Goal: Transaction & Acquisition: Purchase product/service

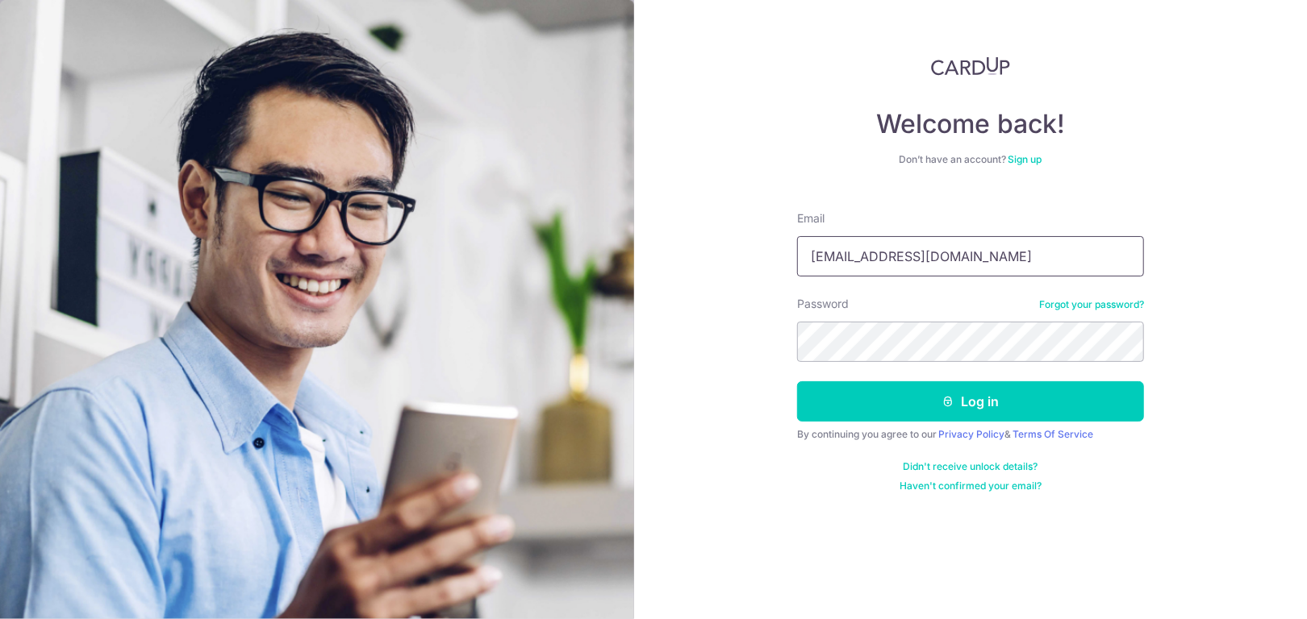
type input "[EMAIL_ADDRESS][DOMAIN_NAME]"
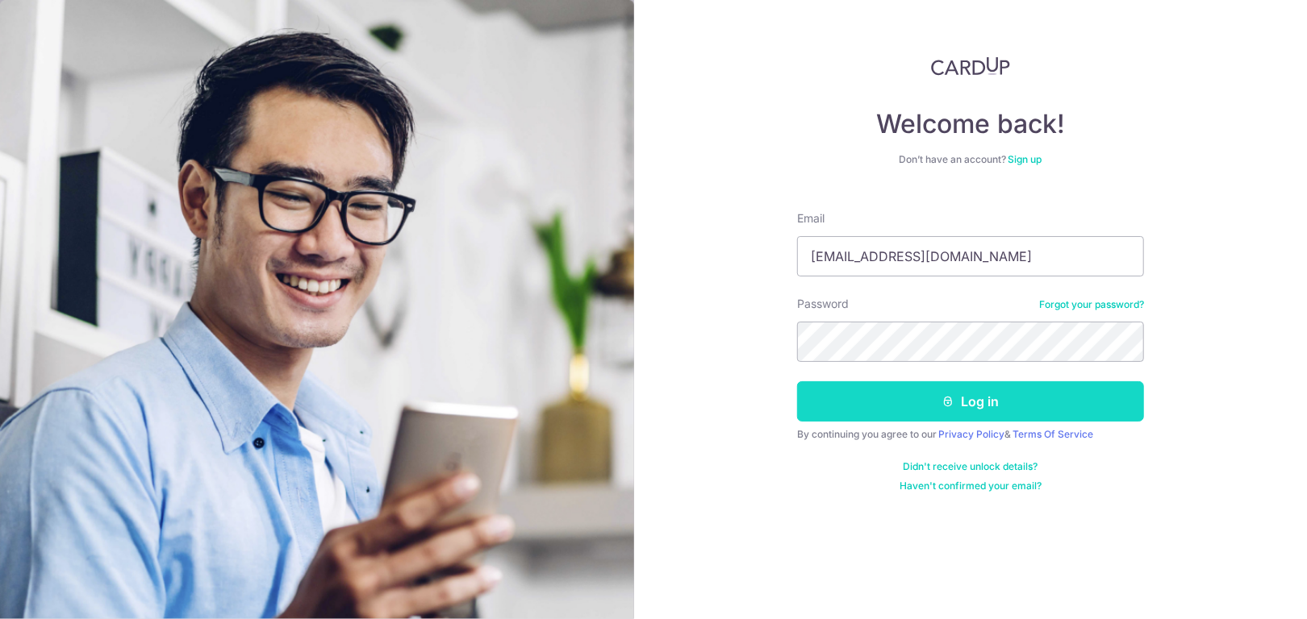
click at [939, 389] on button "Log in" at bounding box center [970, 402] width 347 height 40
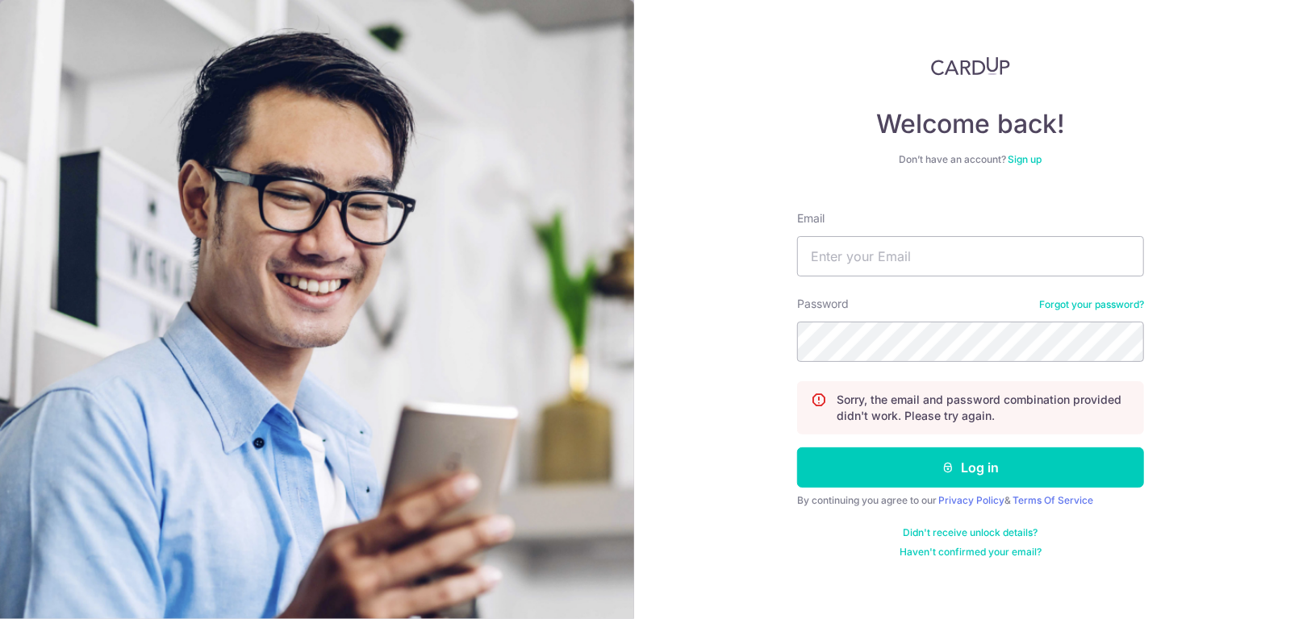
type input "a"
type input "[EMAIL_ADDRESS][DOMAIN_NAME]"
click at [797, 448] on button "Log in" at bounding box center [970, 468] width 347 height 40
click at [983, 252] on input "Email" at bounding box center [970, 256] width 347 height 40
type input "[EMAIL_ADDRESS][DOMAIN_NAME]"
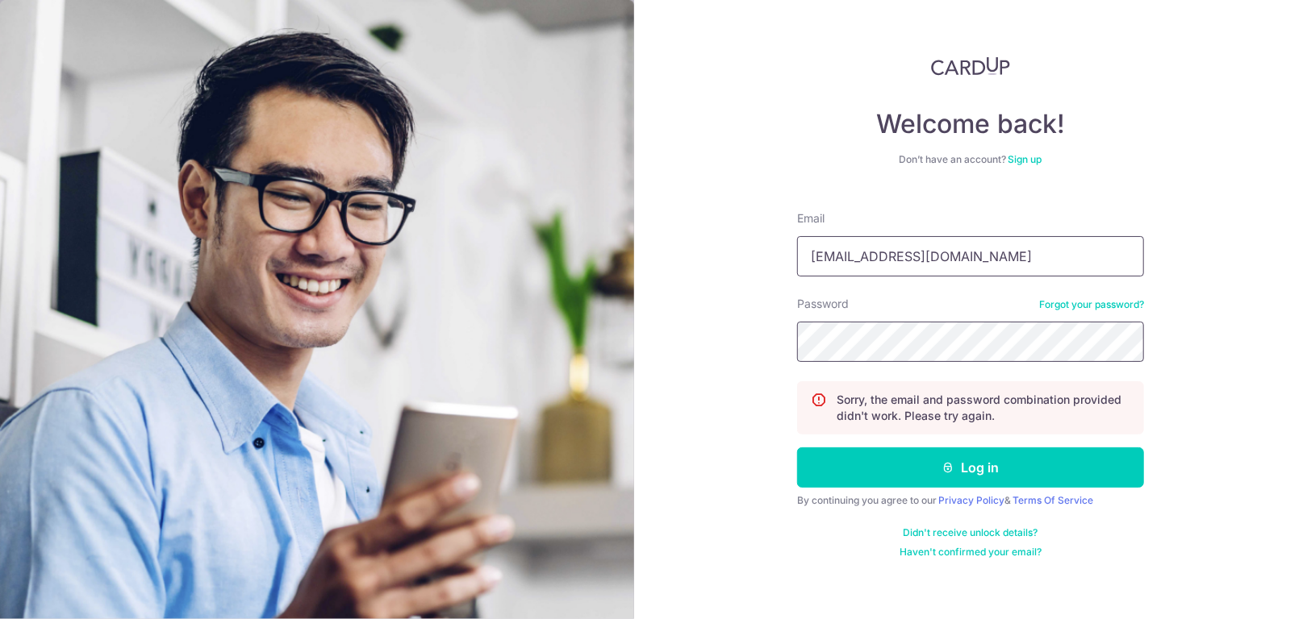
click at [797, 448] on button "Log in" at bounding box center [970, 468] width 347 height 40
click at [1060, 300] on link "Forgot your password?" at bounding box center [1091, 304] width 105 height 13
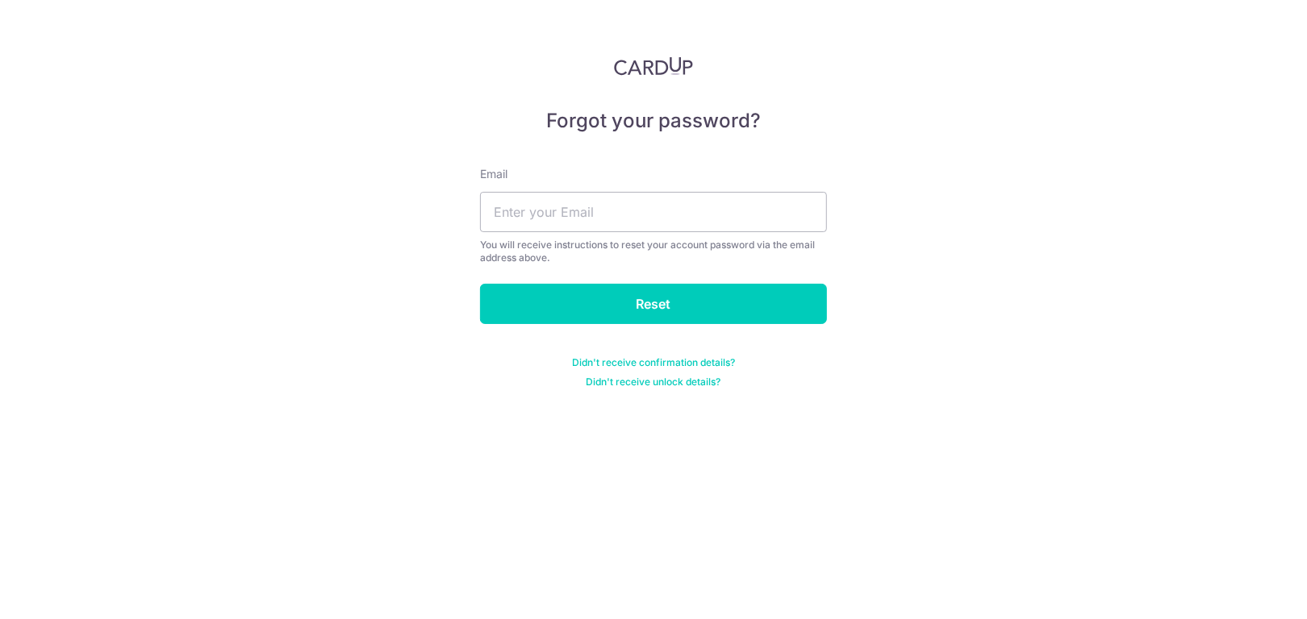
click at [583, 234] on div "Email You will receive instructions to reset your account password via the emai…" at bounding box center [653, 215] width 347 height 98
click at [583, 223] on input "text" at bounding box center [653, 212] width 347 height 40
type input "[EMAIL_ADDRESS][DOMAIN_NAME]"
click at [480, 284] on input "Reset" at bounding box center [653, 304] width 347 height 40
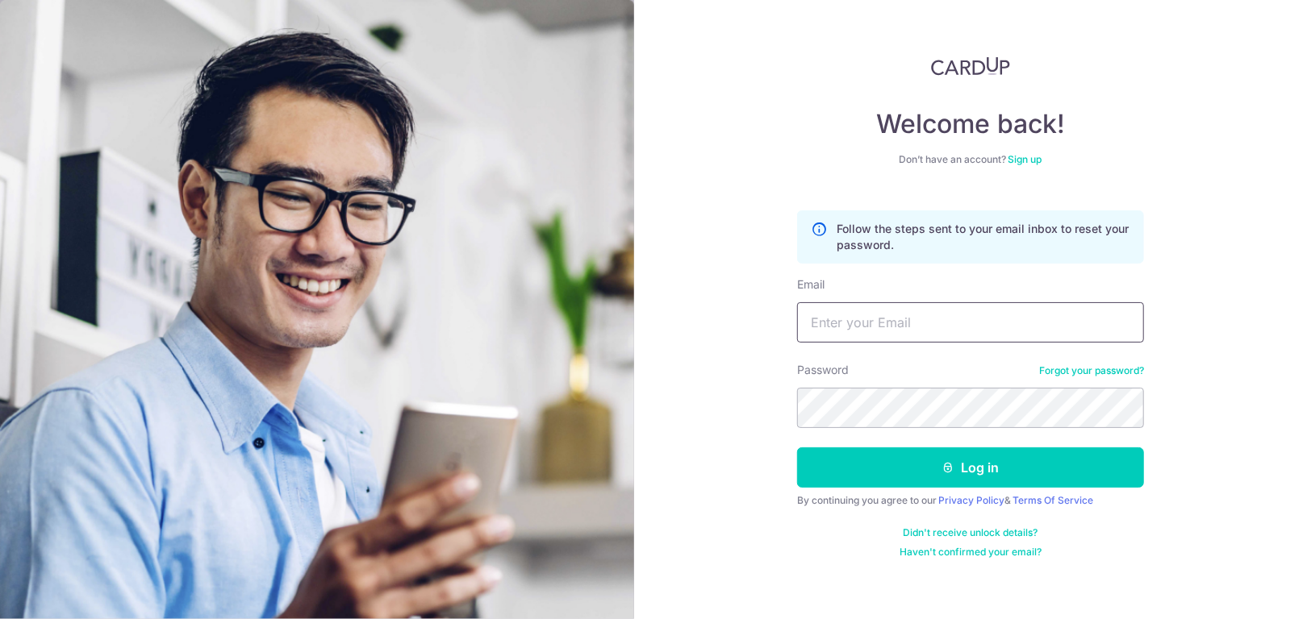
click at [919, 313] on input "Email" at bounding box center [970, 322] width 347 height 40
type input "[EMAIL_ADDRESS][DOMAIN_NAME]"
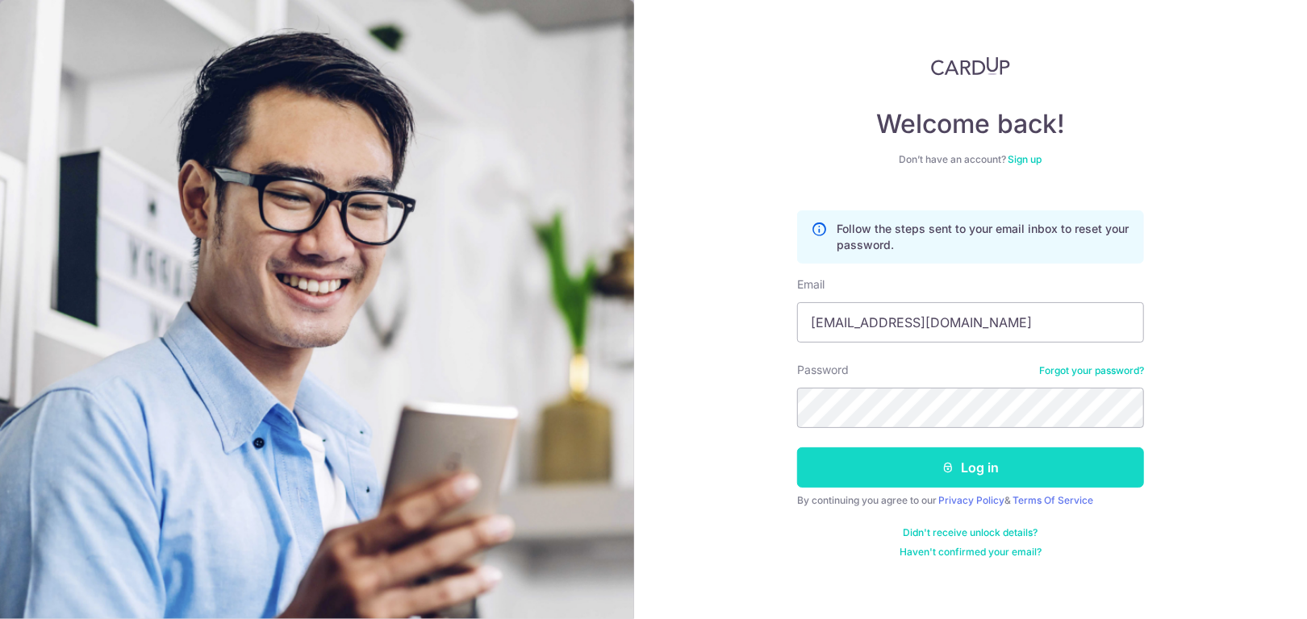
click at [971, 479] on button "Log in" at bounding box center [970, 468] width 347 height 40
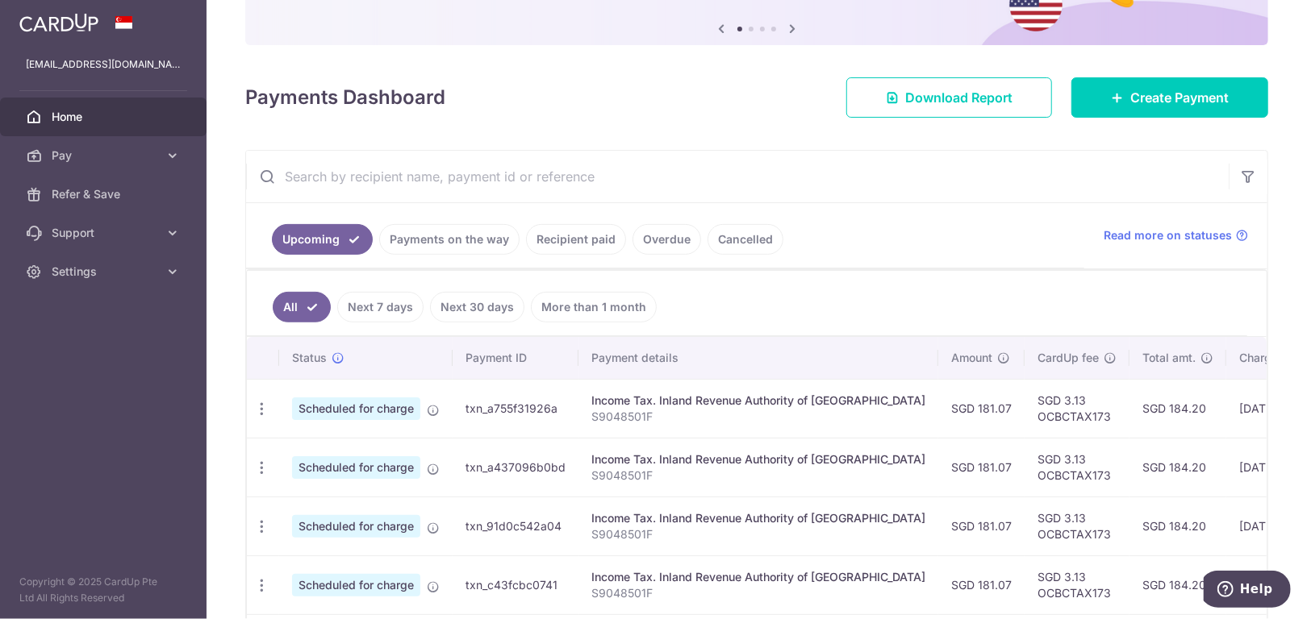
scroll to position [242, 0]
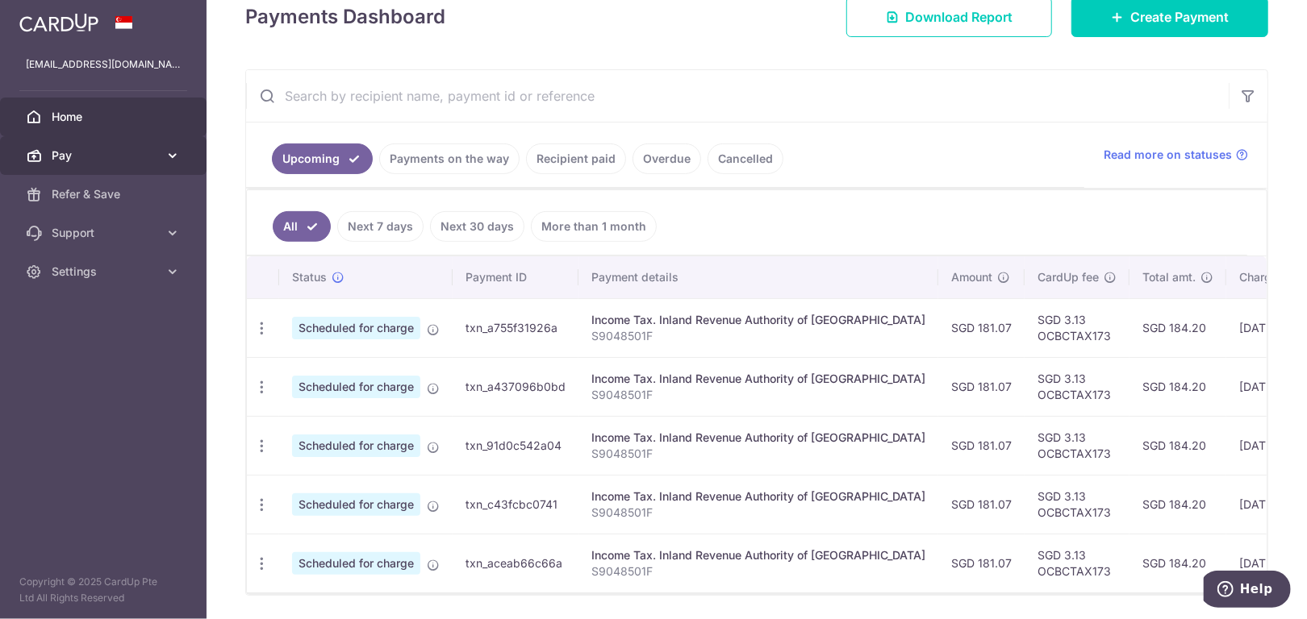
click at [112, 149] on span "Pay" at bounding box center [105, 156] width 106 height 16
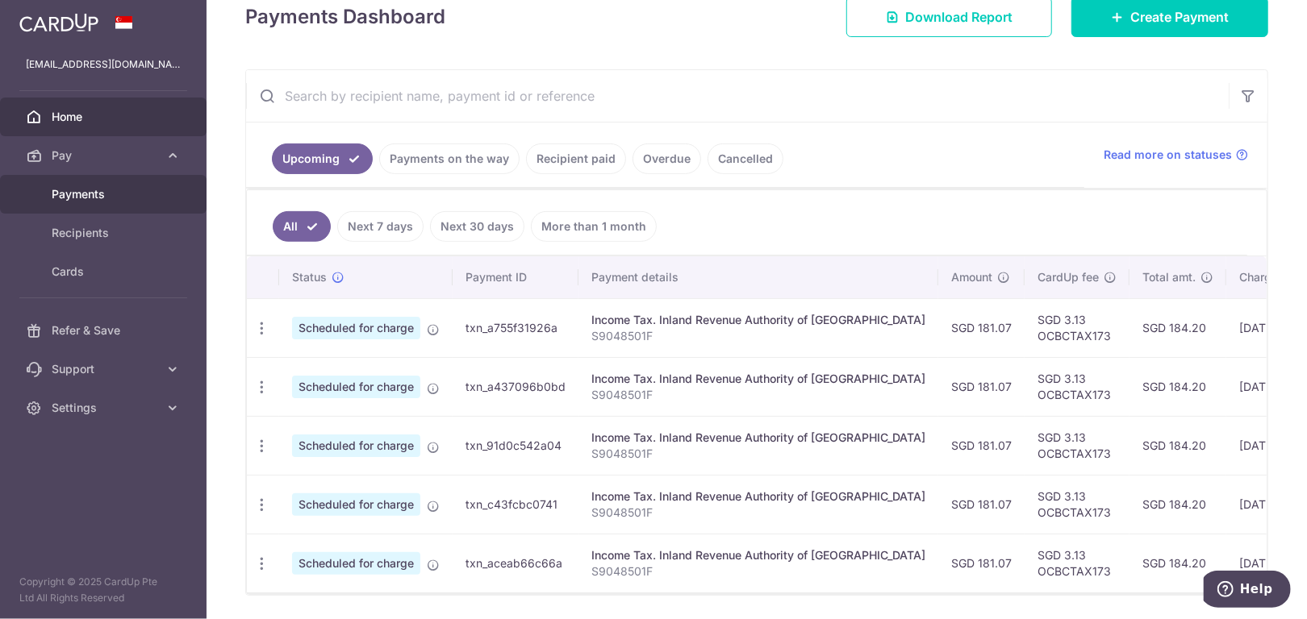
click at [88, 189] on span "Payments" at bounding box center [105, 194] width 106 height 16
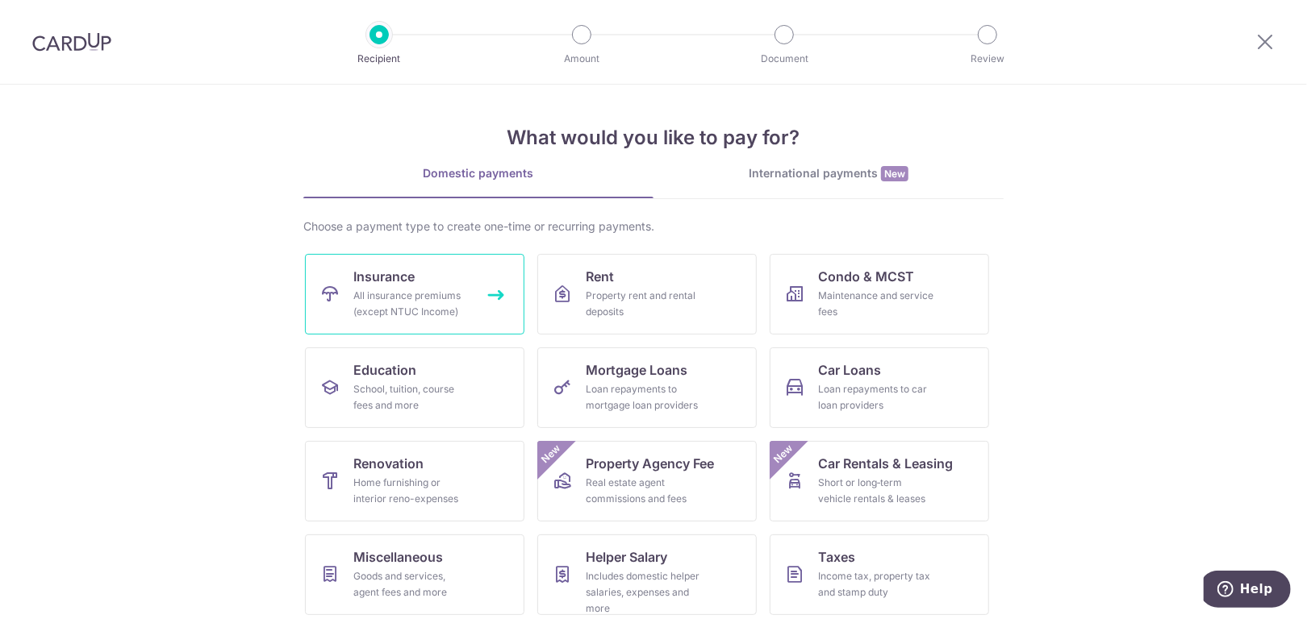
click at [422, 290] on div "All insurance premiums (except NTUC Income)" at bounding box center [411, 304] width 116 height 32
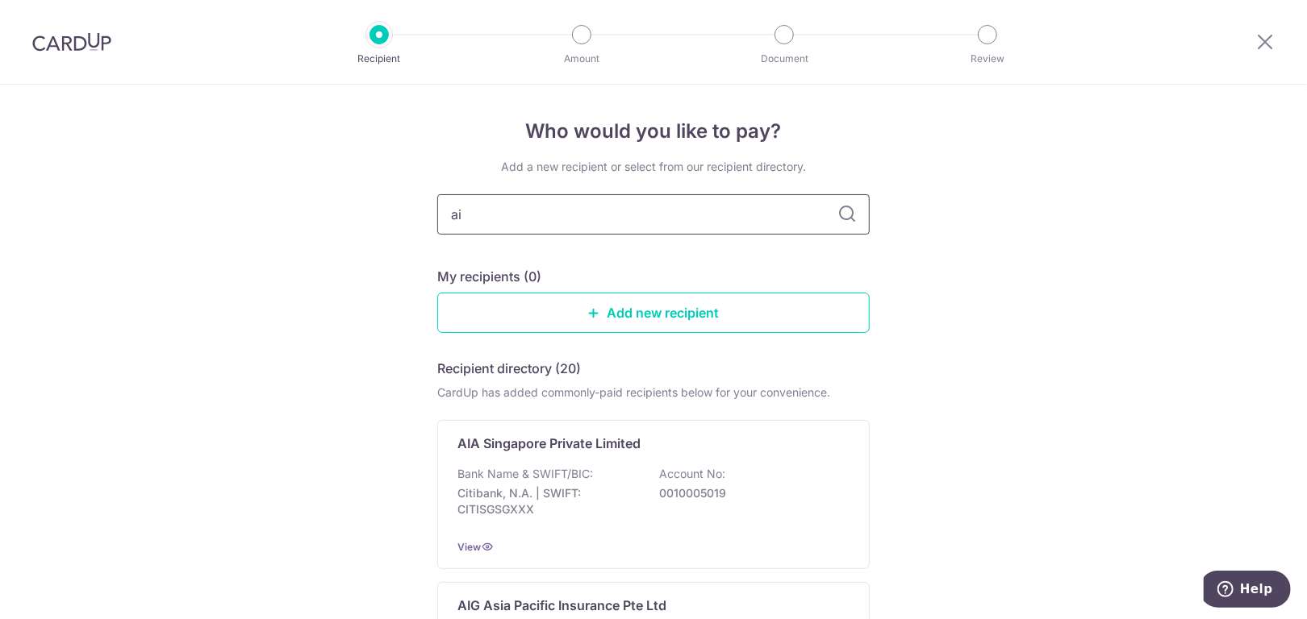
type input "aia"
click at [850, 215] on icon at bounding box center [846, 214] width 19 height 19
click at [841, 215] on icon at bounding box center [846, 214] width 19 height 19
type input "Aia"
click at [579, 227] on input "Aia" at bounding box center [653, 214] width 432 height 40
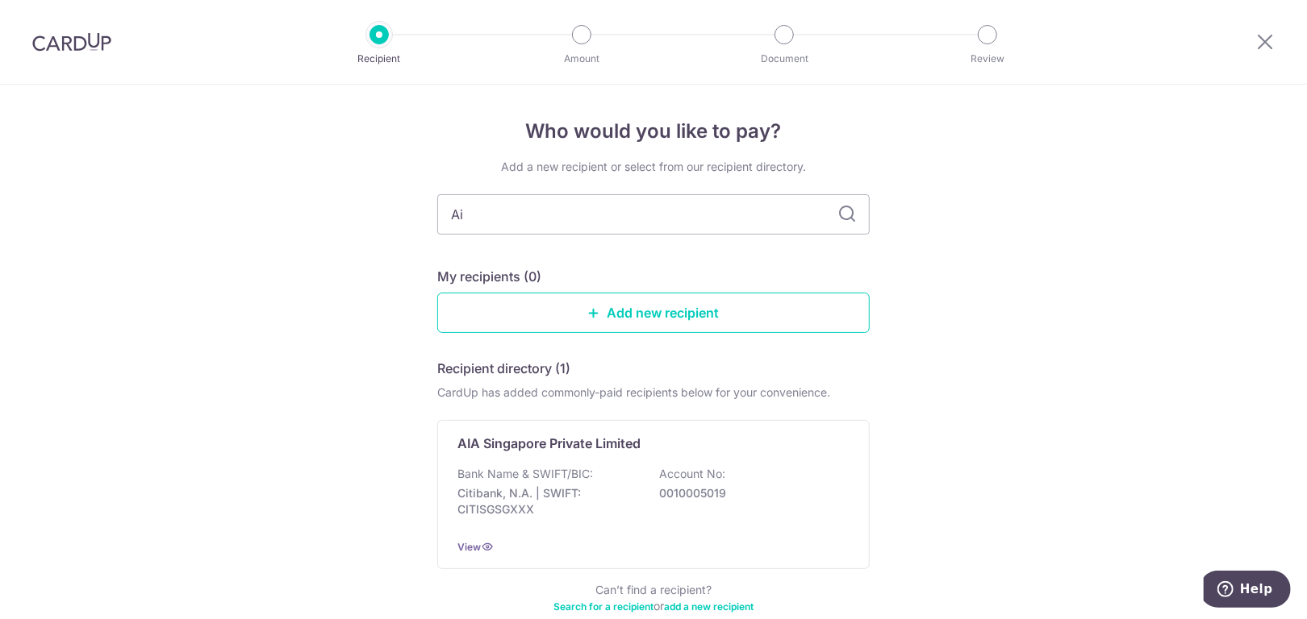
type input "A"
click at [848, 221] on icon at bounding box center [846, 214] width 19 height 19
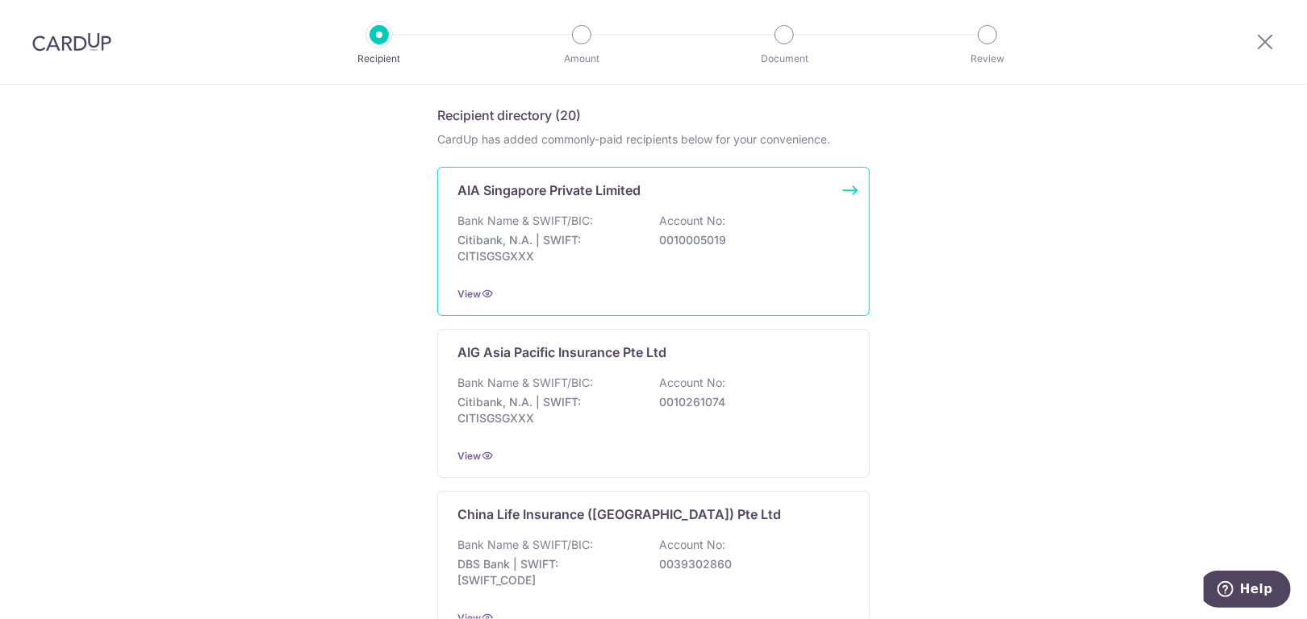
scroll to position [242, 0]
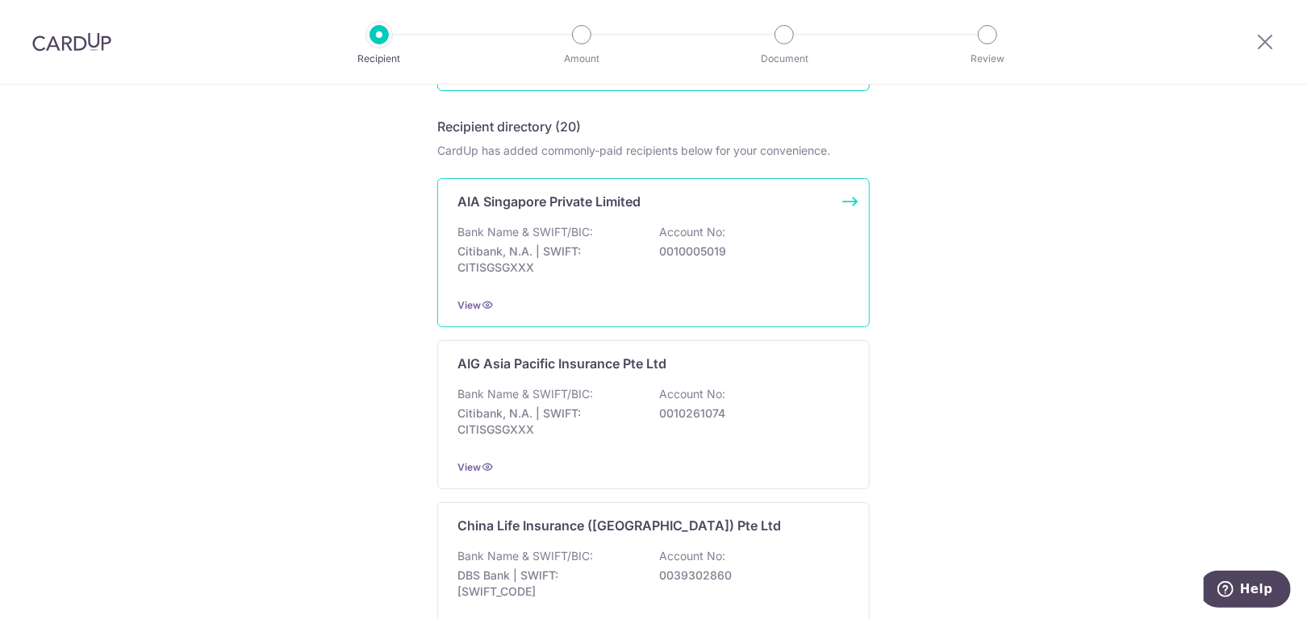
click at [602, 200] on p "AIA Singapore Private Limited" at bounding box center [548, 201] width 183 height 19
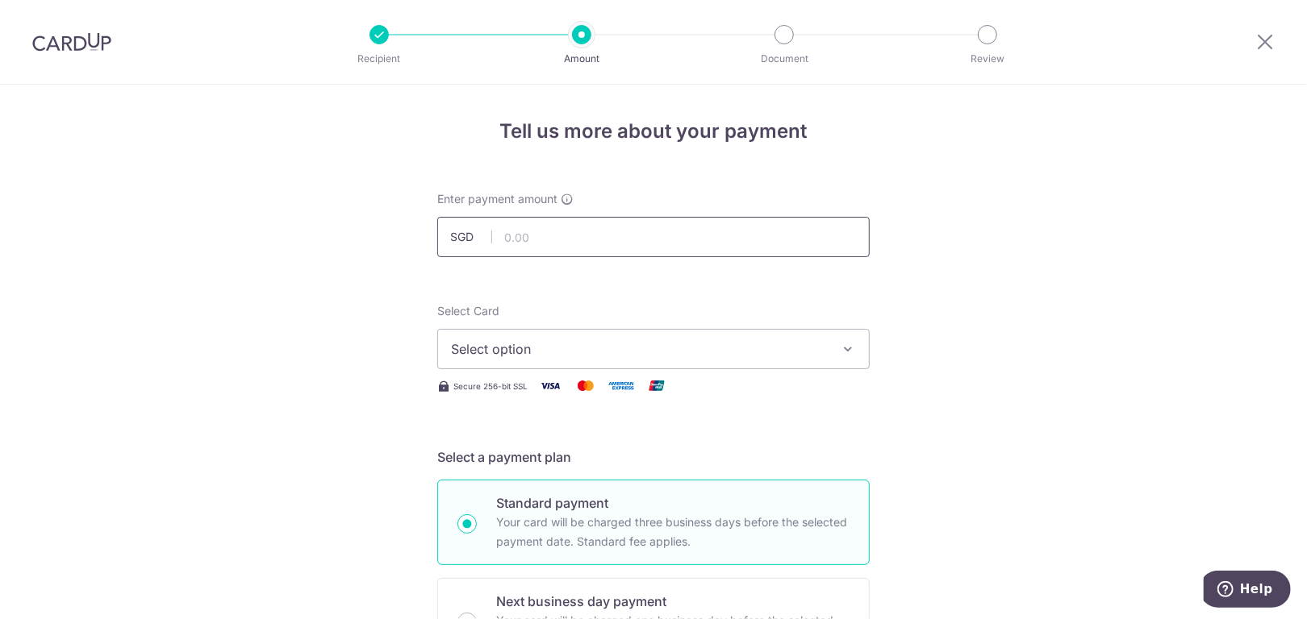
click at [636, 230] on input "text" at bounding box center [653, 237] width 432 height 40
click at [719, 361] on button "Select option" at bounding box center [653, 349] width 432 height 40
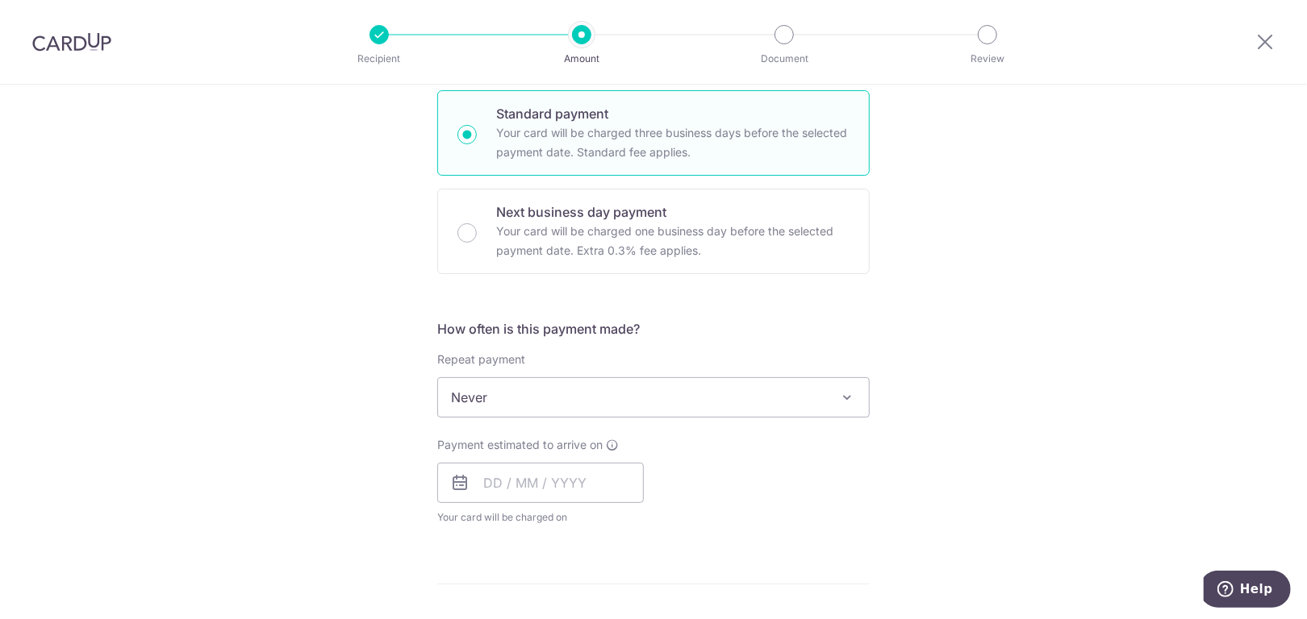
scroll to position [403, 0]
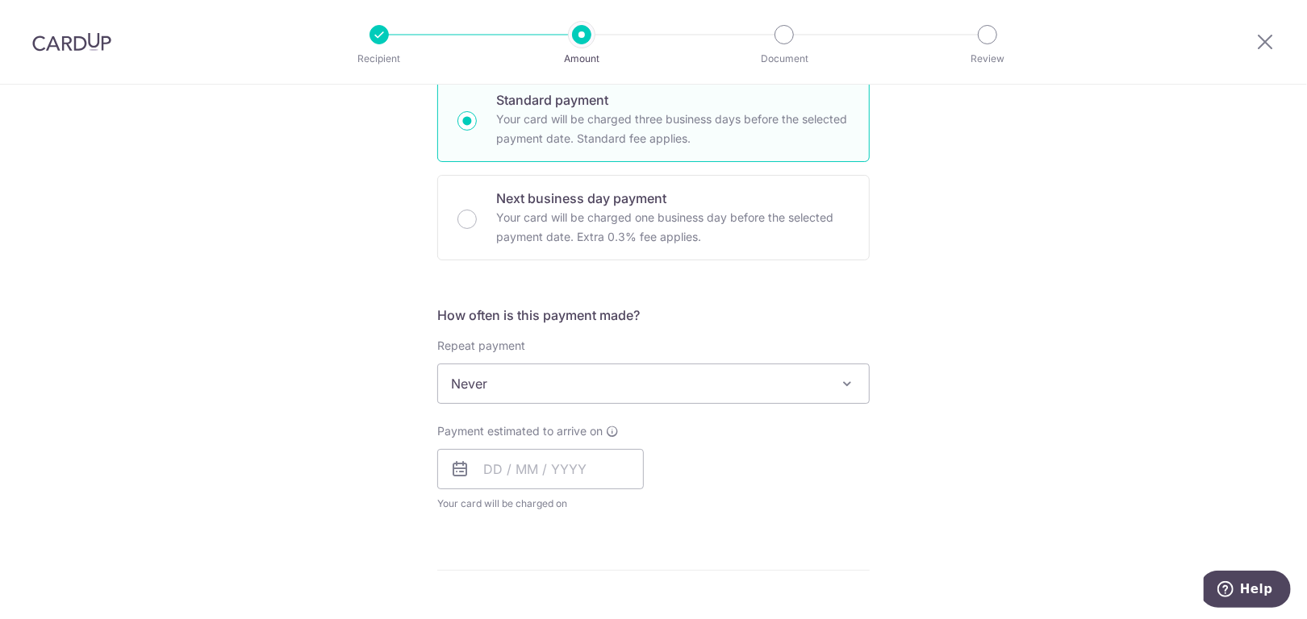
click at [823, 377] on span "Never" at bounding box center [653, 384] width 431 height 39
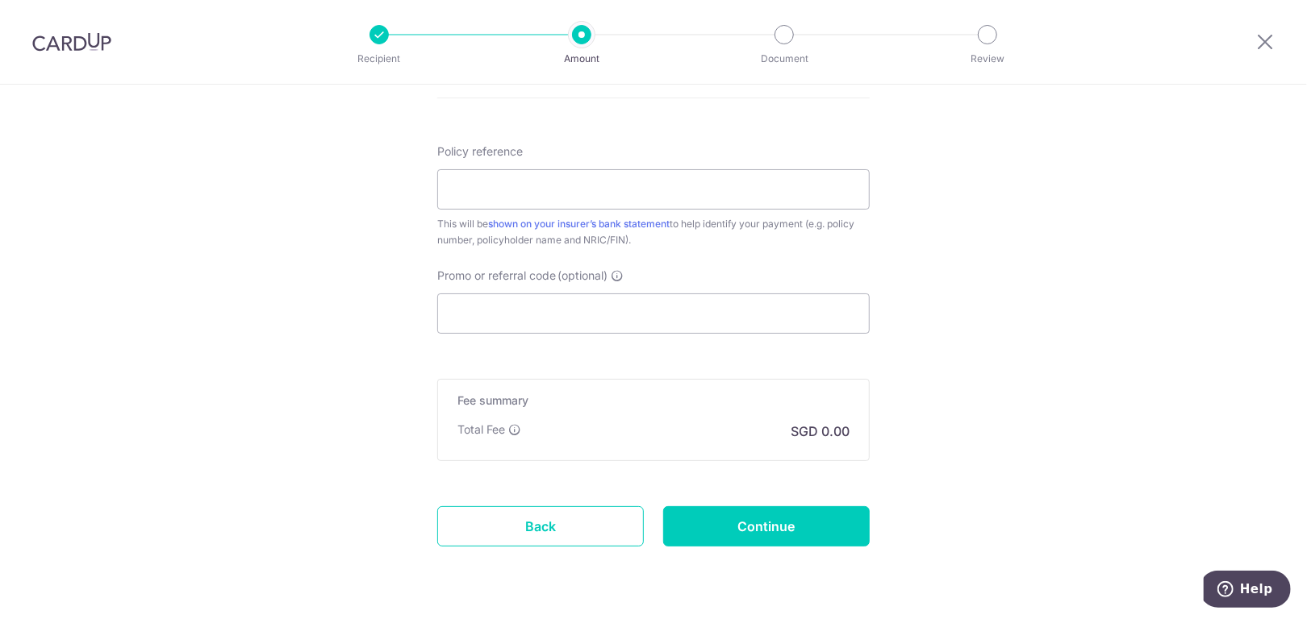
scroll to position [923, 0]
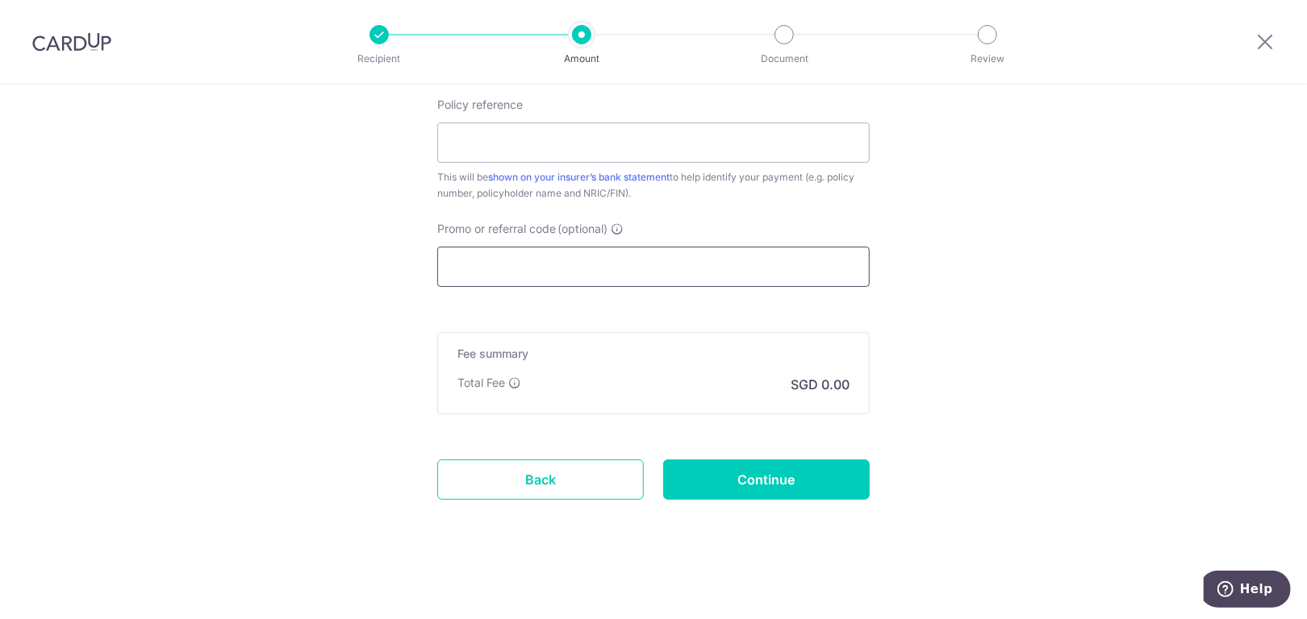
click at [598, 261] on input "Promo or referral code (optional)" at bounding box center [653, 267] width 432 height 40
click at [573, 128] on input "Policy reference" at bounding box center [653, 143] width 432 height 40
paste input "E225167524"
type input "E225167524"
click at [515, 494] on link "Back" at bounding box center [540, 480] width 206 height 40
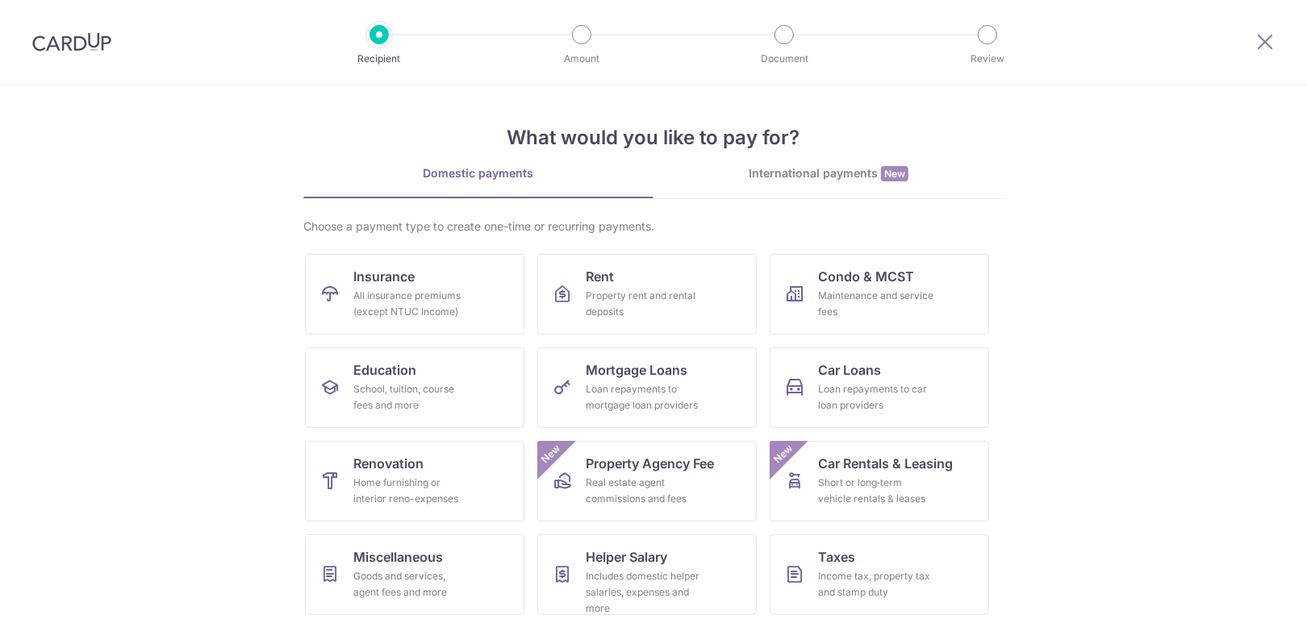
click at [77, 35] on img at bounding box center [71, 41] width 79 height 19
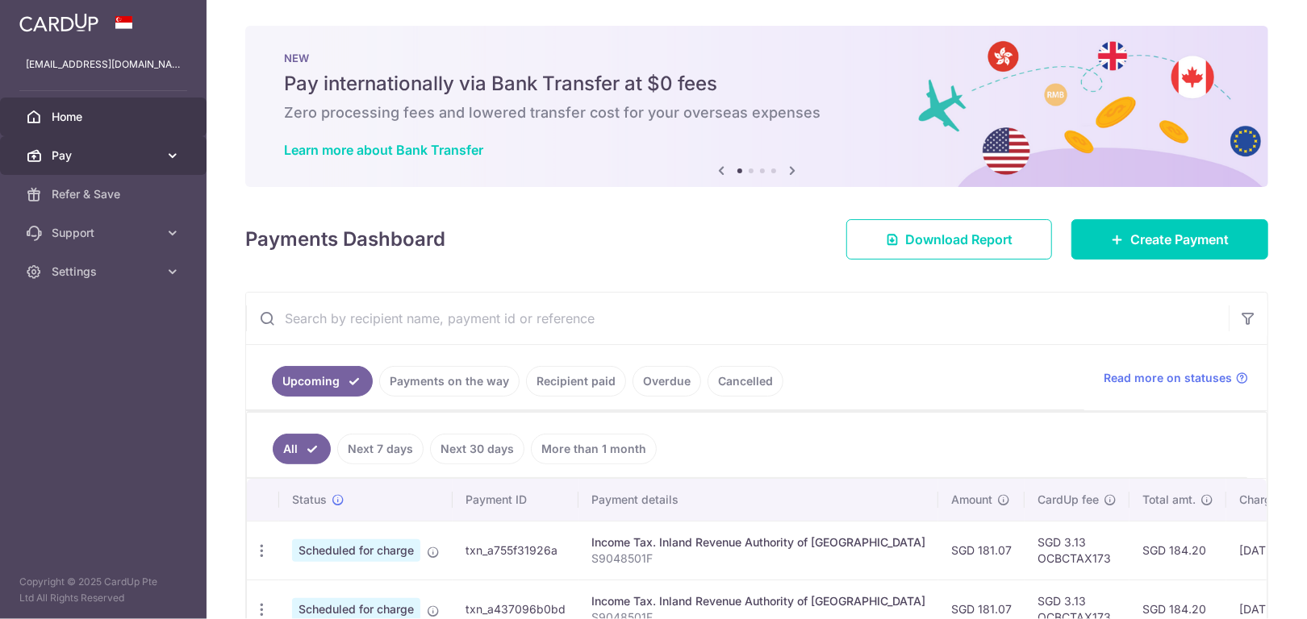
click at [113, 158] on span "Pay" at bounding box center [105, 156] width 106 height 16
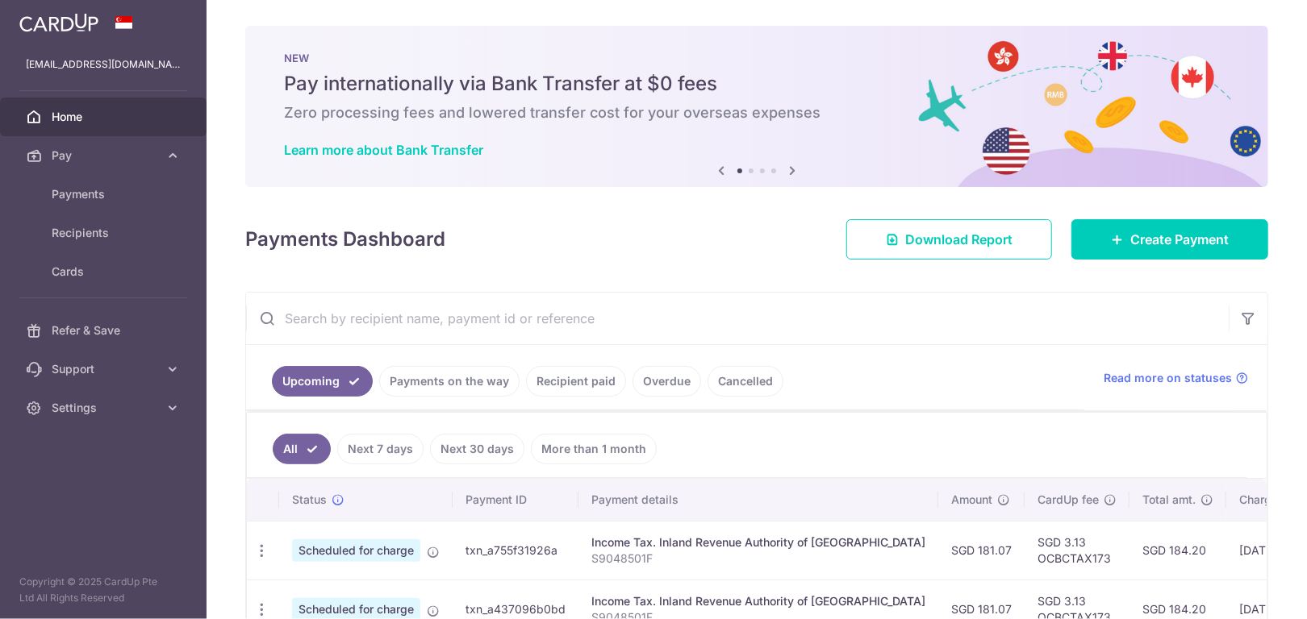
click at [584, 382] on link "Recipient paid" at bounding box center [576, 381] width 100 height 31
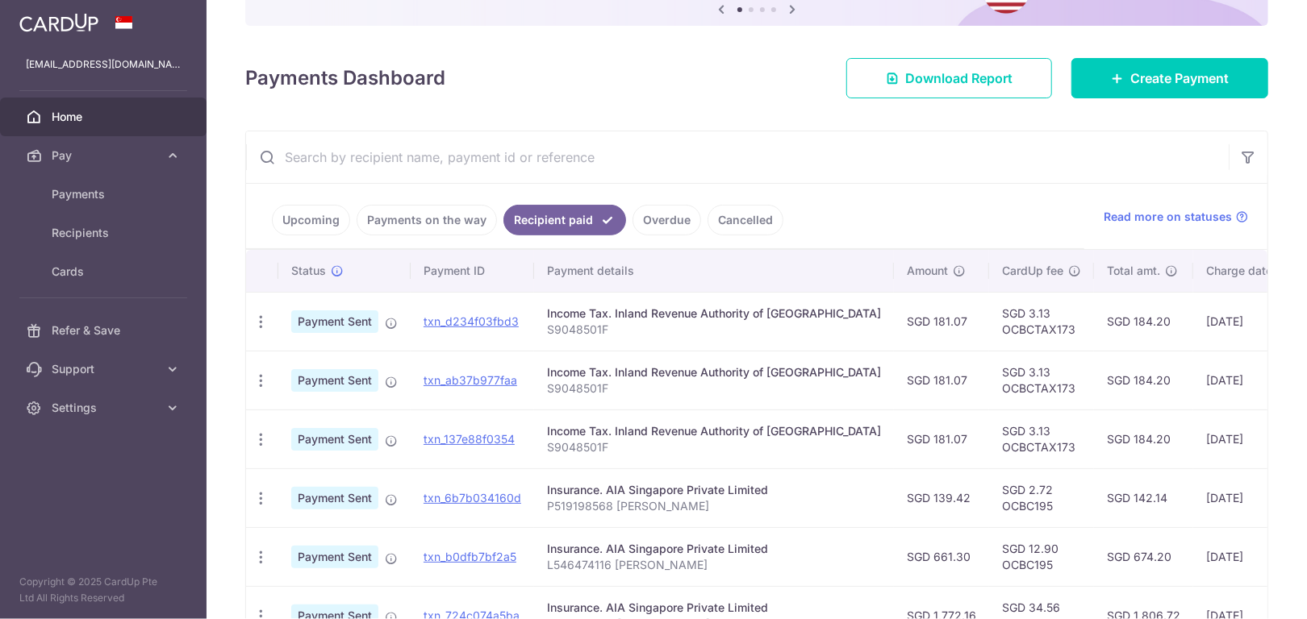
scroll to position [484, 0]
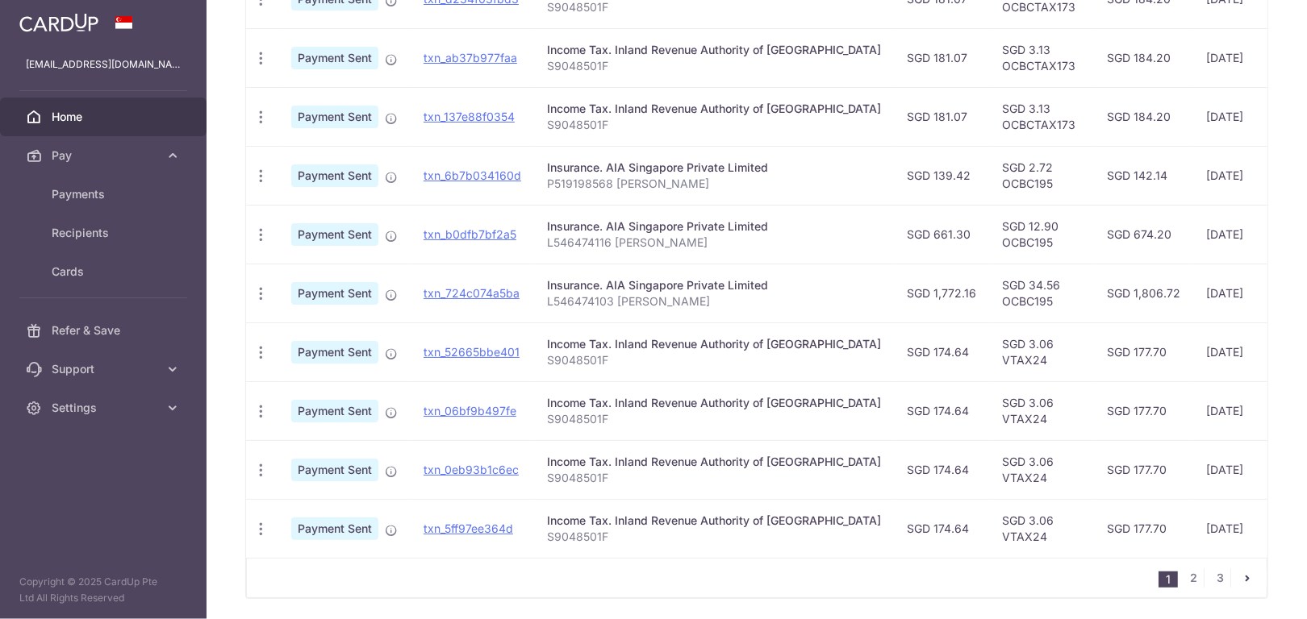
click at [992, 241] on td "SGD 12.90 OCBC195" at bounding box center [1041, 234] width 105 height 59
click at [469, 230] on link "txn_b0dfb7bf2a5" at bounding box center [469, 234] width 93 height 14
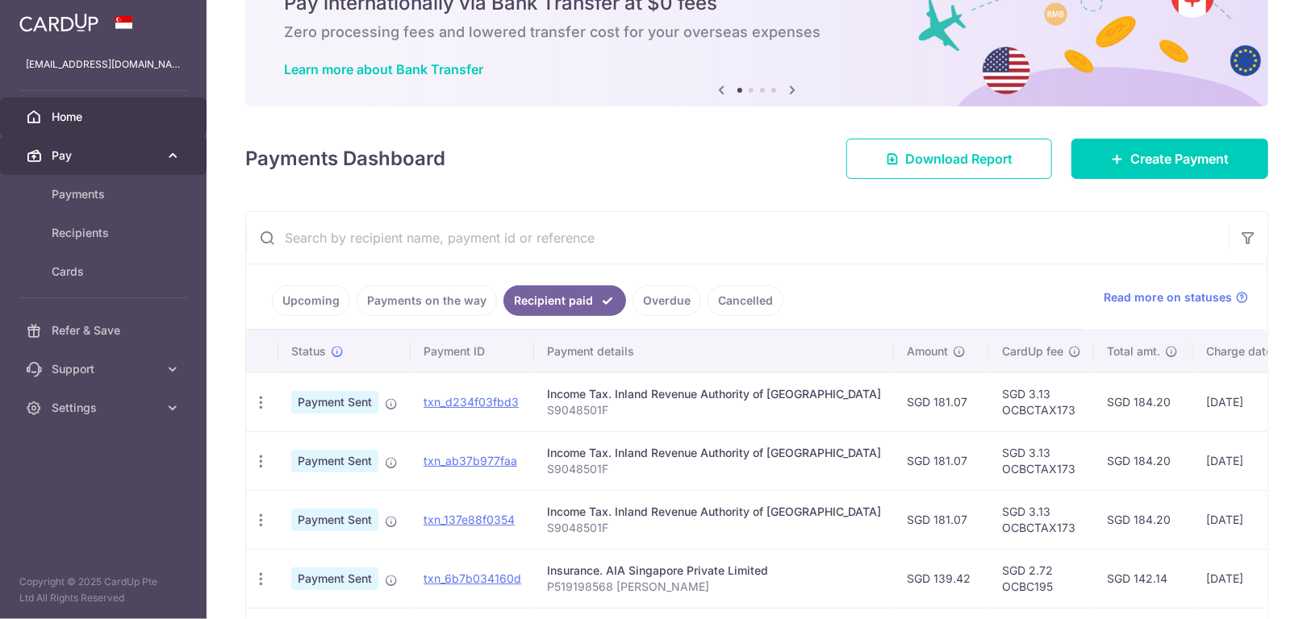
click at [118, 156] on span "Pay" at bounding box center [105, 156] width 106 height 16
click at [108, 156] on span "Pay" at bounding box center [105, 156] width 106 height 16
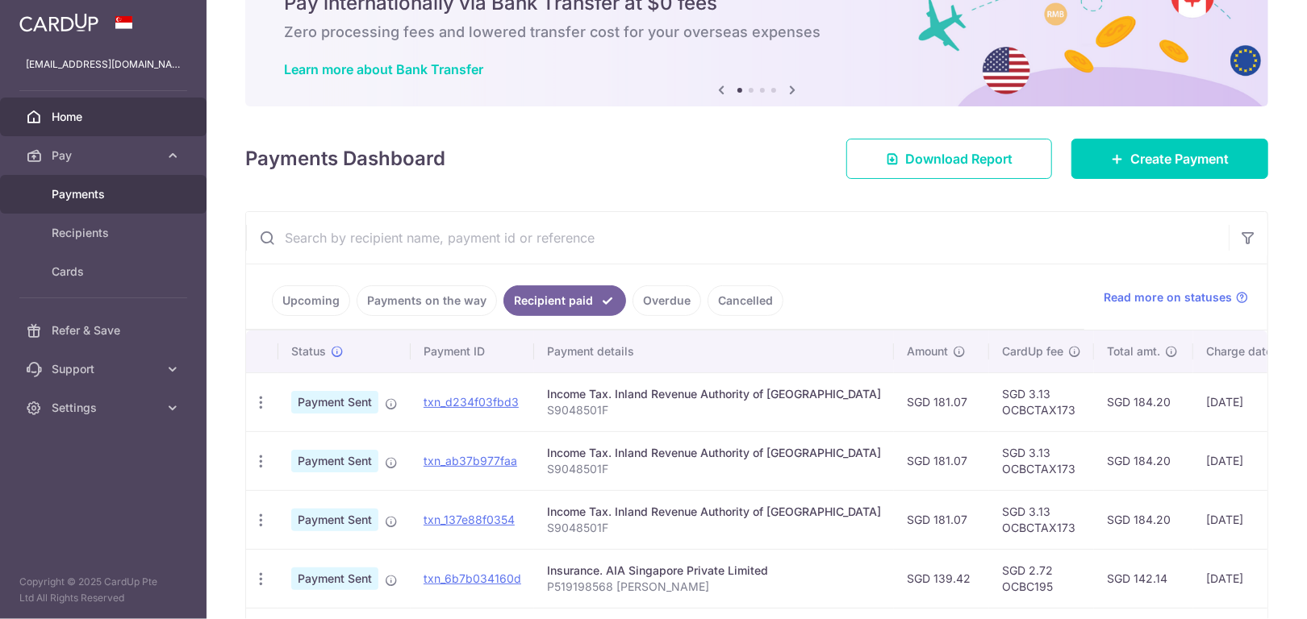
click at [115, 188] on span "Payments" at bounding box center [105, 194] width 106 height 16
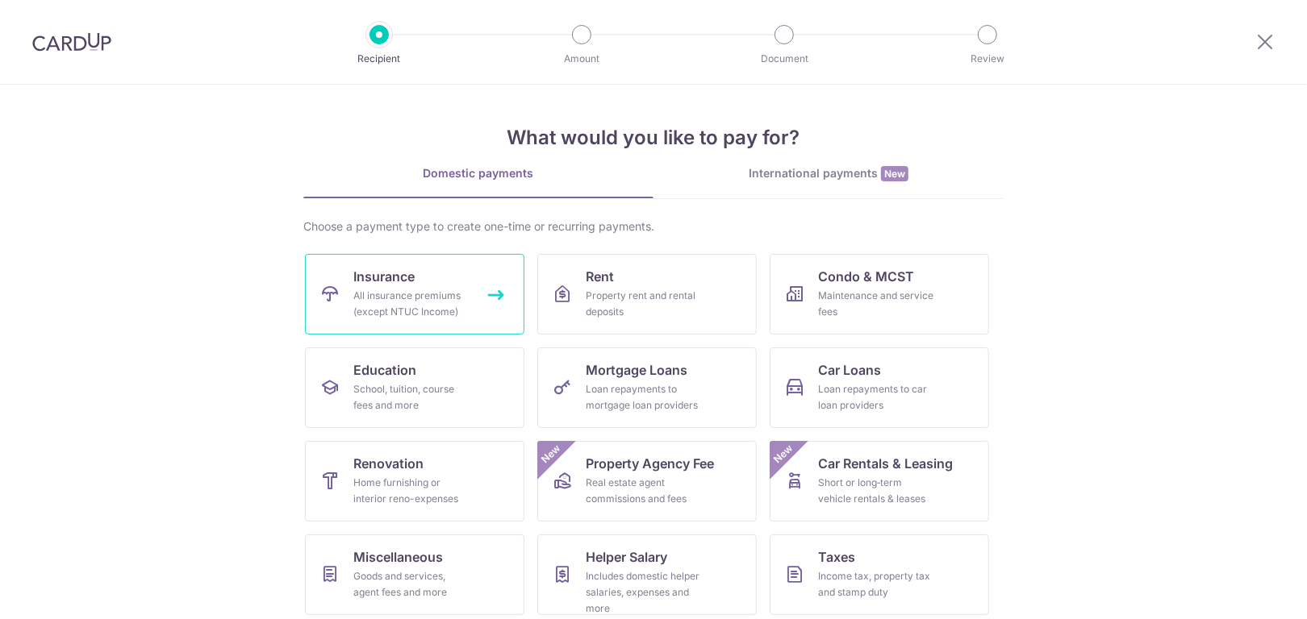
click at [396, 295] on div "All insurance premiums (except NTUC Income)" at bounding box center [411, 304] width 116 height 32
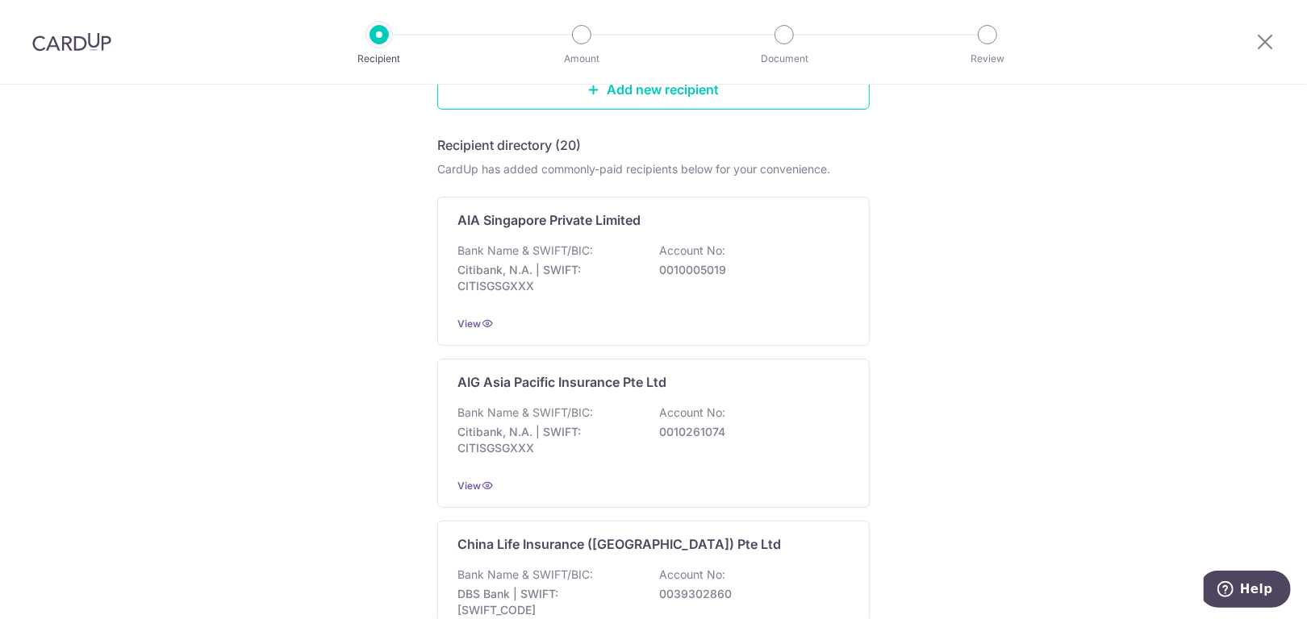
scroll to position [242, 0]
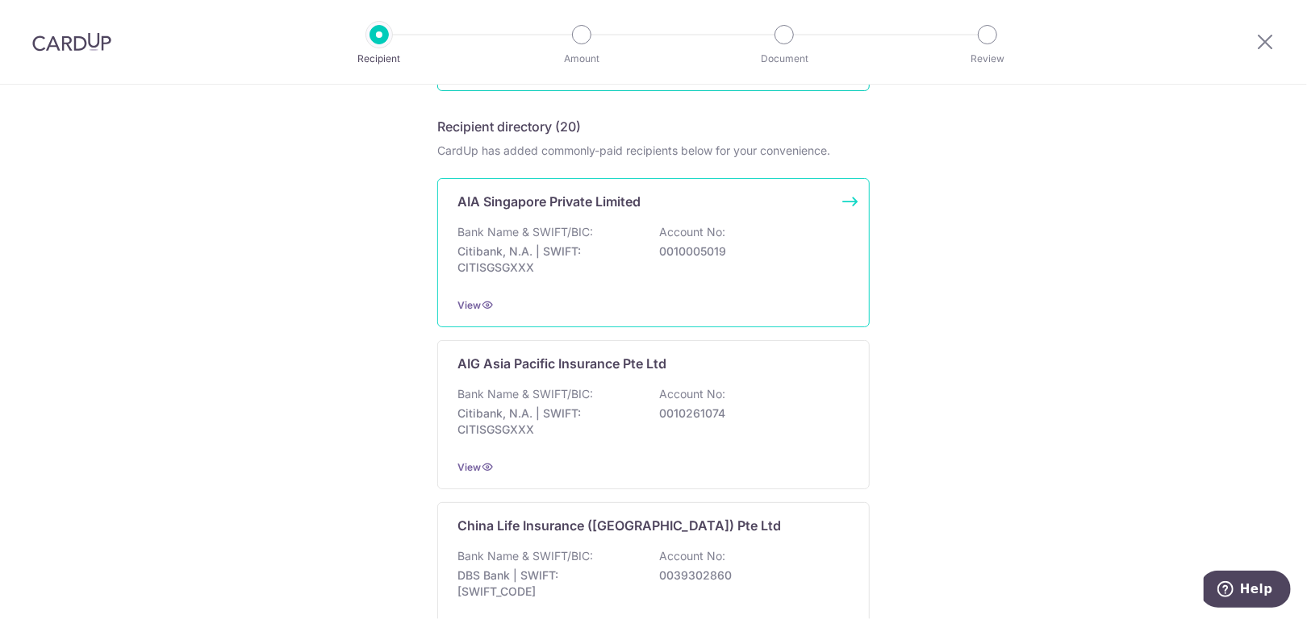
click at [623, 227] on div "Bank Name & SWIFT/BIC: Citibank, N.A. | SWIFT: CITISGSGXXX Account No: 00100050…" at bounding box center [653, 254] width 392 height 60
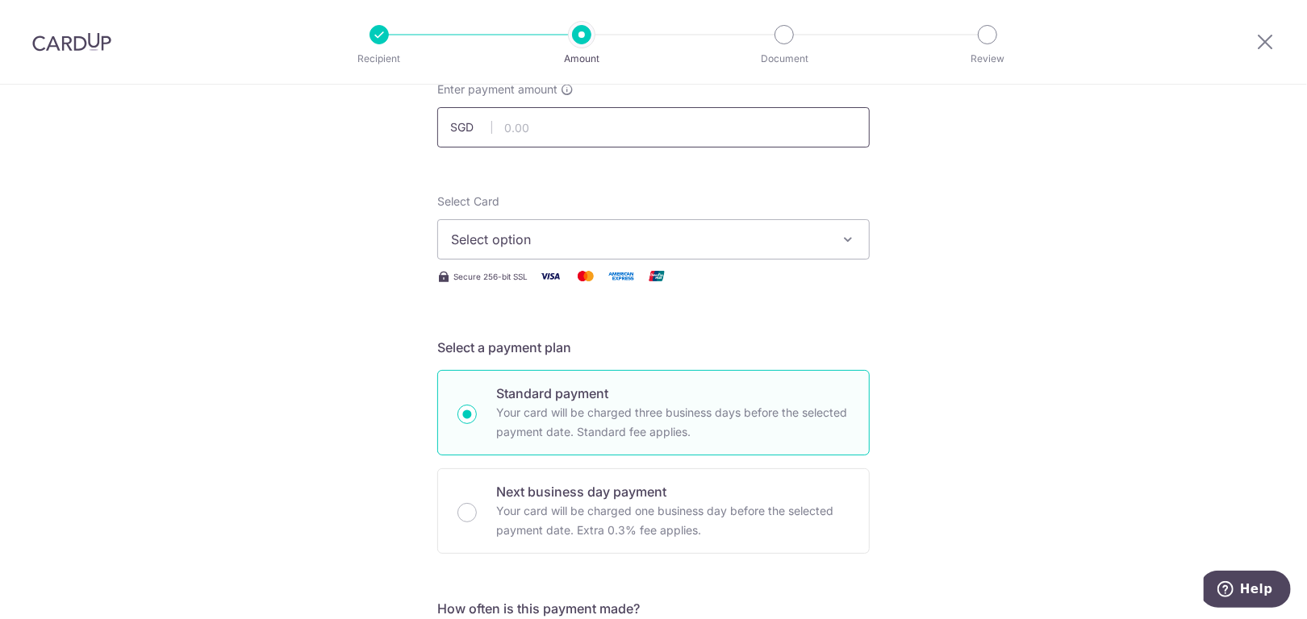
scroll to position [161, 0]
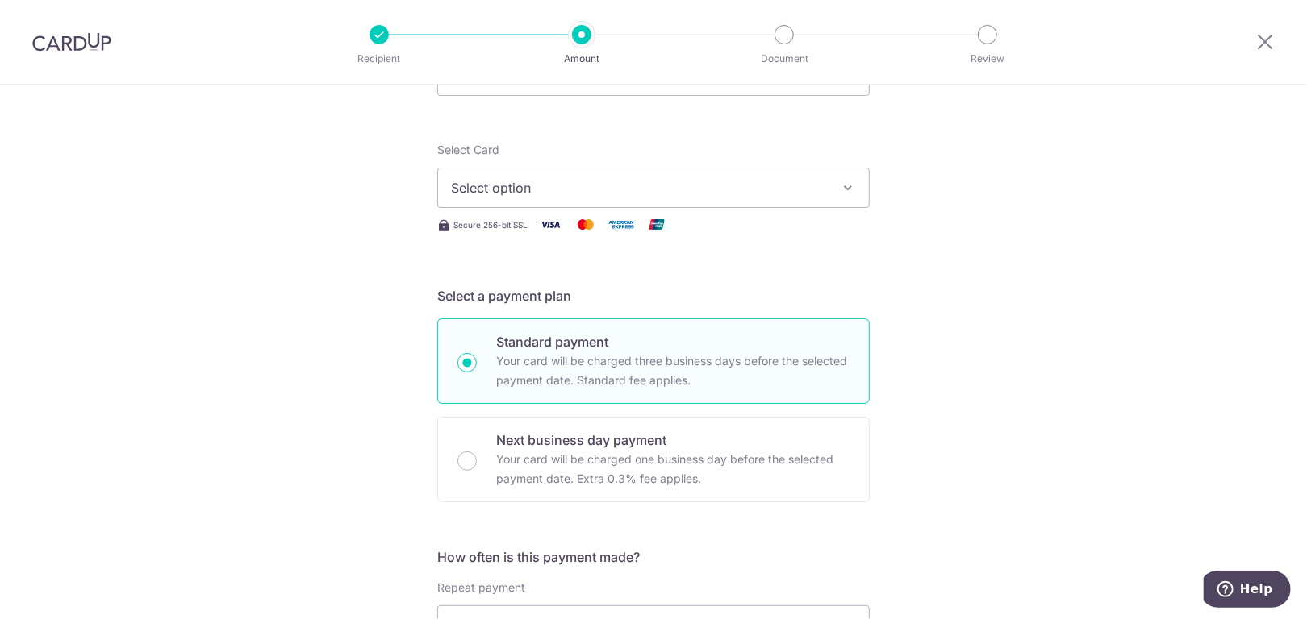
click at [539, 187] on span "Select option" at bounding box center [639, 187] width 376 height 19
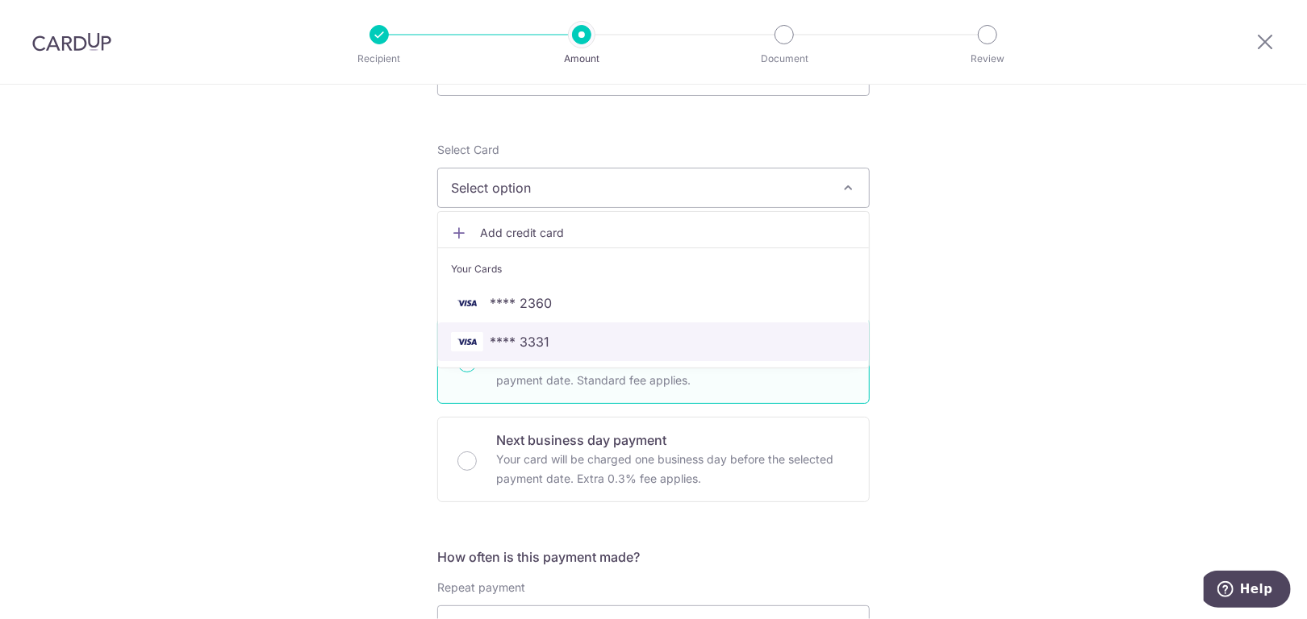
click at [554, 341] on span "**** 3331" at bounding box center [653, 341] width 405 height 19
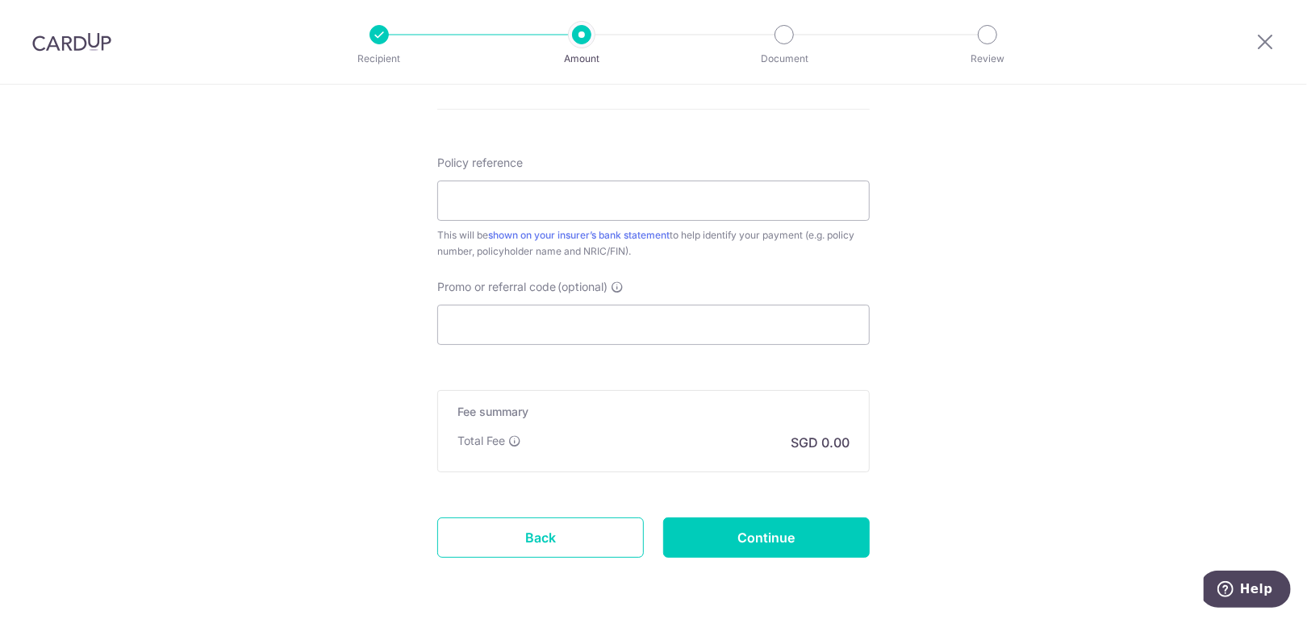
scroll to position [887, 0]
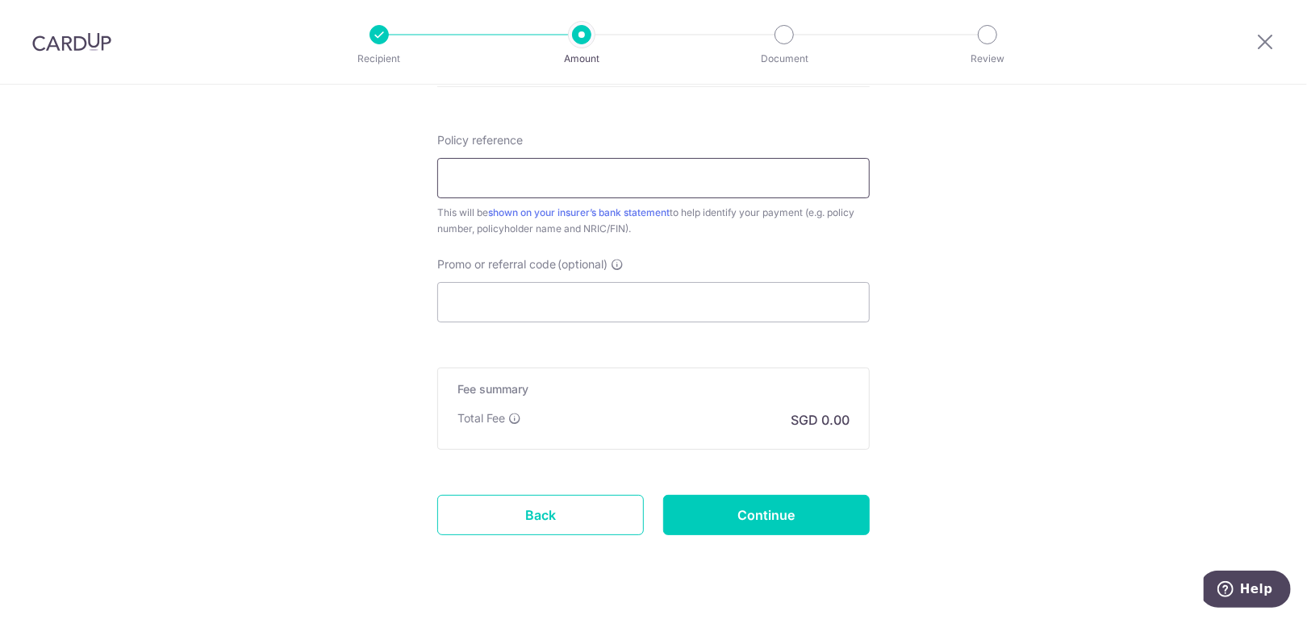
click at [646, 167] on input "Policy reference" at bounding box center [653, 178] width 432 height 40
paste input "E225167524"
type input "E225167524 Shui Zihan Karen"
click at [507, 298] on input "Promo or referral code (optional)" at bounding box center [653, 302] width 432 height 40
paste input "OCBC195"
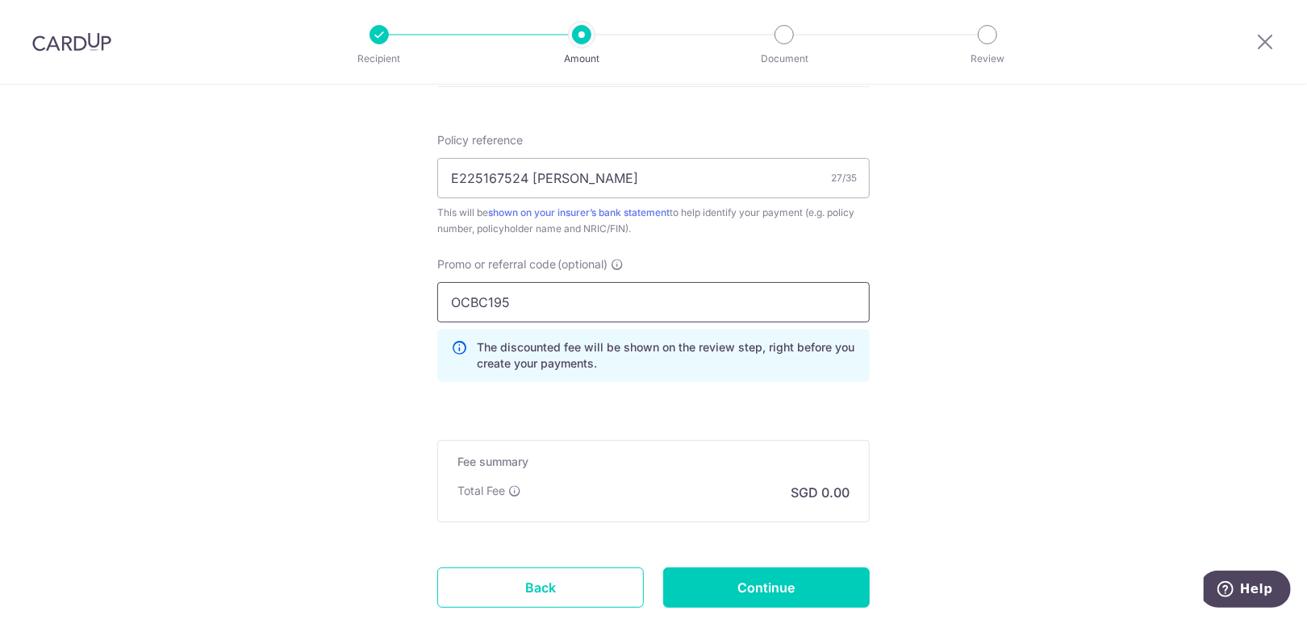
type input "OCBC195"
click at [583, 392] on div "Promo or referral code (optional) OCBC195 The discounted fee will be shown on t…" at bounding box center [653, 325] width 452 height 139
click at [619, 363] on p "The discounted fee will be shown on the review step, right before you create yo…" at bounding box center [666, 356] width 379 height 32
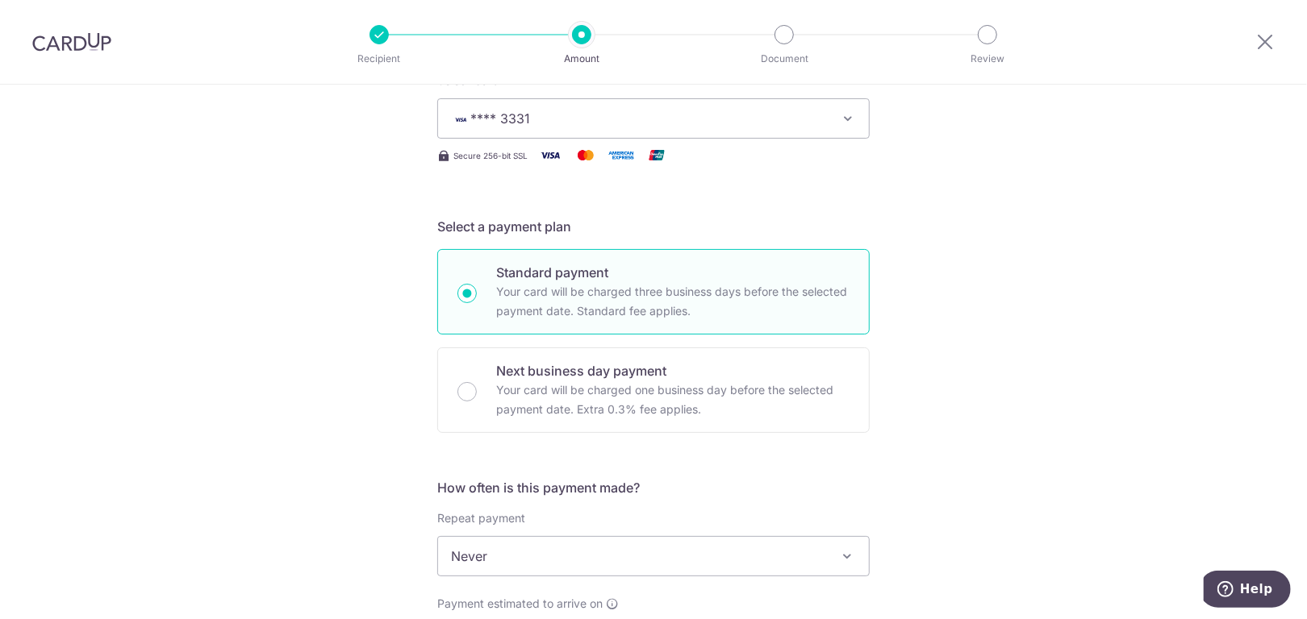
scroll to position [81, 0]
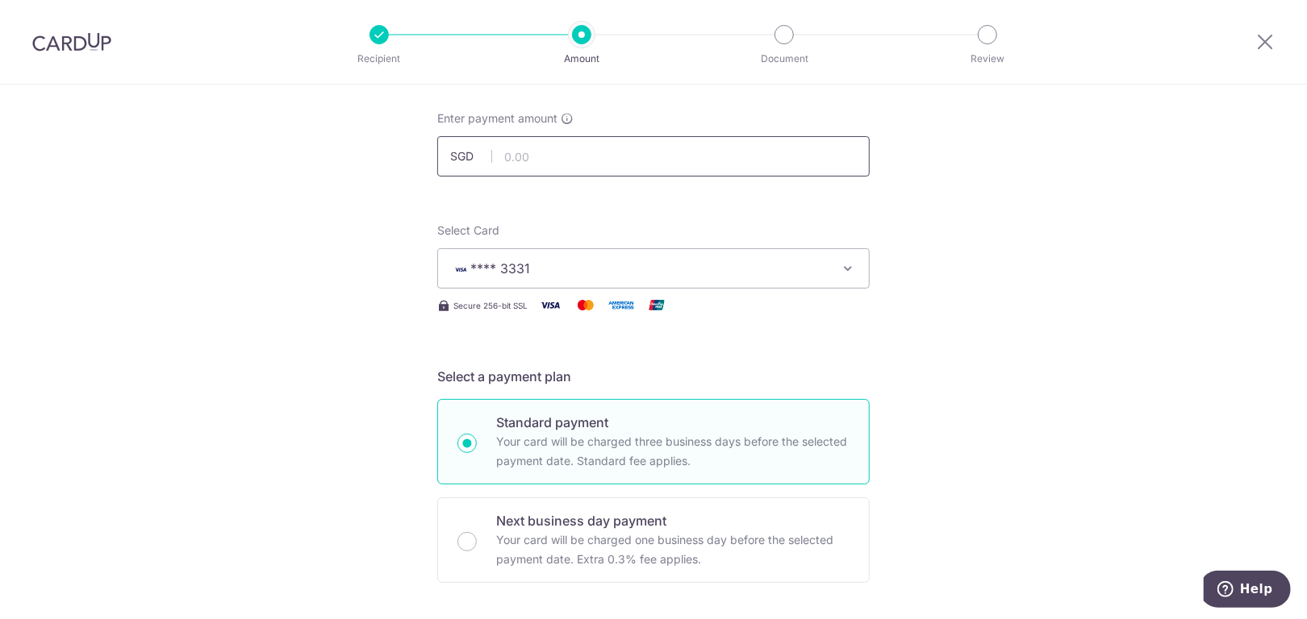
click at [525, 155] on input "text" at bounding box center [653, 156] width 432 height 40
paste input "1,182.80"
type input "1,182.80"
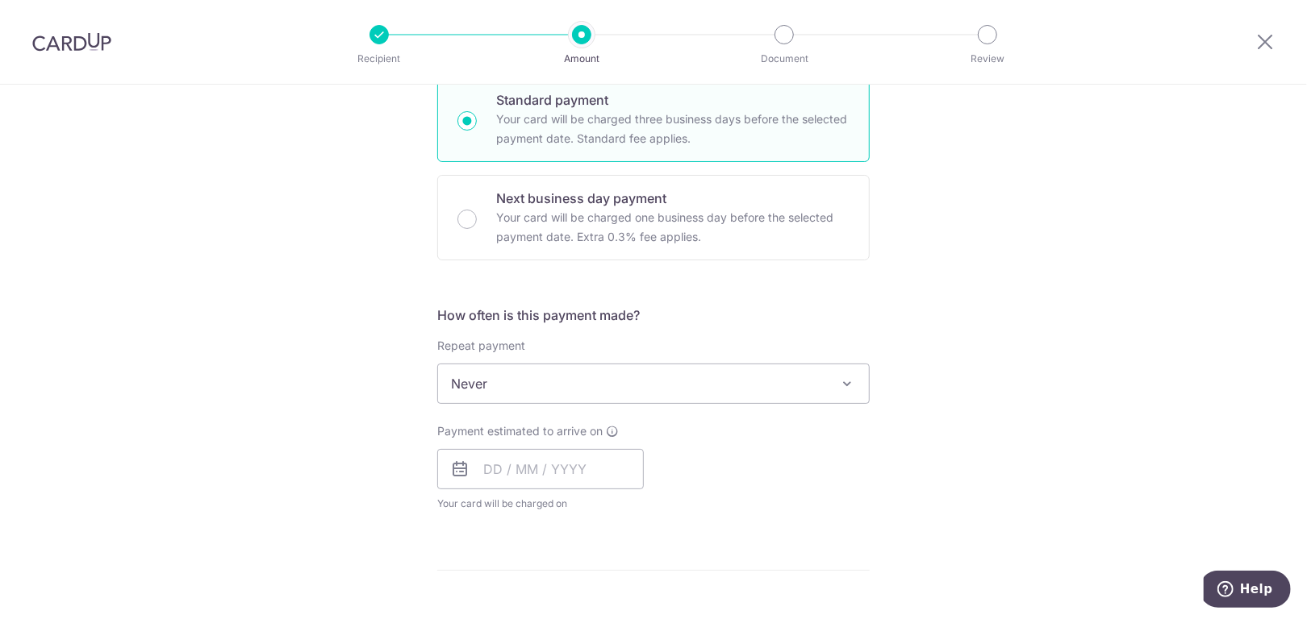
scroll to position [565, 0]
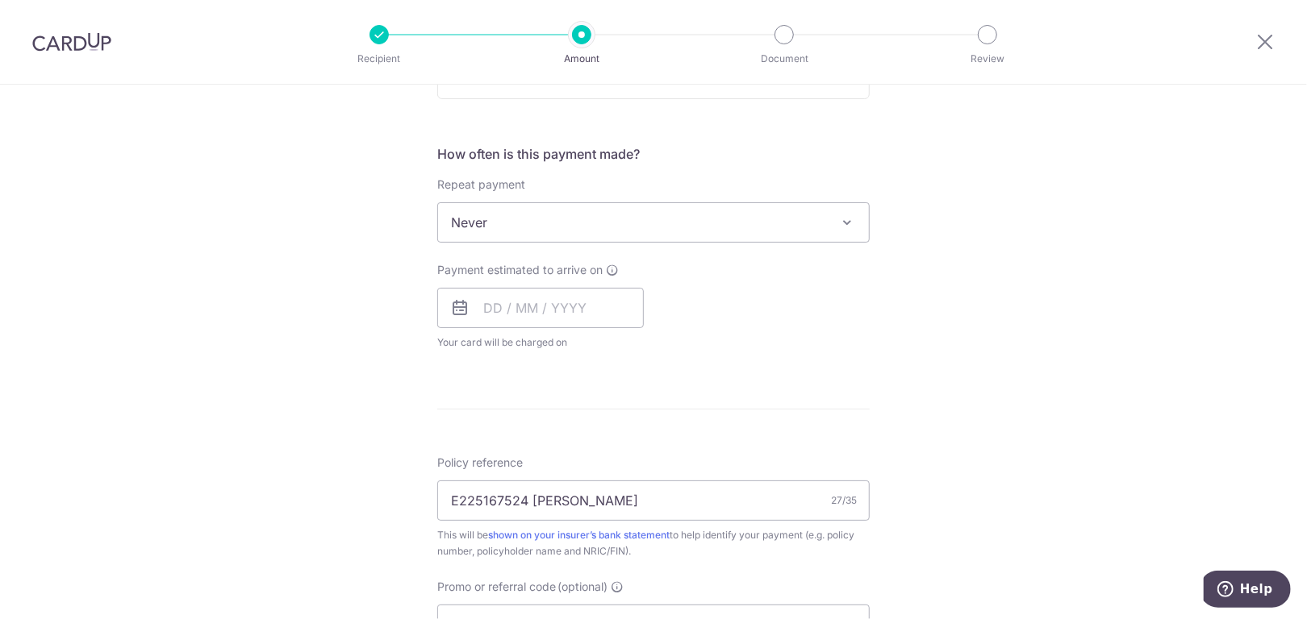
click at [673, 219] on span "Never" at bounding box center [653, 222] width 431 height 39
click at [502, 300] on input "text" at bounding box center [540, 308] width 206 height 40
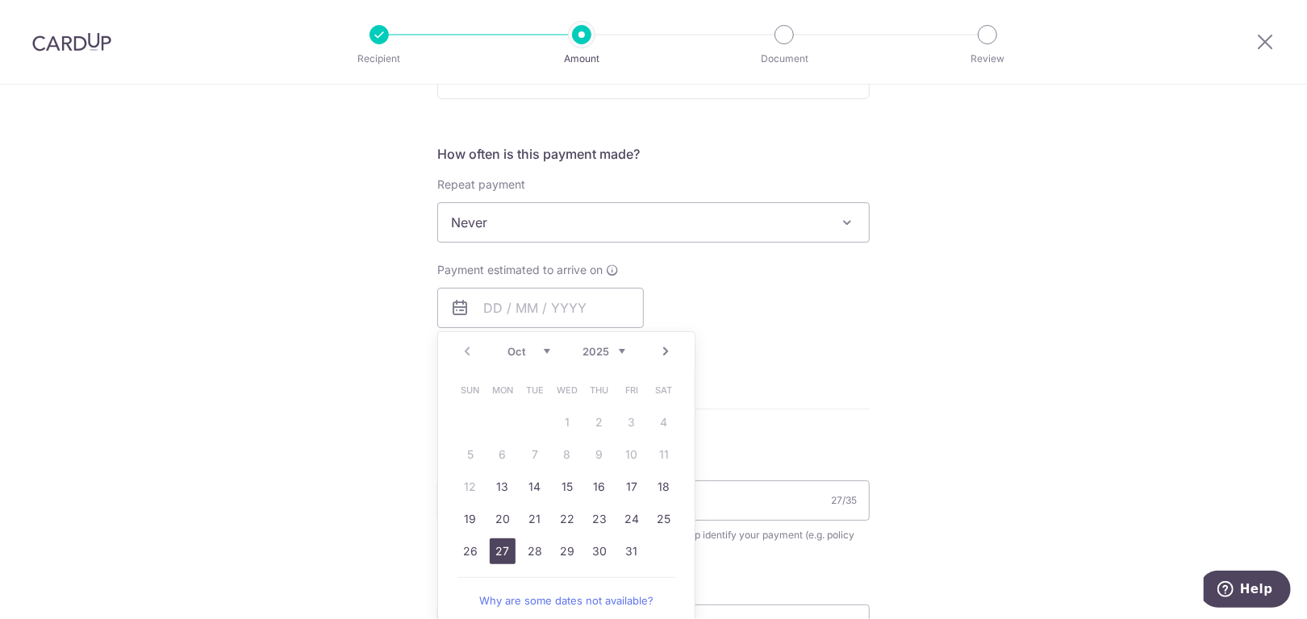
click at [498, 552] on link "27" at bounding box center [503, 552] width 26 height 26
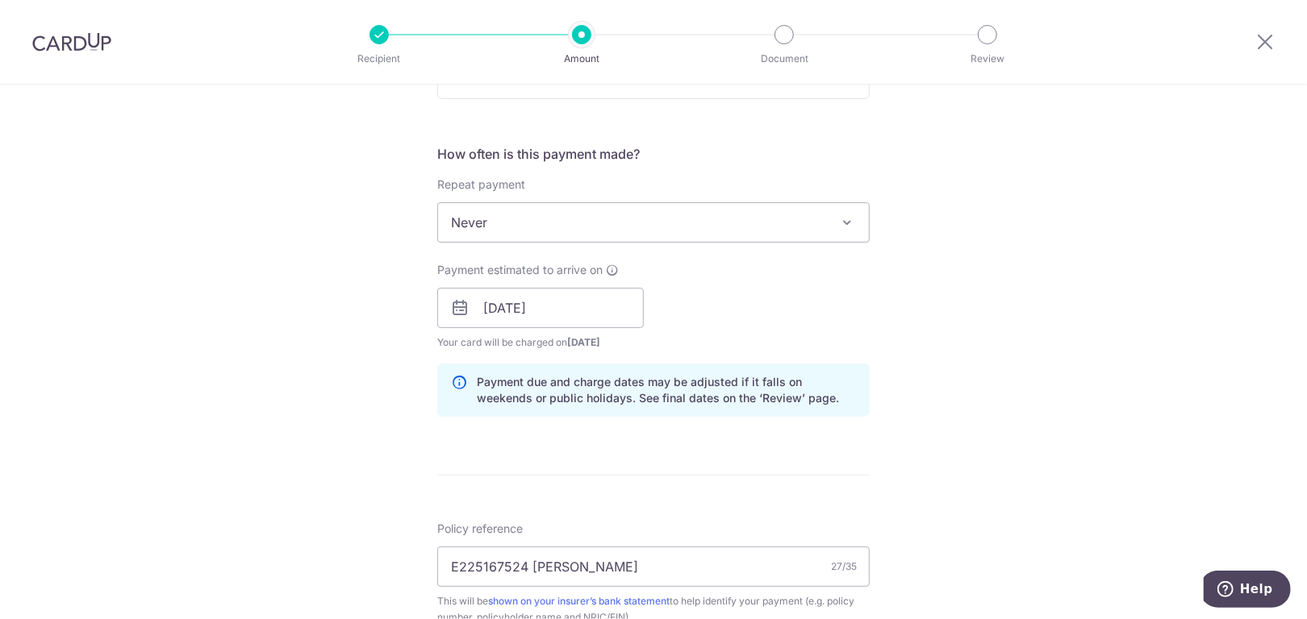
click at [920, 389] on div "Tell us more about your payment Enter payment amount SGD 1,182.80 1182.80 Selec…" at bounding box center [653, 319] width 1307 height 1598
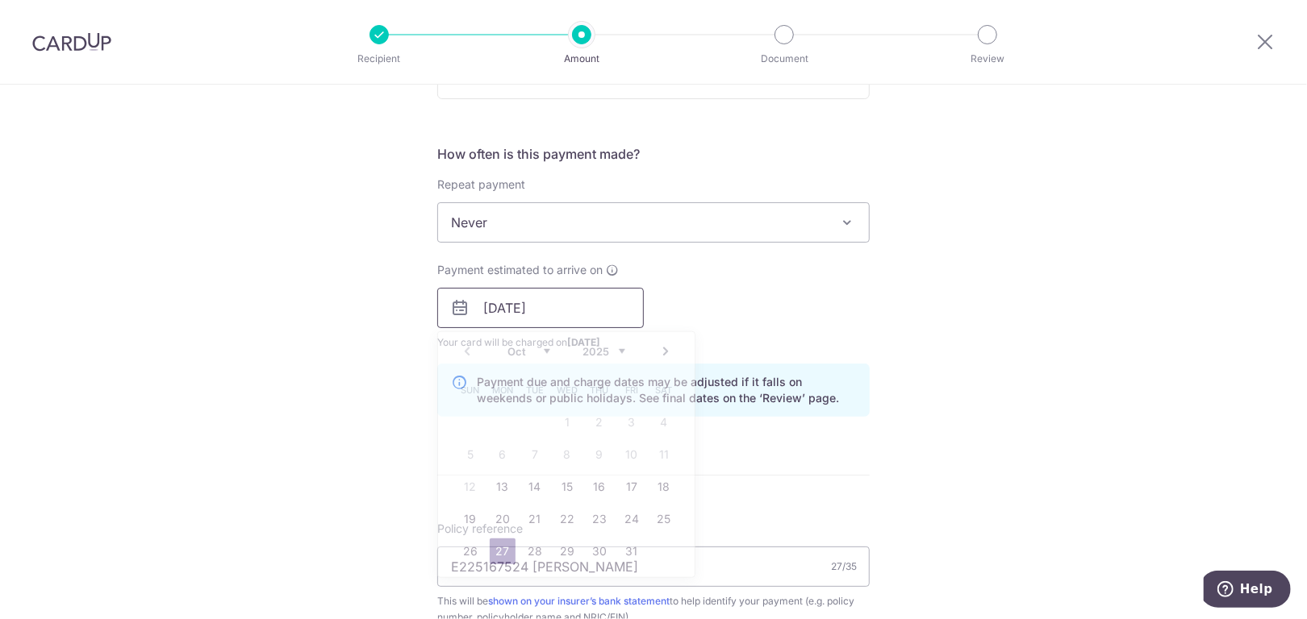
click at [561, 312] on input "27/10/2025" at bounding box center [540, 308] width 206 height 40
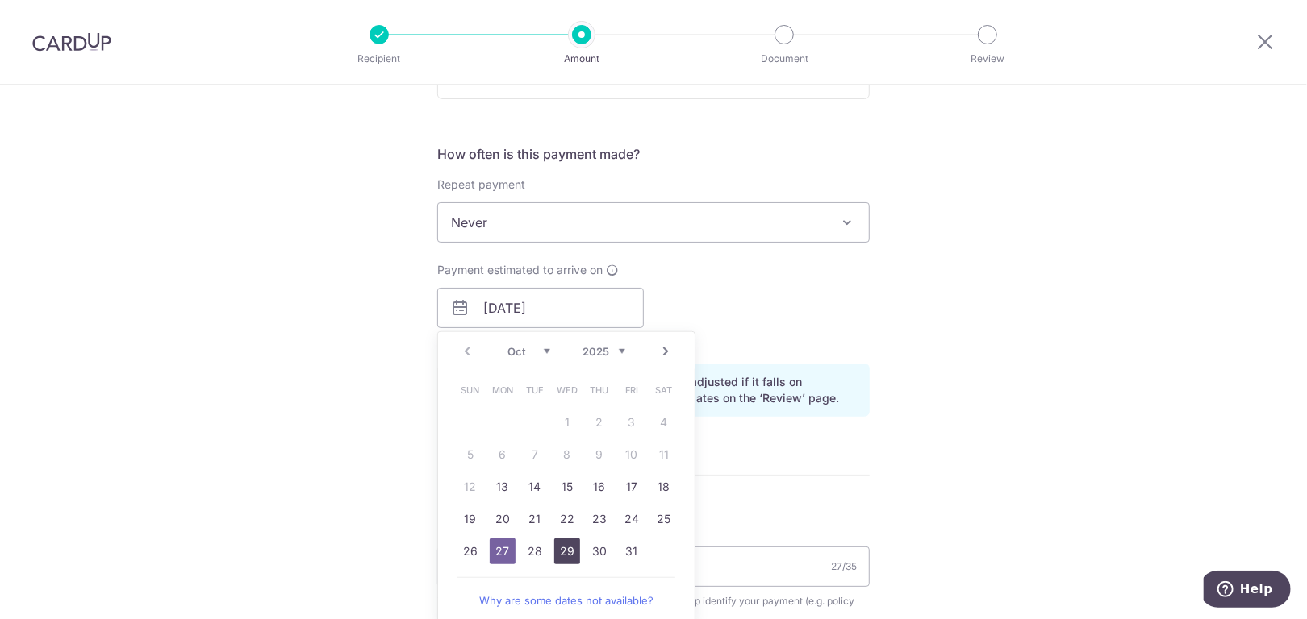
click at [559, 545] on link "29" at bounding box center [567, 552] width 26 height 26
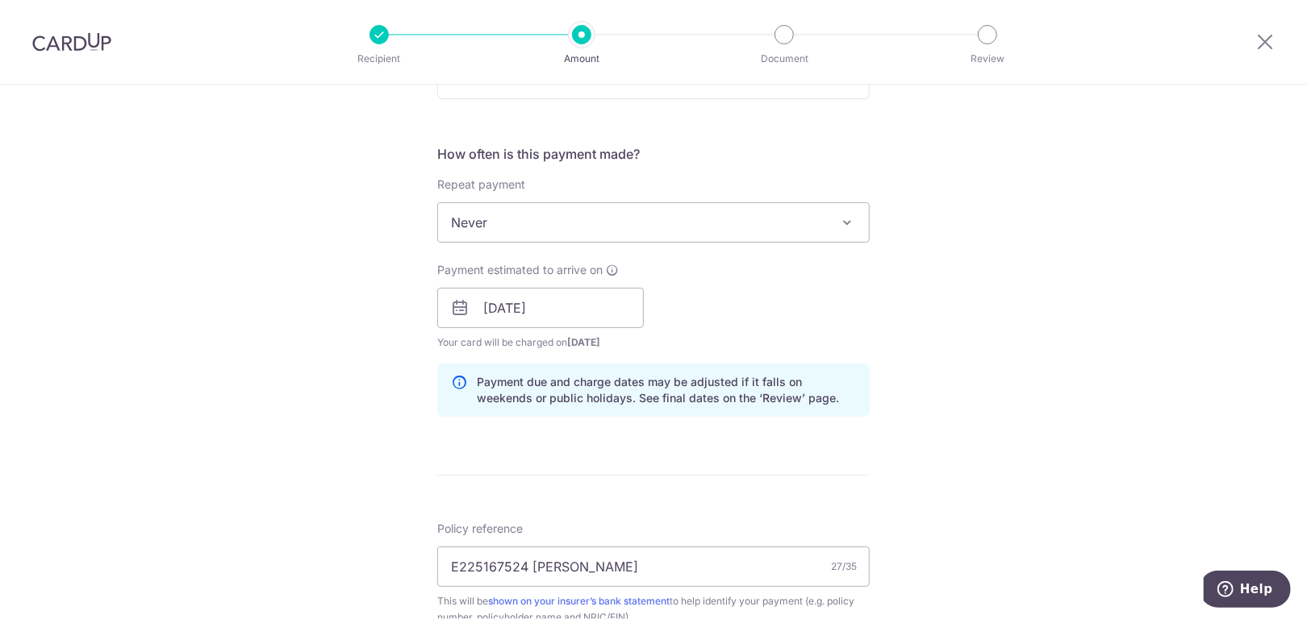
click at [667, 290] on div "Payment estimated to arrive on 29/10/2025 Prev Next Oct Nov Dec 2025 2026 2027 …" at bounding box center [653, 306] width 452 height 89
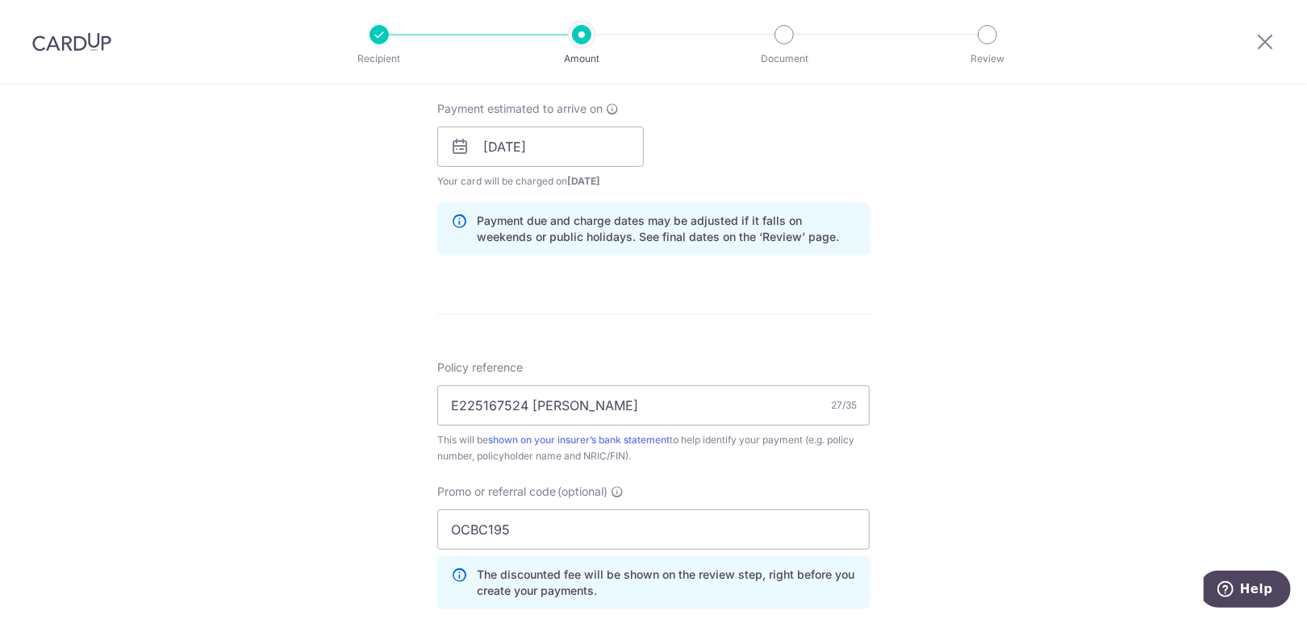
scroll to position [726, 0]
click at [602, 138] on input "29/10/2025" at bounding box center [540, 147] width 206 height 40
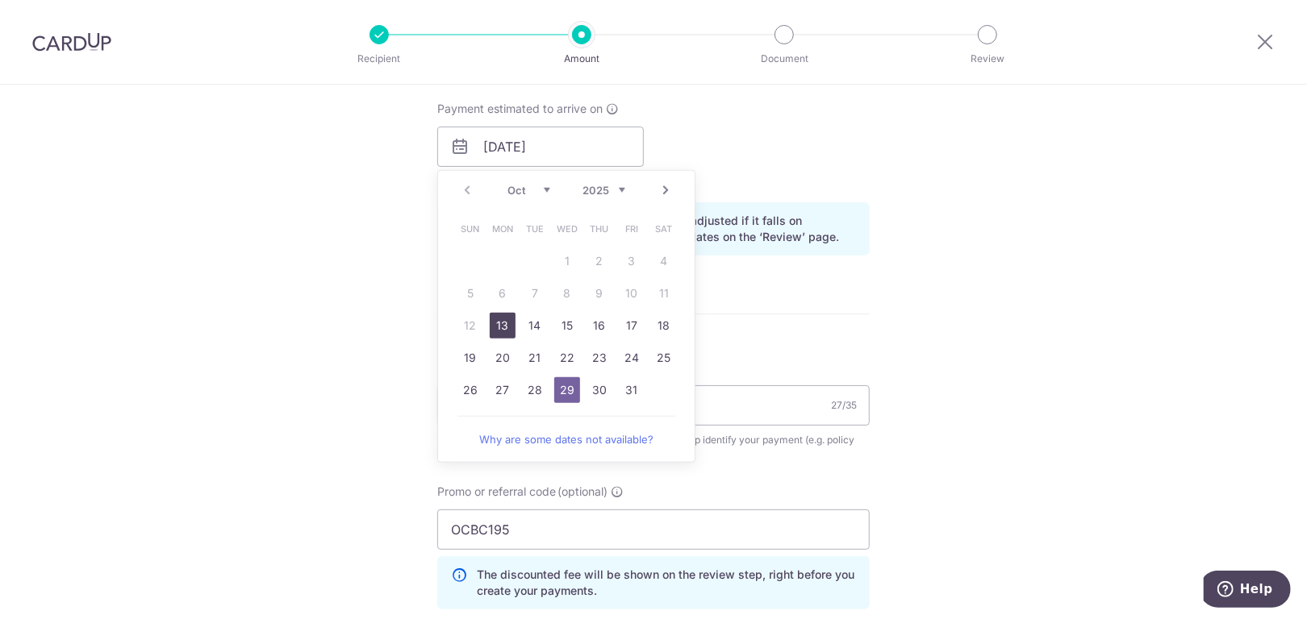
click at [503, 327] on link "13" at bounding box center [503, 326] width 26 height 26
type input "[DATE]"
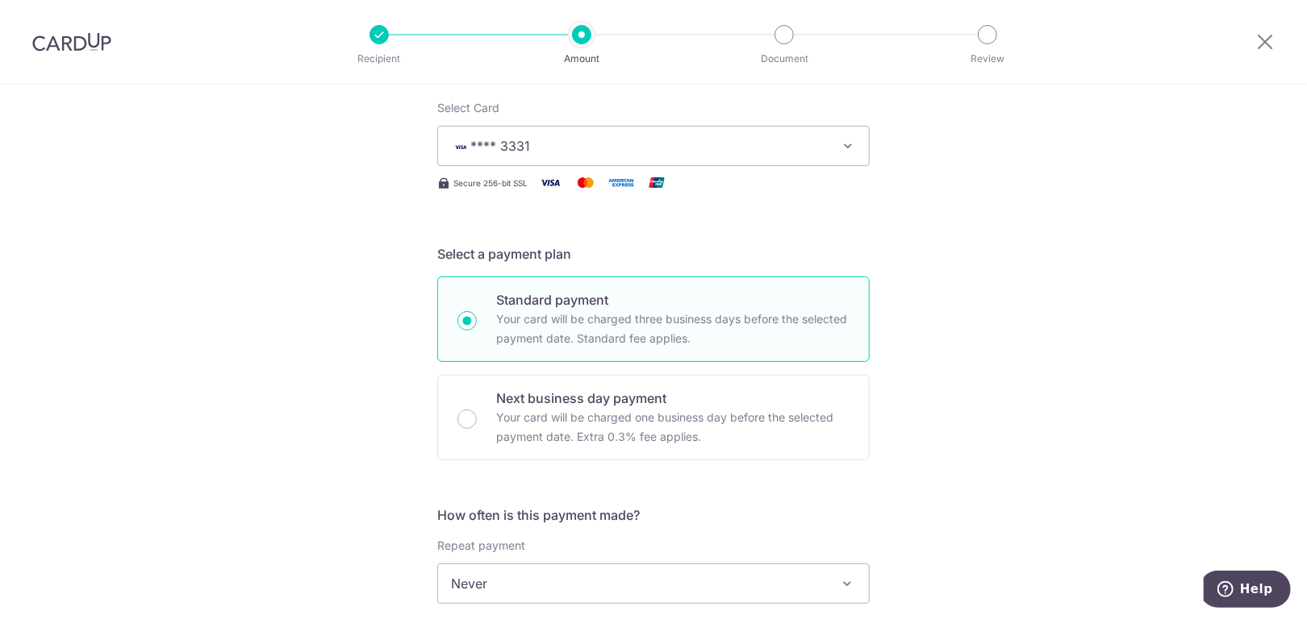
scroll to position [0, 0]
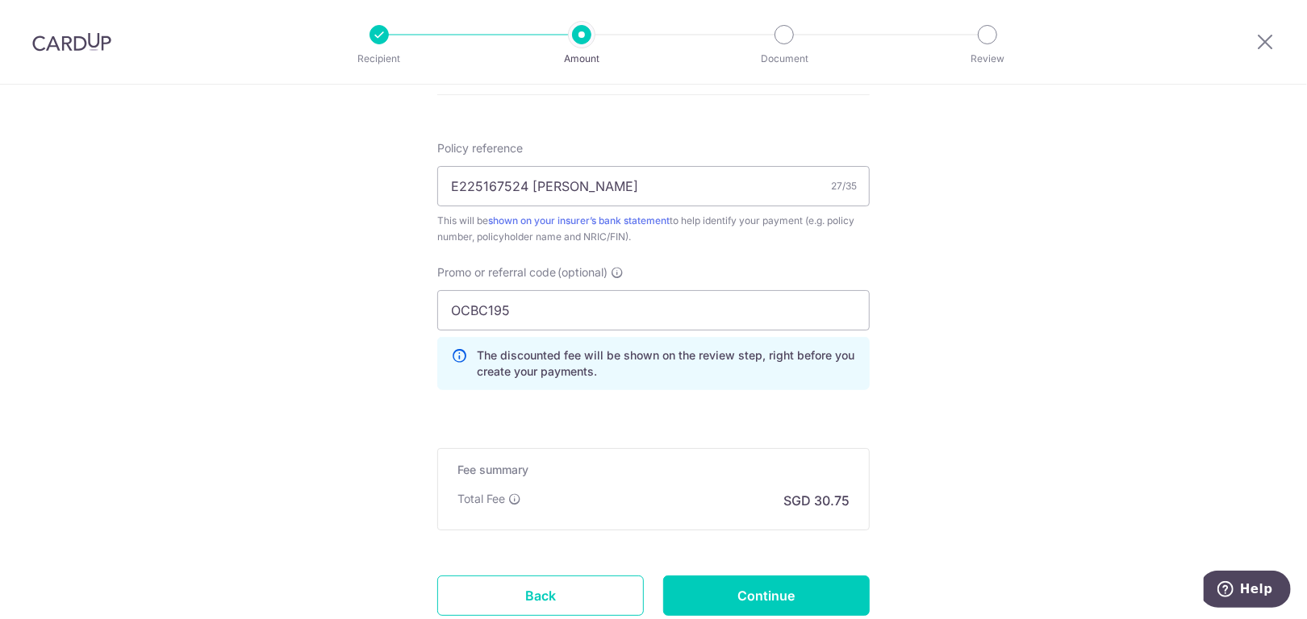
scroll to position [968, 0]
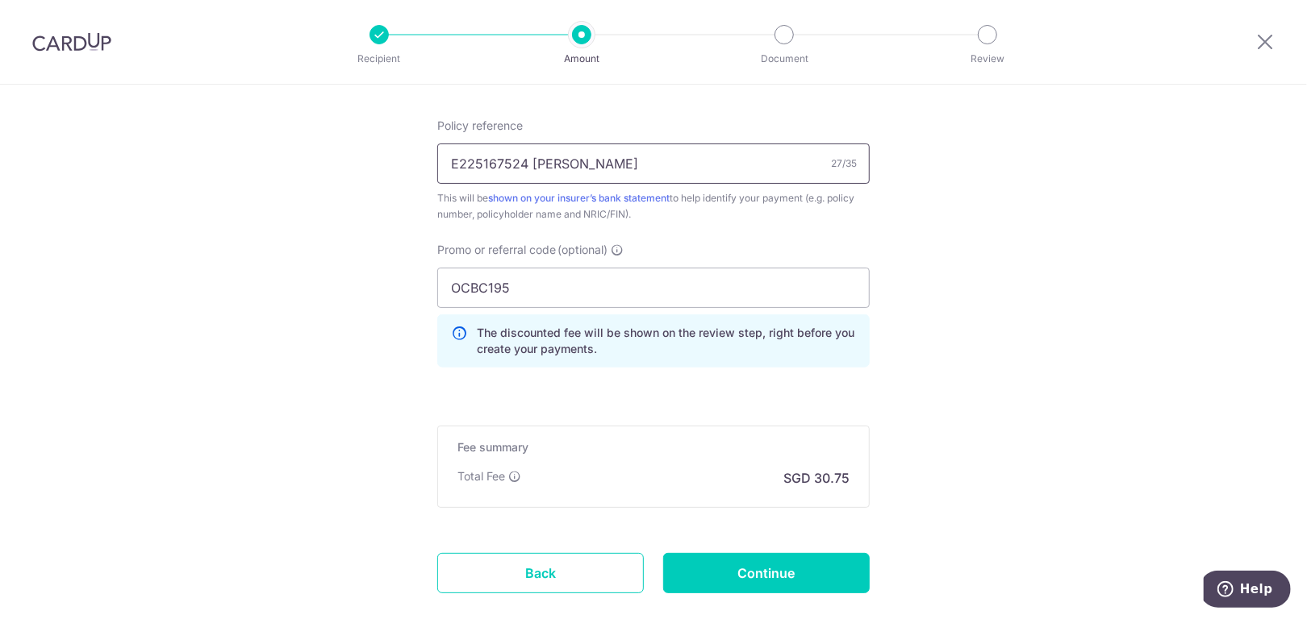
click at [729, 158] on input "E225167524 [PERSON_NAME]" at bounding box center [653, 164] width 432 height 40
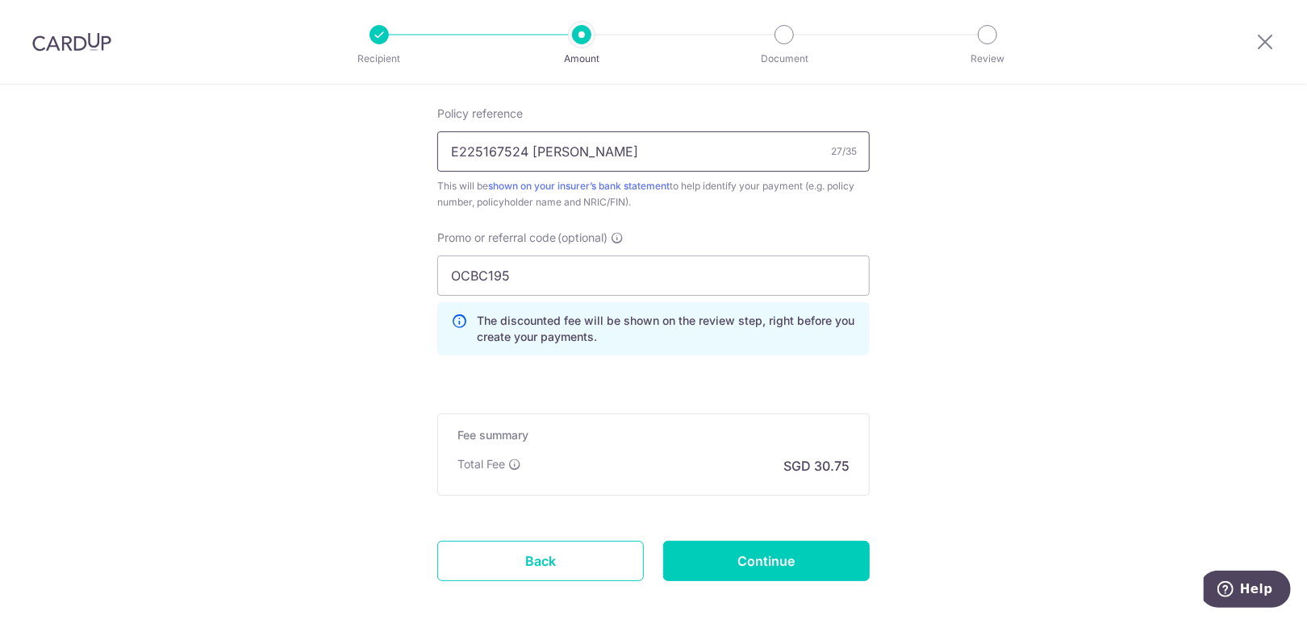
scroll to position [819, 0]
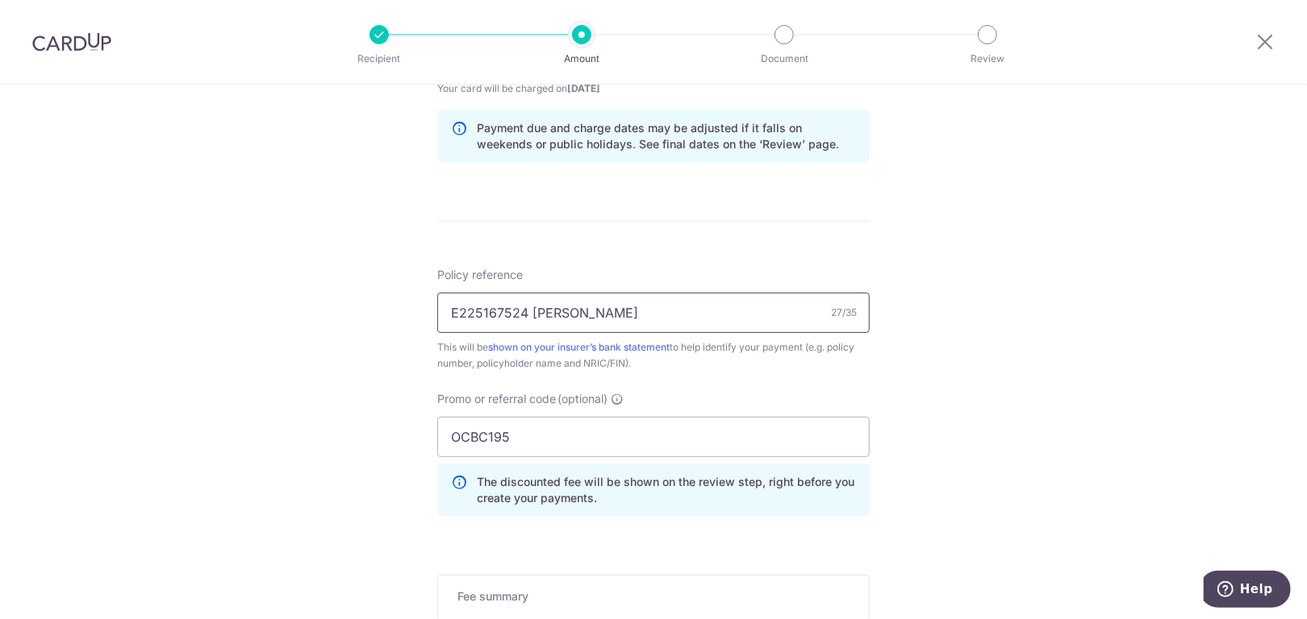
drag, startPoint x: 519, startPoint y: 312, endPoint x: 427, endPoint y: 312, distance: 91.9
click at [427, 312] on div "Tell us more about your payment Enter payment amount SGD 1,182.80 1182.80 Selec…" at bounding box center [653, 65] width 1307 height 1598
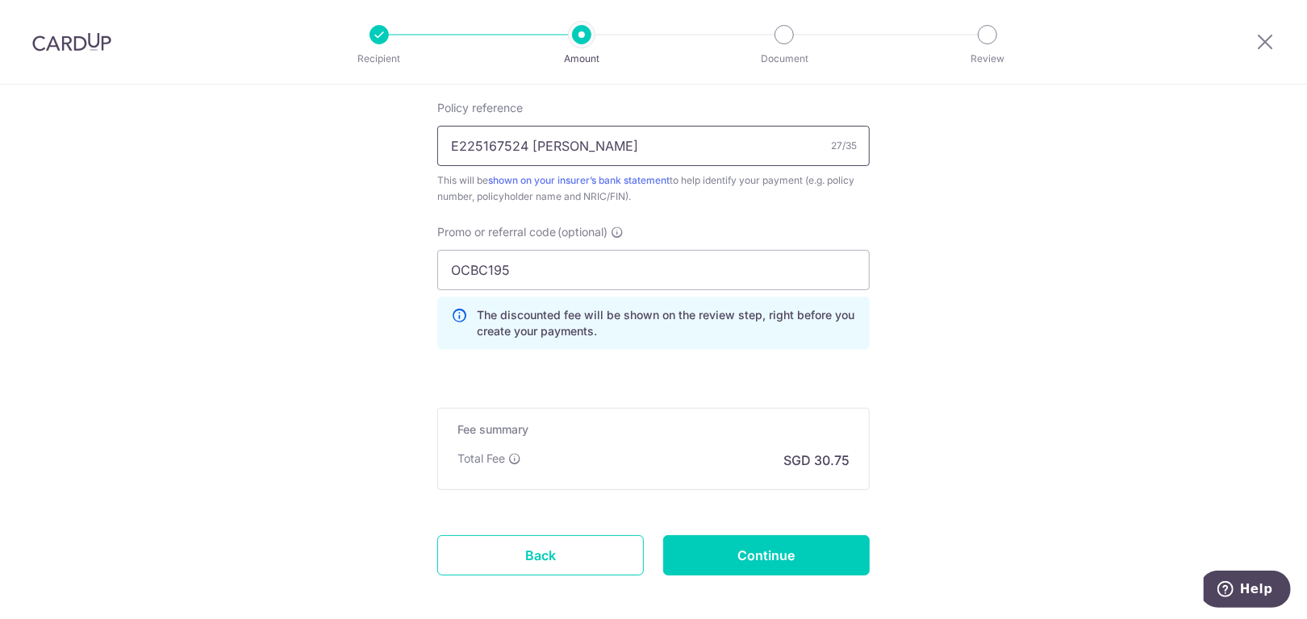
scroll to position [1061, 0]
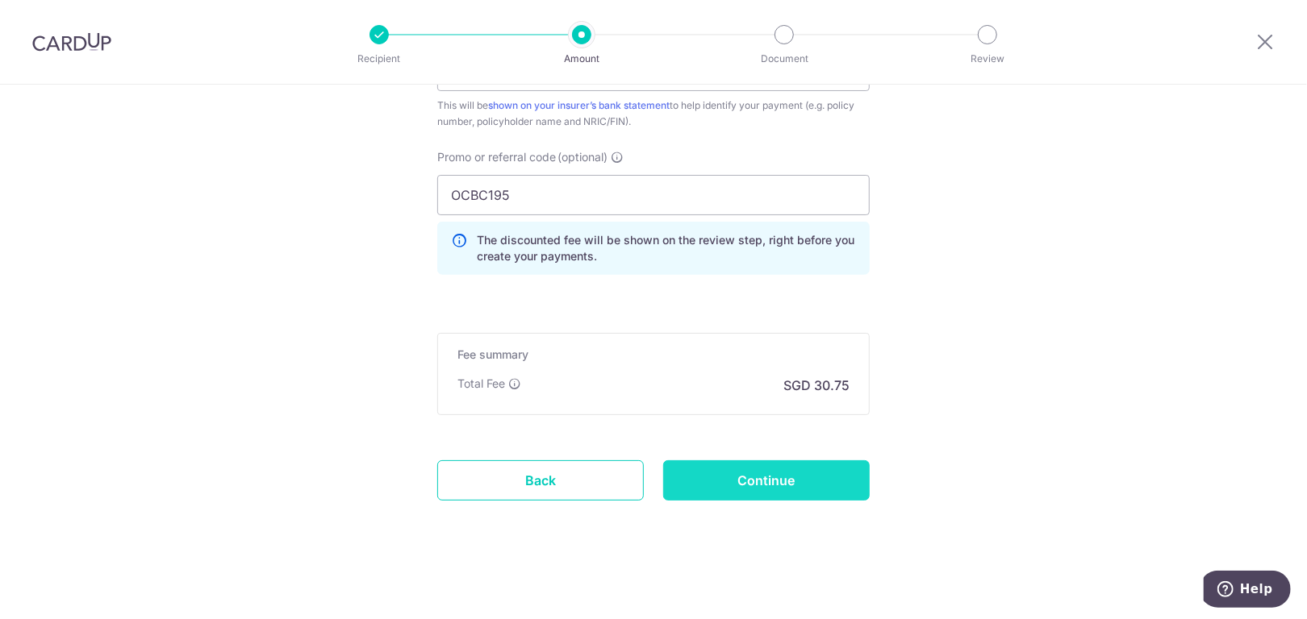
click at [792, 478] on input "Continue" at bounding box center [766, 481] width 206 height 40
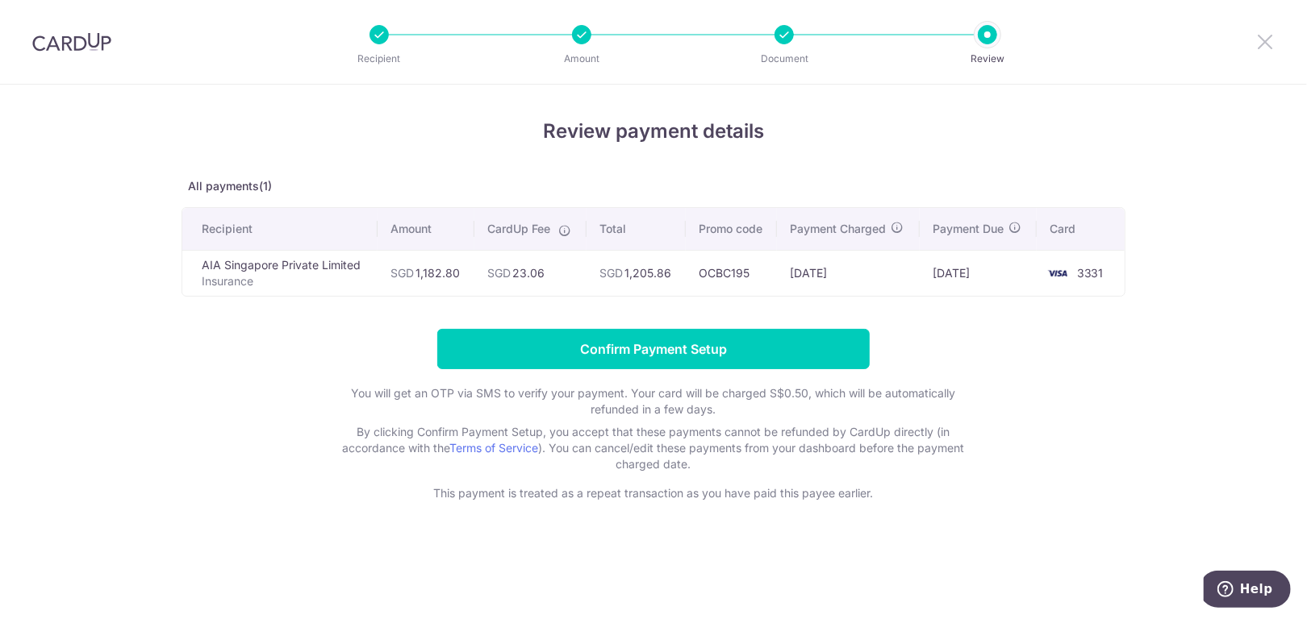
click at [1256, 34] on icon at bounding box center [1264, 41] width 19 height 20
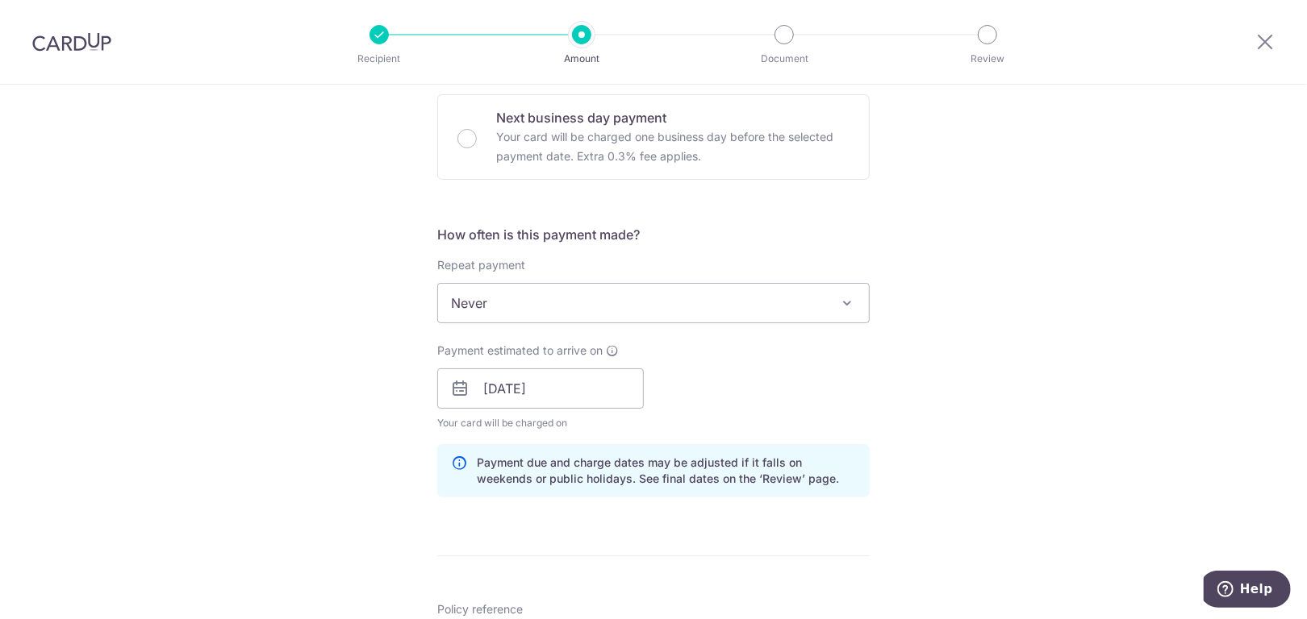
scroll to position [807, 0]
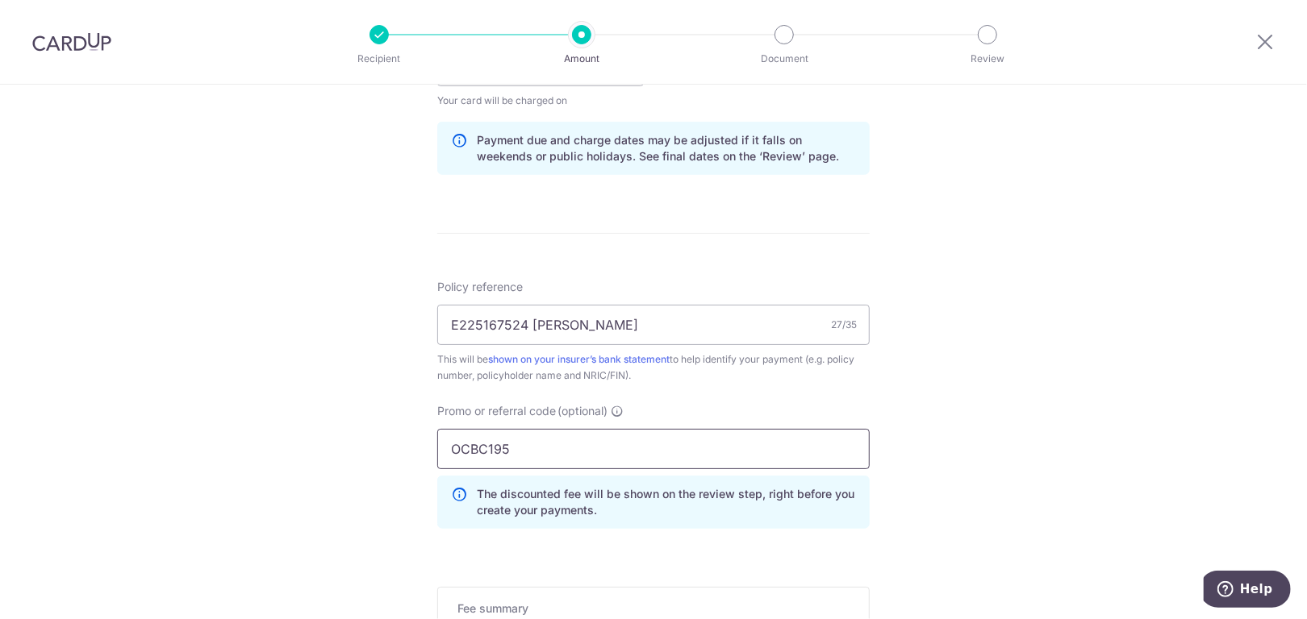
click at [567, 466] on input "OCBC195" at bounding box center [653, 449] width 432 height 40
click at [581, 450] on input "OCBC155" at bounding box center [653, 449] width 432 height 40
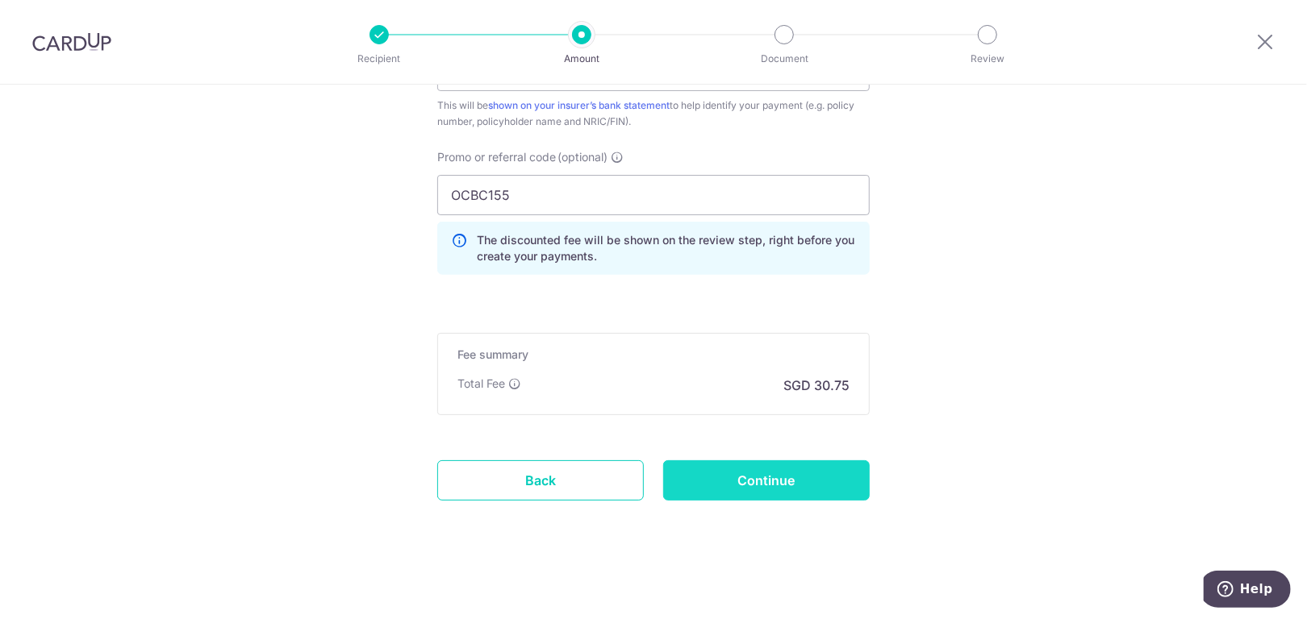
type input "OCBC155"
click at [806, 471] on input "Continue" at bounding box center [766, 481] width 206 height 40
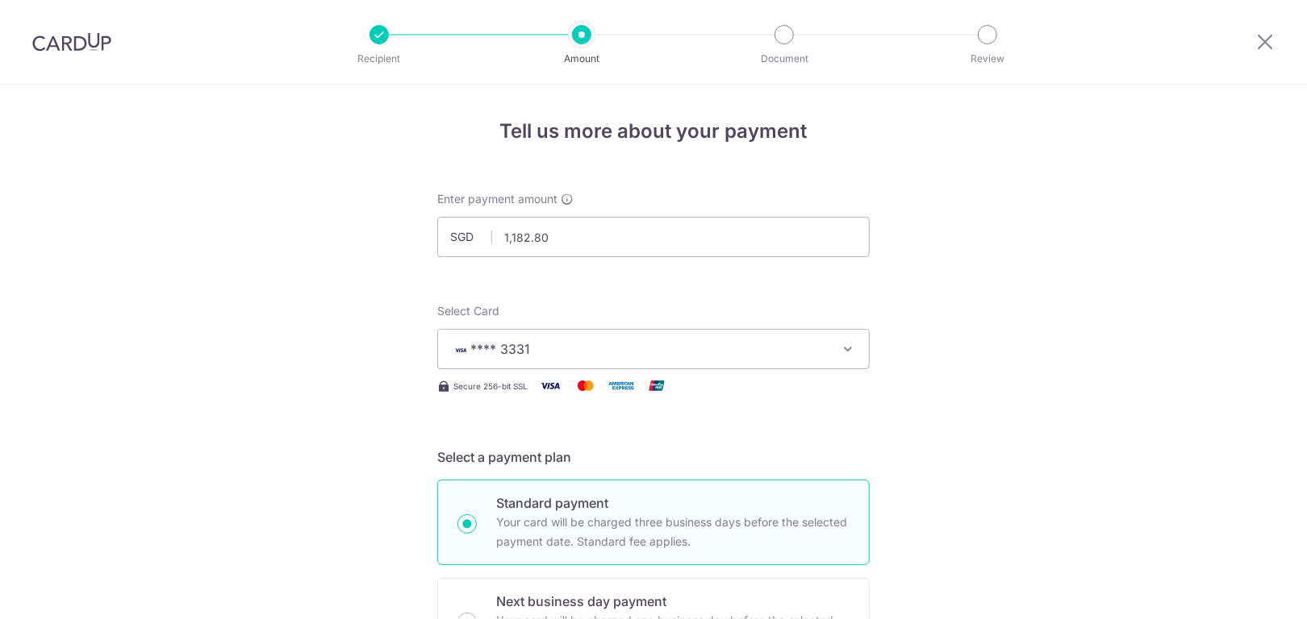
scroll to position [1083, 0]
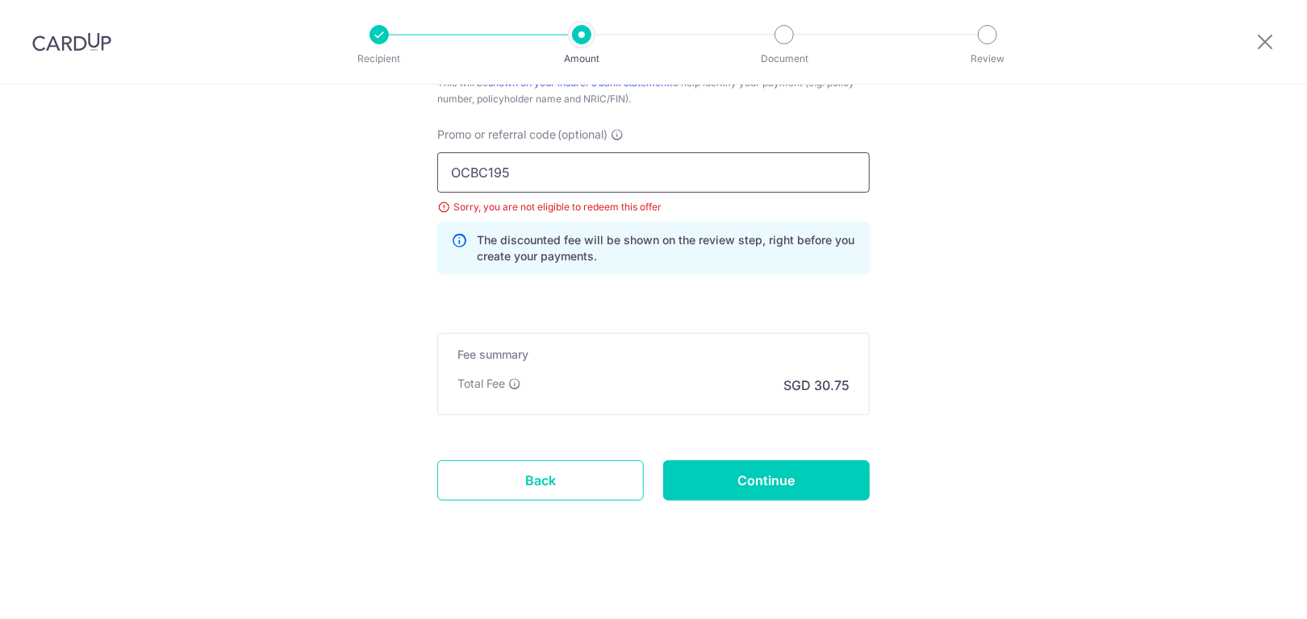
click at [565, 165] on input "OCBC195" at bounding box center [653, 172] width 432 height 40
drag, startPoint x: 596, startPoint y: 163, endPoint x: 600, endPoint y: 171, distance: 9.0
click at [597, 164] on input "OCBC195" at bounding box center [653, 172] width 432 height 40
drag, startPoint x: 551, startPoint y: 176, endPoint x: 490, endPoint y: 189, distance: 62.6
click at [549, 176] on input "OCBC195" at bounding box center [653, 172] width 432 height 40
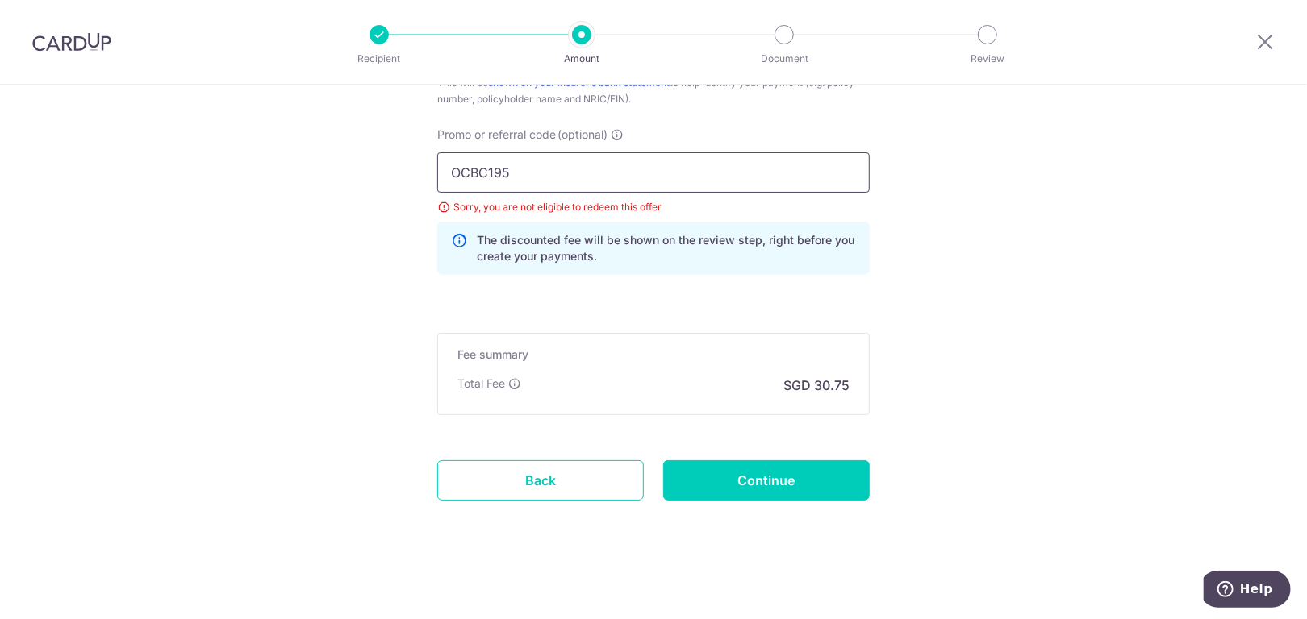
click at [490, 189] on input "OCBC195" at bounding box center [653, 172] width 432 height 40
drag, startPoint x: 502, startPoint y: 168, endPoint x: 561, endPoint y: 168, distance: 58.9
click at [561, 168] on input "OCBC195" at bounding box center [653, 172] width 432 height 40
click at [510, 181] on input "OCBC195" at bounding box center [653, 172] width 432 height 40
drag, startPoint x: 509, startPoint y: 155, endPoint x: 448, endPoint y: 162, distance: 61.7
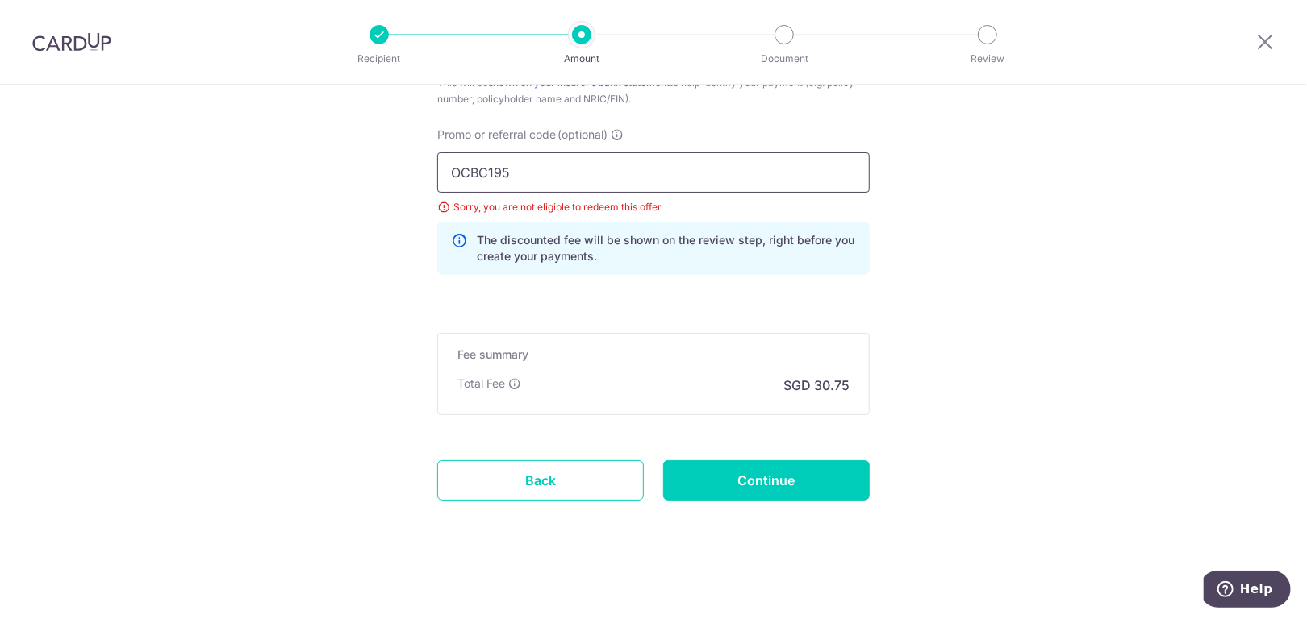
click at [448, 162] on input "OCBC195" at bounding box center [653, 172] width 432 height 40
drag, startPoint x: 537, startPoint y: 489, endPoint x: 736, endPoint y: 65, distance: 468.4
click at [538, 489] on link "Back" at bounding box center [540, 481] width 206 height 40
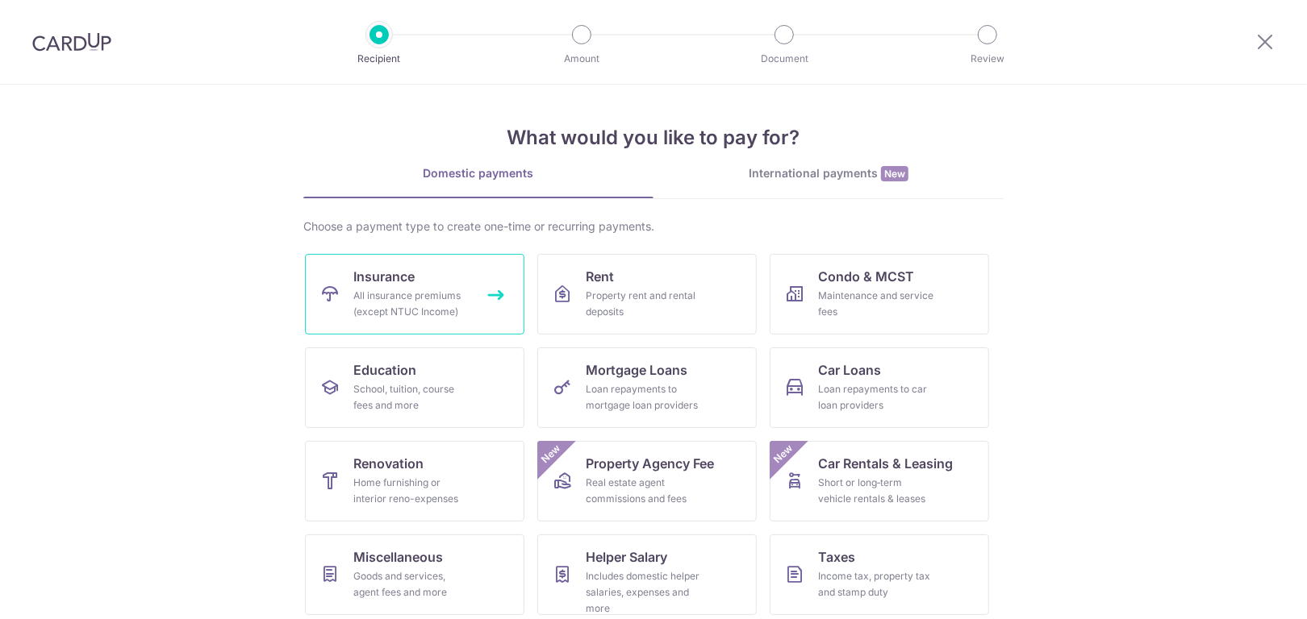
click at [395, 297] on div "All insurance premiums (except NTUC Income)" at bounding box center [411, 304] width 116 height 32
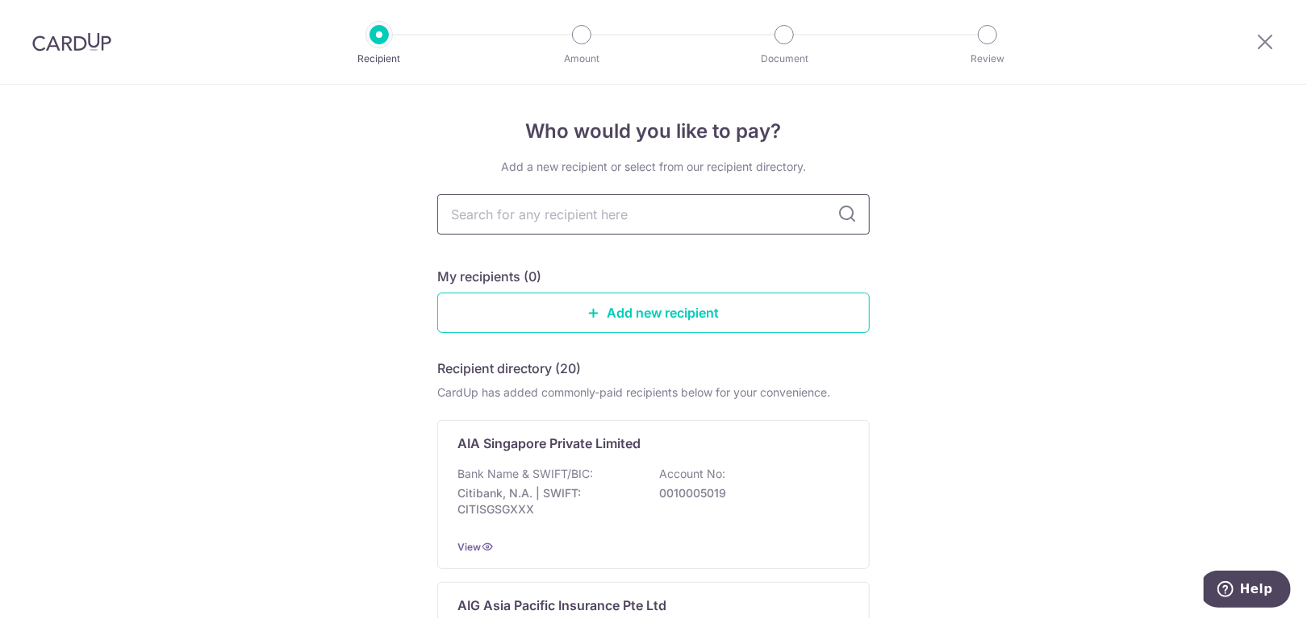
click at [704, 212] on input "text" at bounding box center [653, 214] width 432 height 40
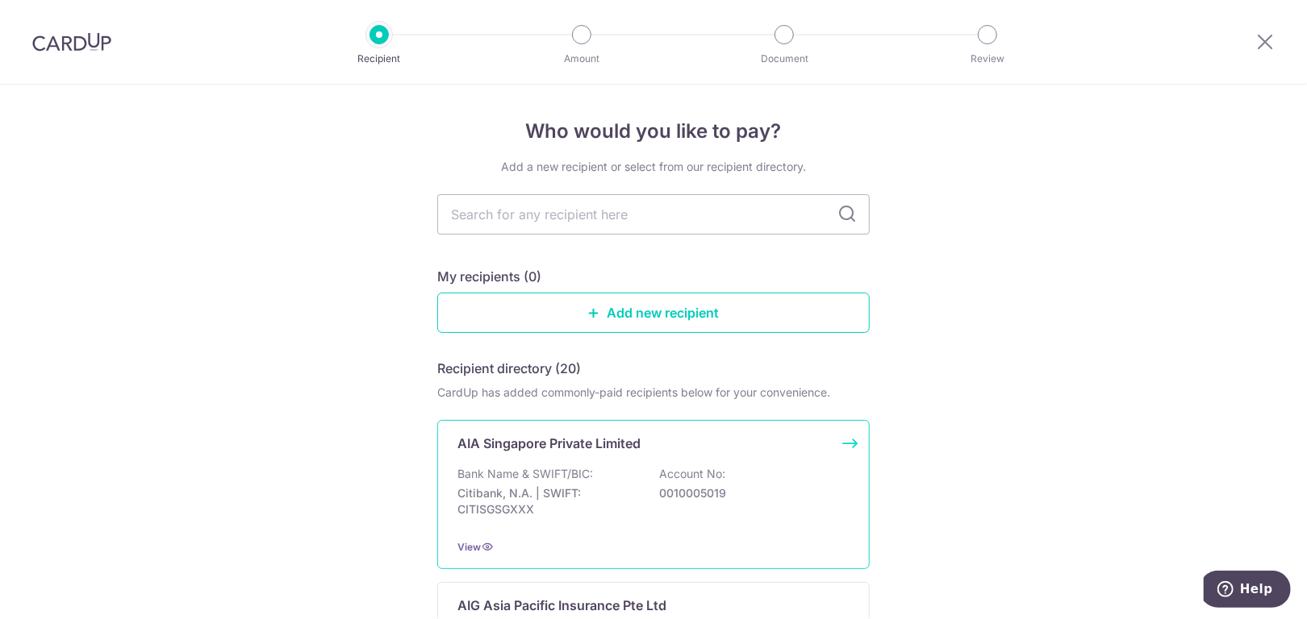
click at [642, 443] on div "AIA Singapore Private Limited" at bounding box center [643, 443] width 373 height 19
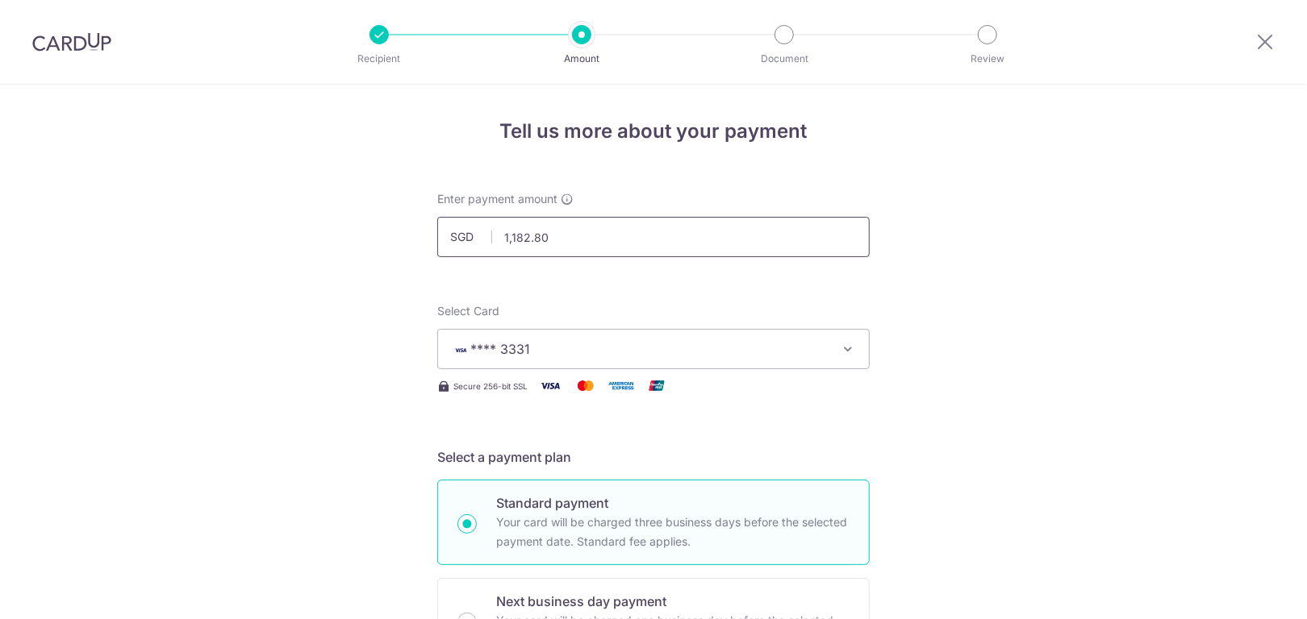
click at [612, 248] on input "1,182.80" at bounding box center [653, 237] width 432 height 40
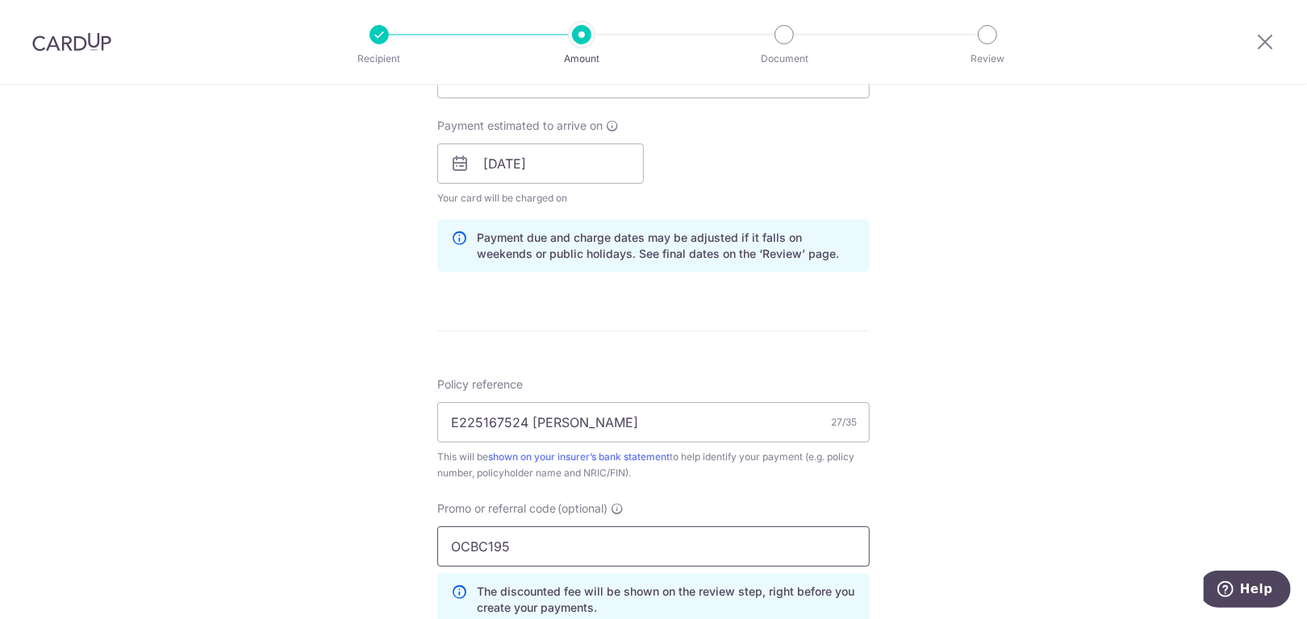
scroll to position [887, 0]
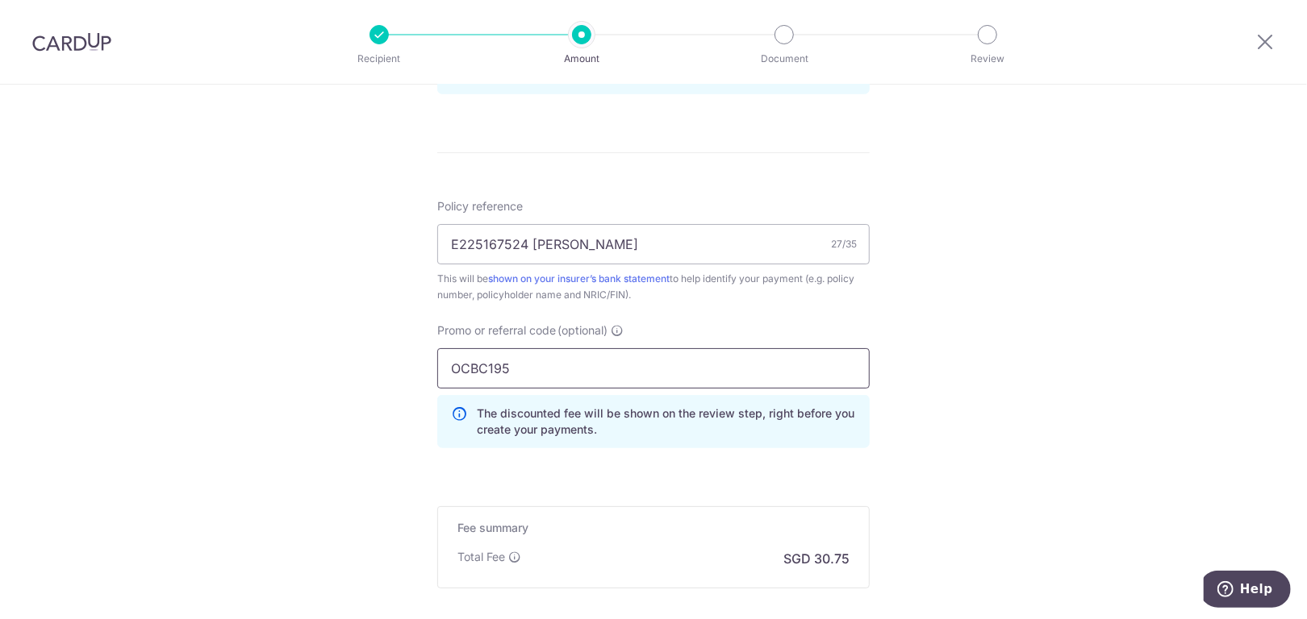
click at [606, 372] on input "OCBC195" at bounding box center [653, 368] width 432 height 40
type input "1,182.80"
type input "OCBC155"
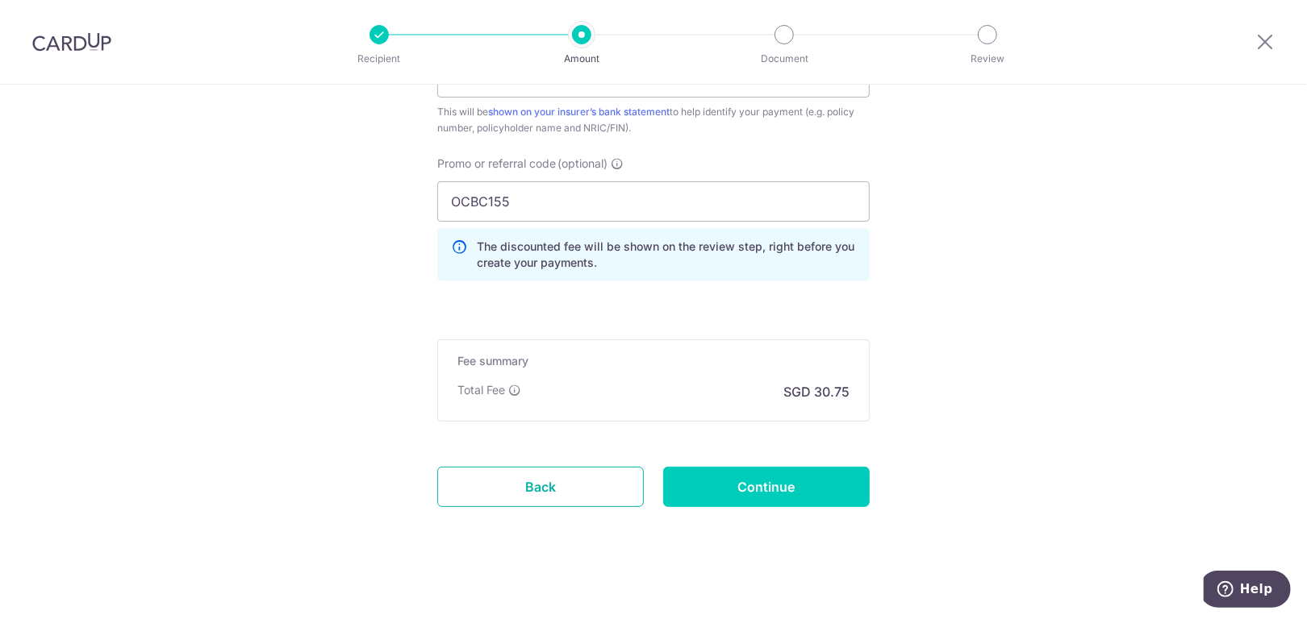
scroll to position [1061, 0]
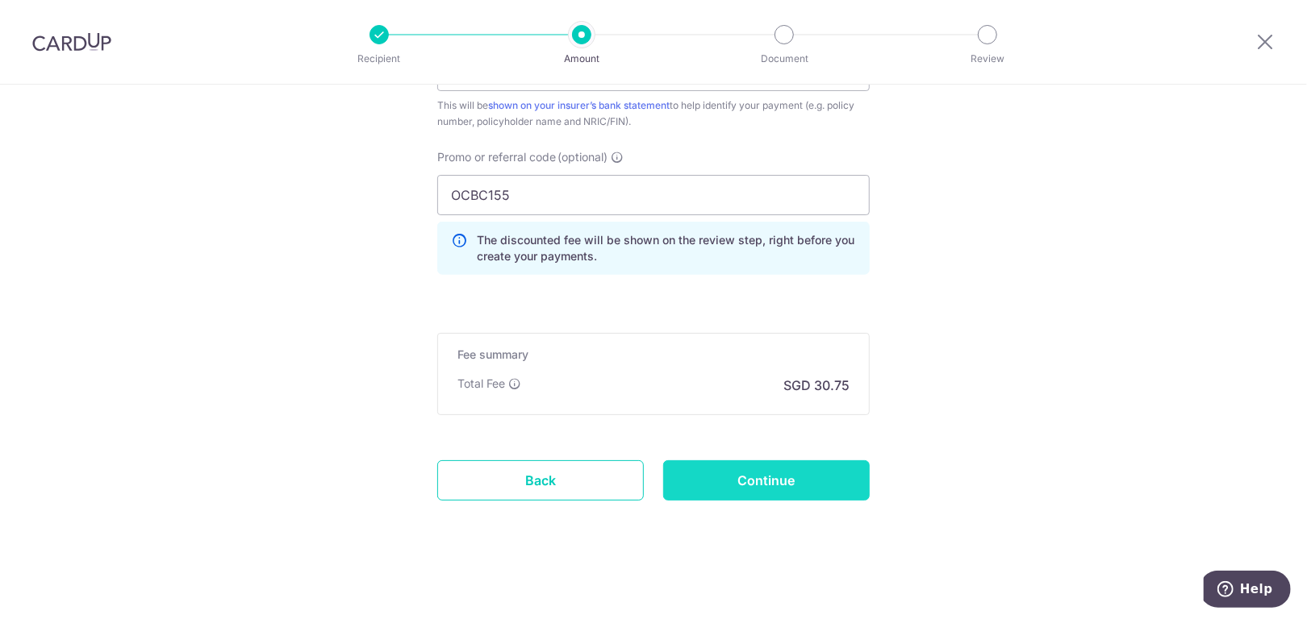
click at [758, 485] on input "Continue" at bounding box center [766, 481] width 206 height 40
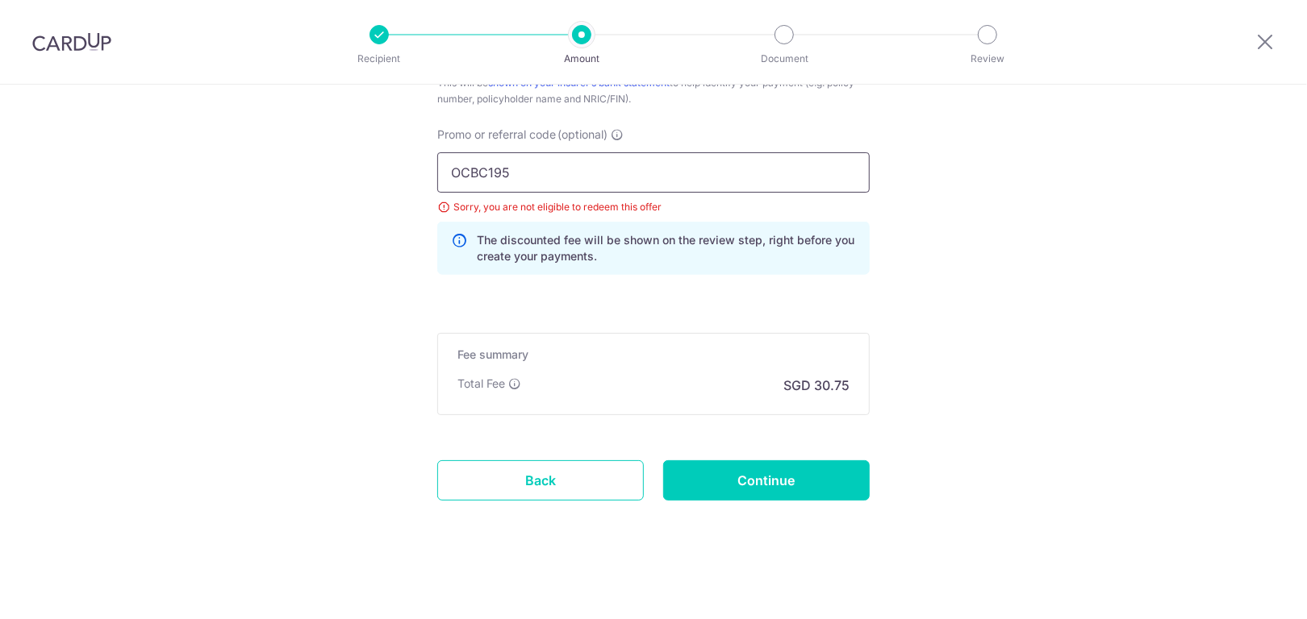
click at [539, 171] on input "OCBC195" at bounding box center [653, 172] width 432 height 40
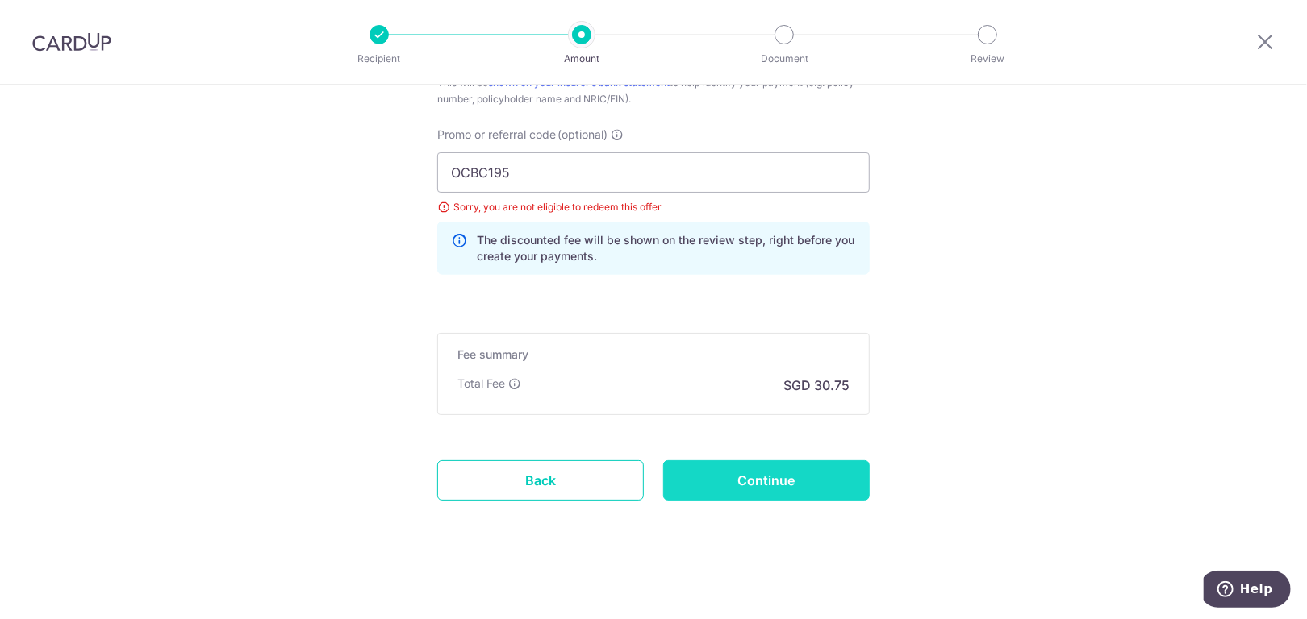
click at [761, 485] on input "Continue" at bounding box center [766, 481] width 206 height 40
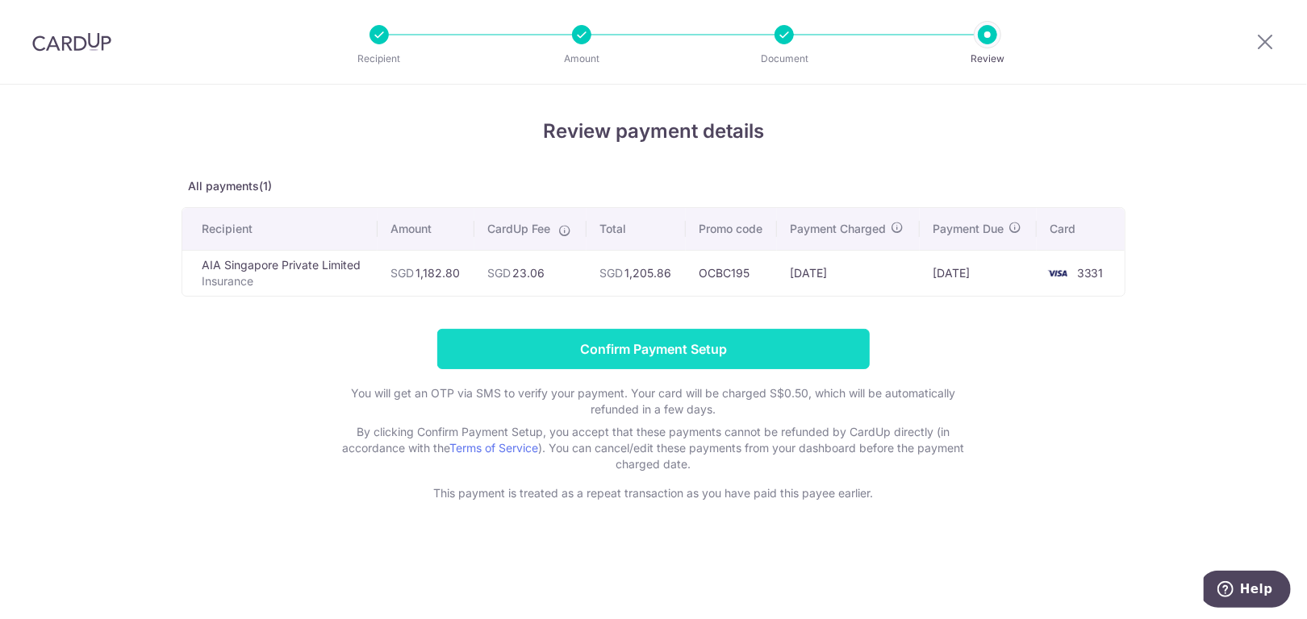
click at [672, 347] on input "Confirm Payment Setup" at bounding box center [653, 349] width 432 height 40
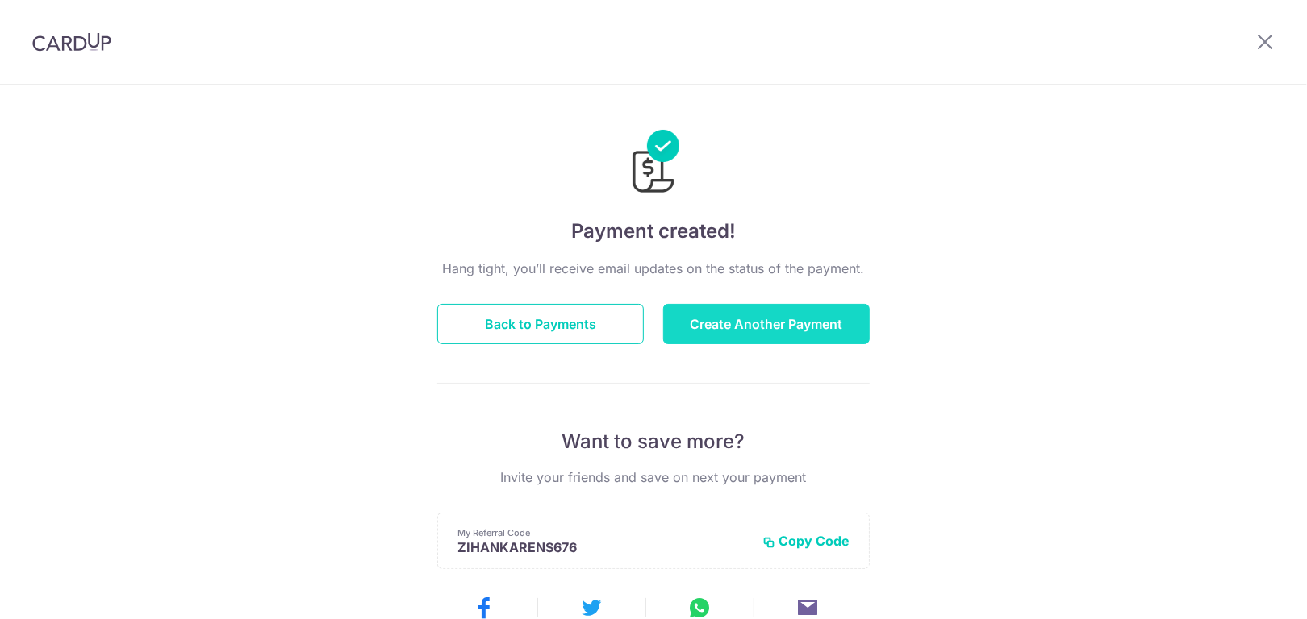
click at [702, 324] on button "Create Another Payment" at bounding box center [766, 324] width 206 height 40
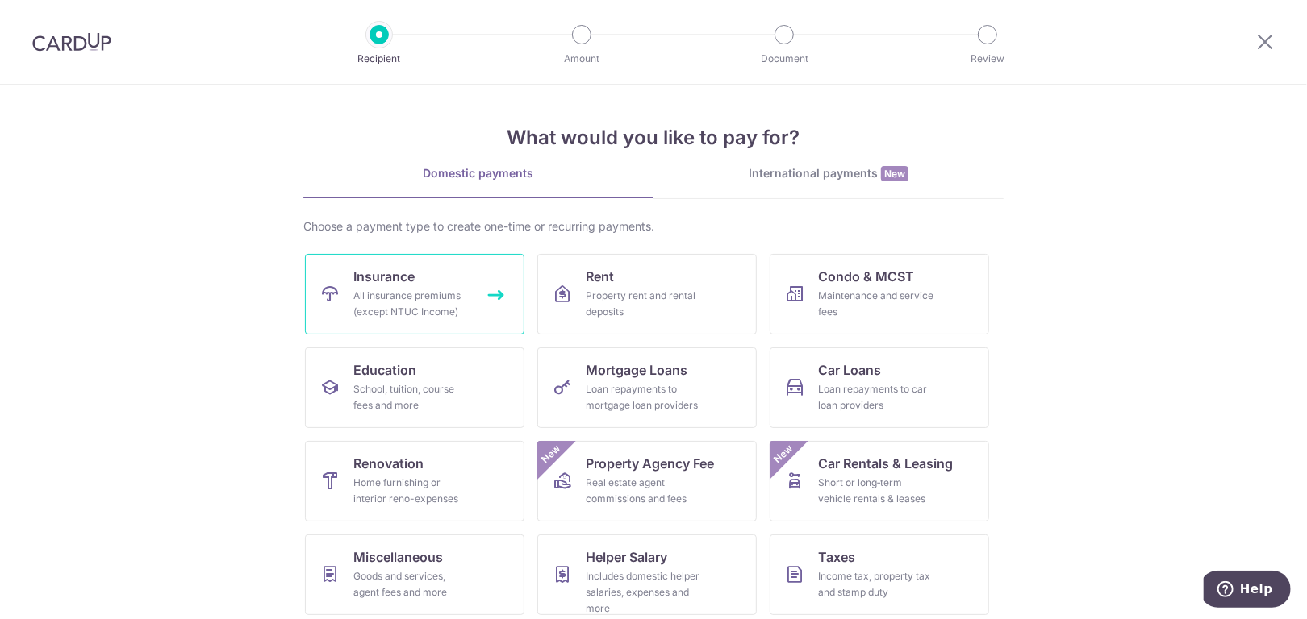
click at [432, 306] on div "All insurance premiums (except NTUC Income)" at bounding box center [411, 304] width 116 height 32
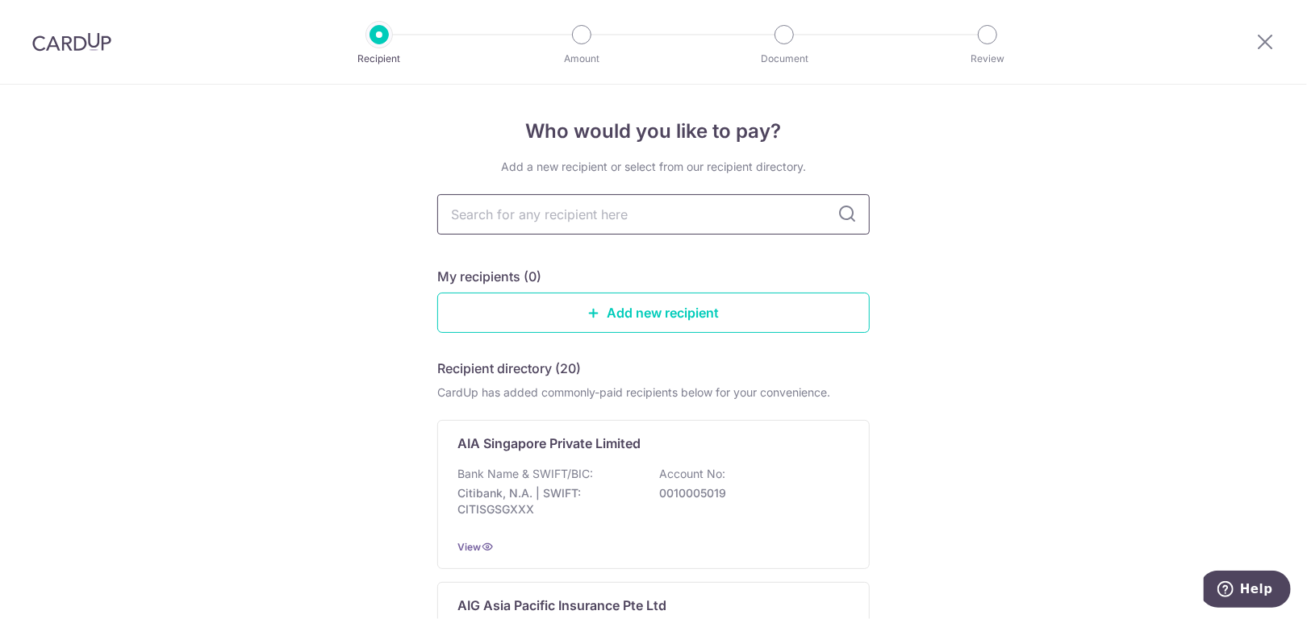
click at [576, 215] on input "text" at bounding box center [653, 214] width 432 height 40
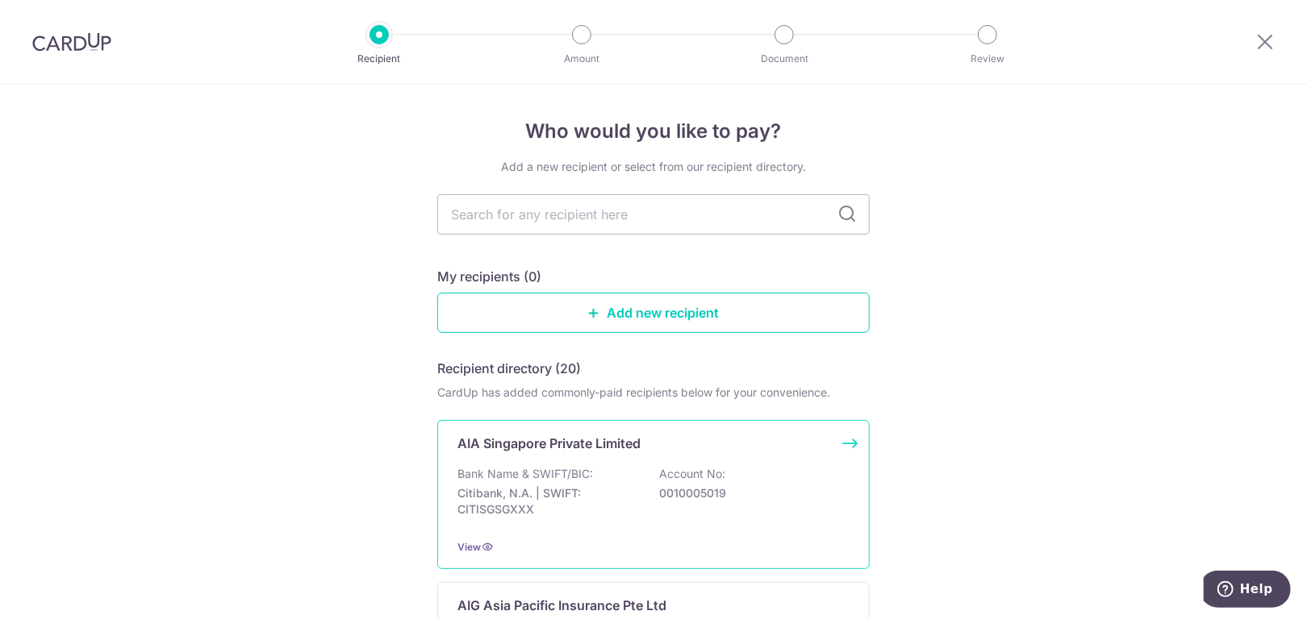
click at [611, 436] on p "AIA Singapore Private Limited" at bounding box center [548, 443] width 183 height 19
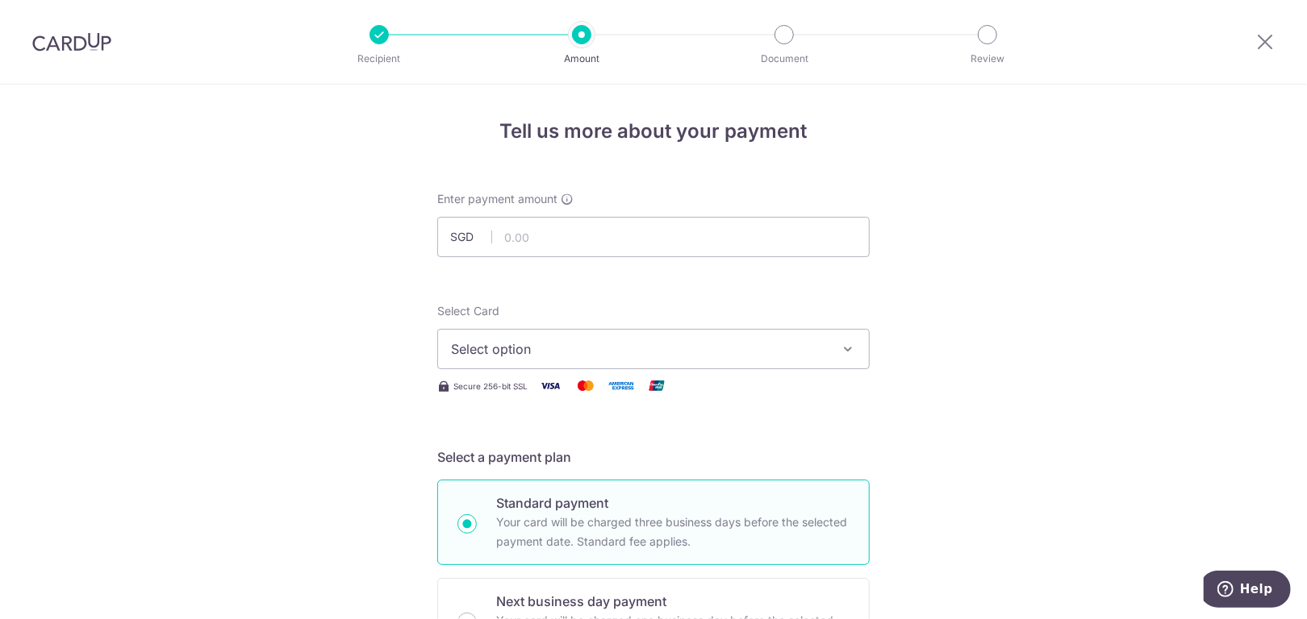
type input "H225167524"
click at [637, 237] on input "text" at bounding box center [653, 237] width 432 height 40
type input "1"
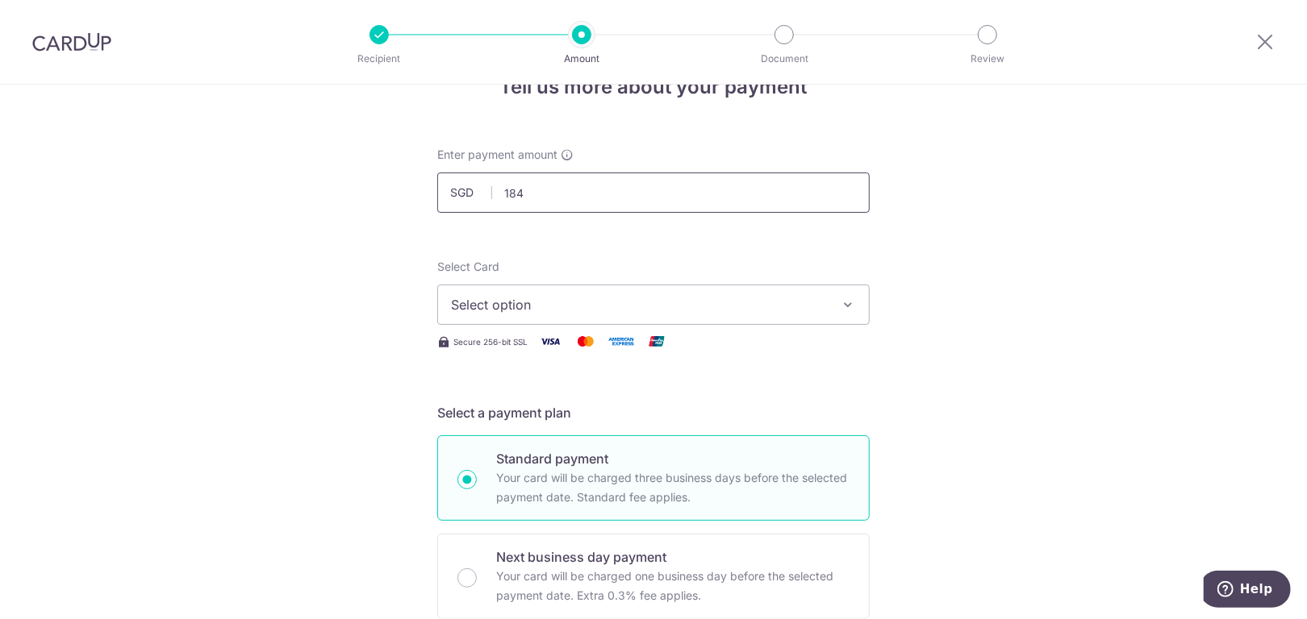
scroll to position [81, 0]
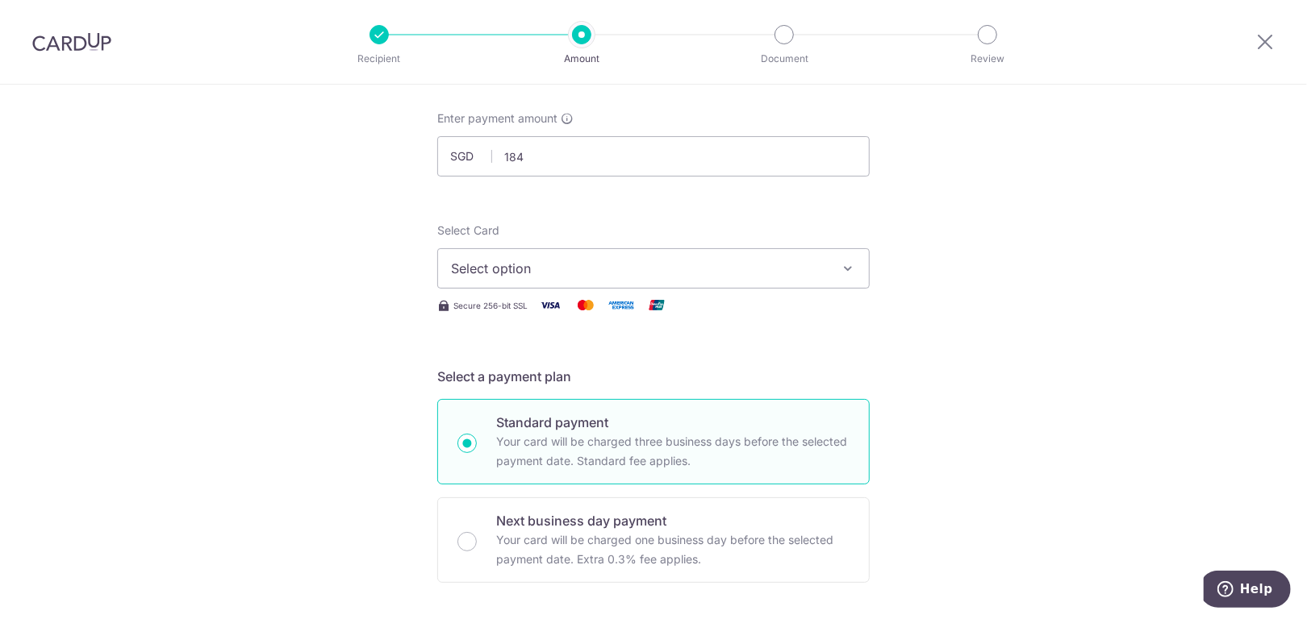
type input "184.00"
click at [529, 267] on span "Select option" at bounding box center [639, 268] width 376 height 19
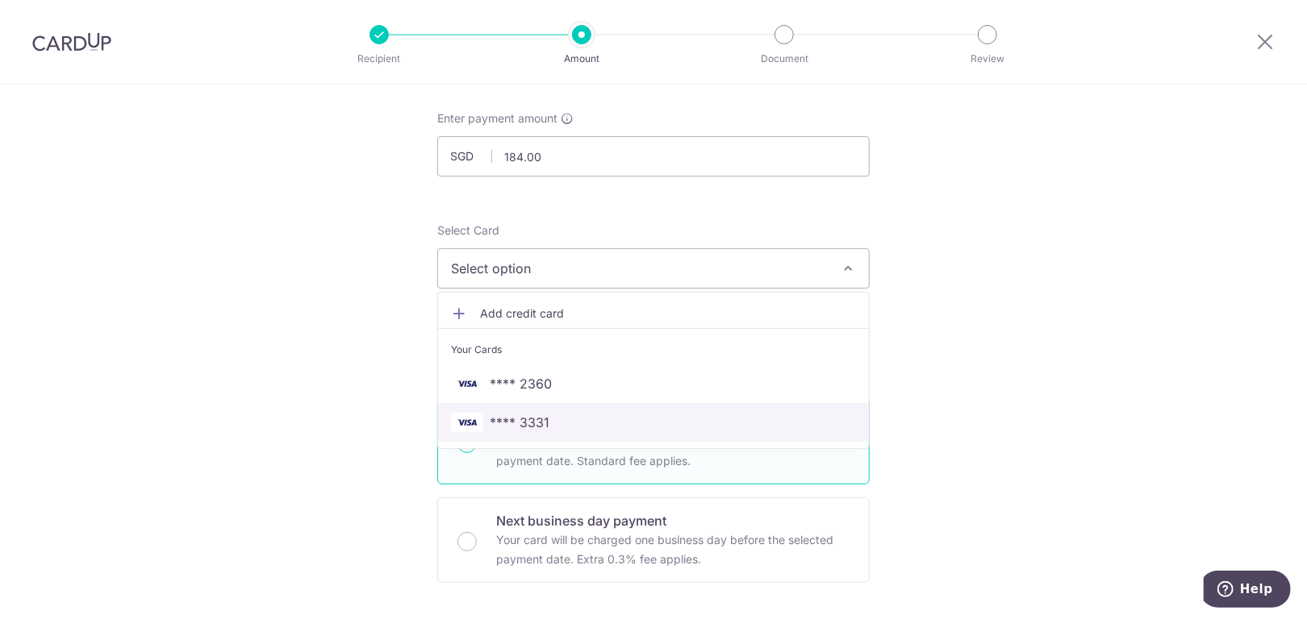
click at [546, 415] on span "**** 3331" at bounding box center [653, 422] width 405 height 19
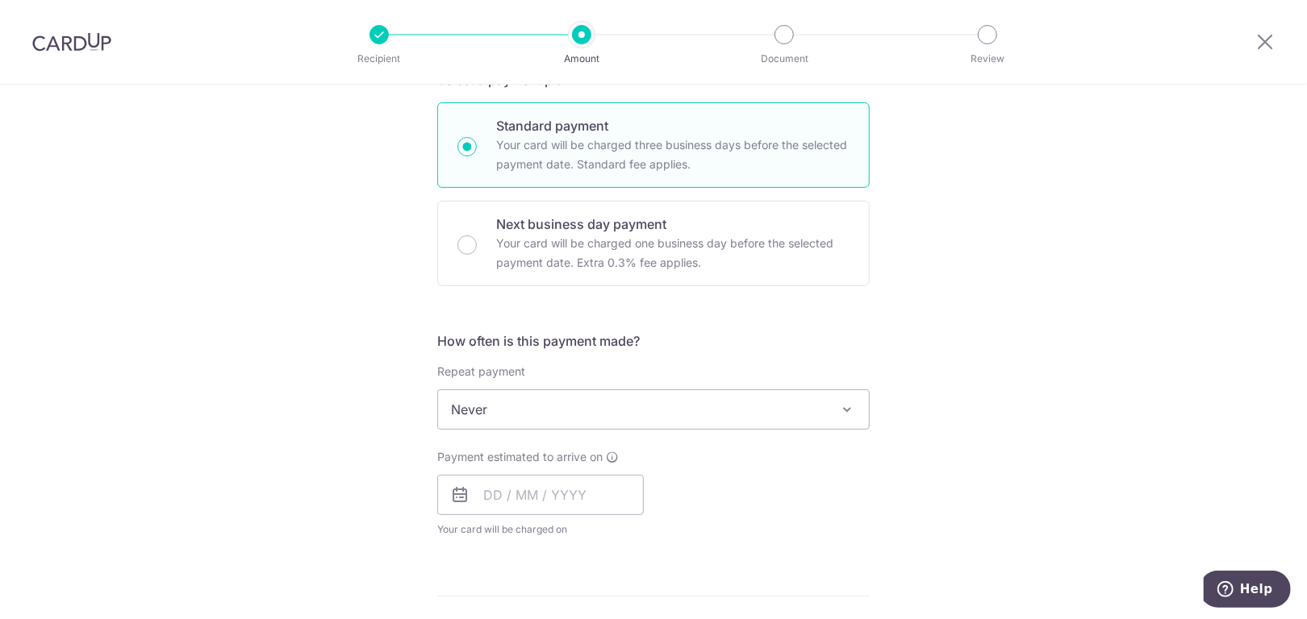
scroll to position [403, 0]
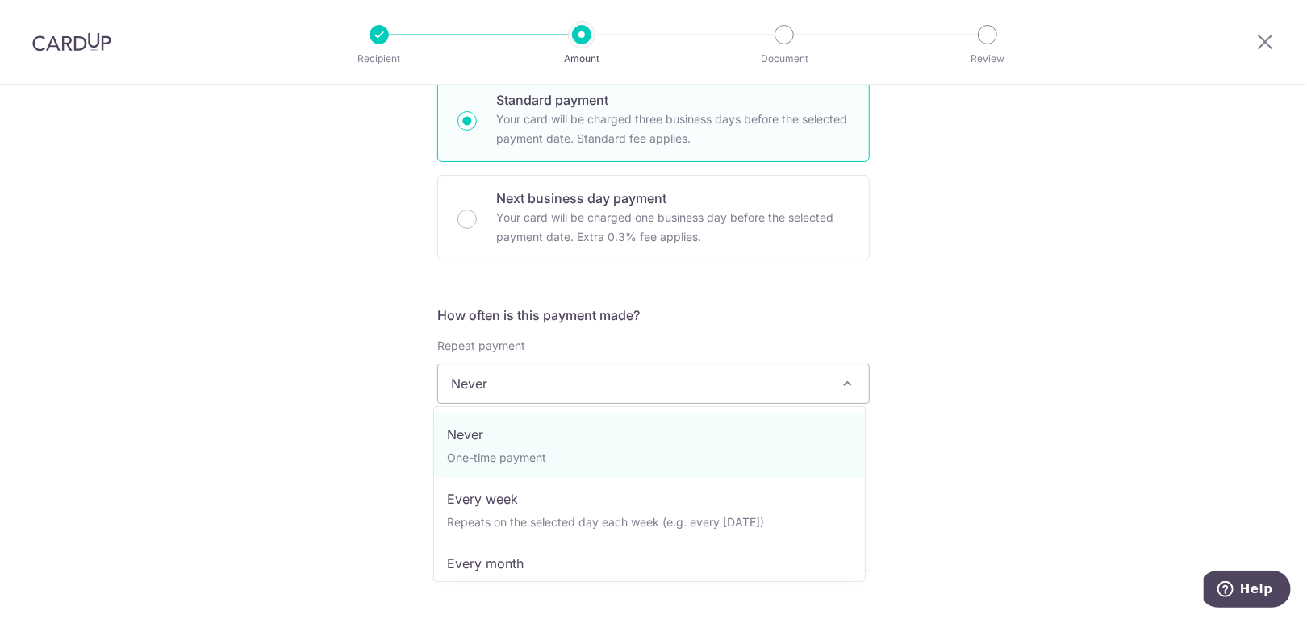
click at [626, 390] on span "Never" at bounding box center [653, 384] width 431 height 39
click at [632, 386] on span "Never" at bounding box center [653, 384] width 431 height 39
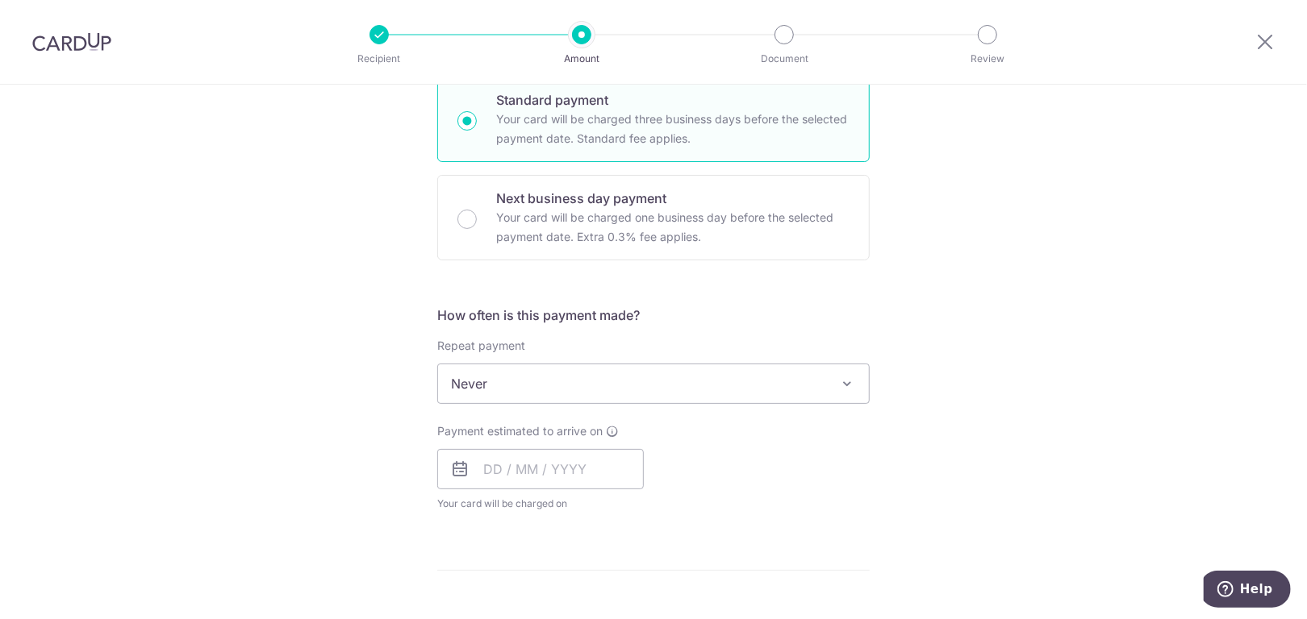
click at [575, 440] on div "Payment estimated to arrive on Your card will be charged on for the first payme…" at bounding box center [540, 467] width 206 height 89
click at [589, 473] on input "text" at bounding box center [540, 469] width 206 height 40
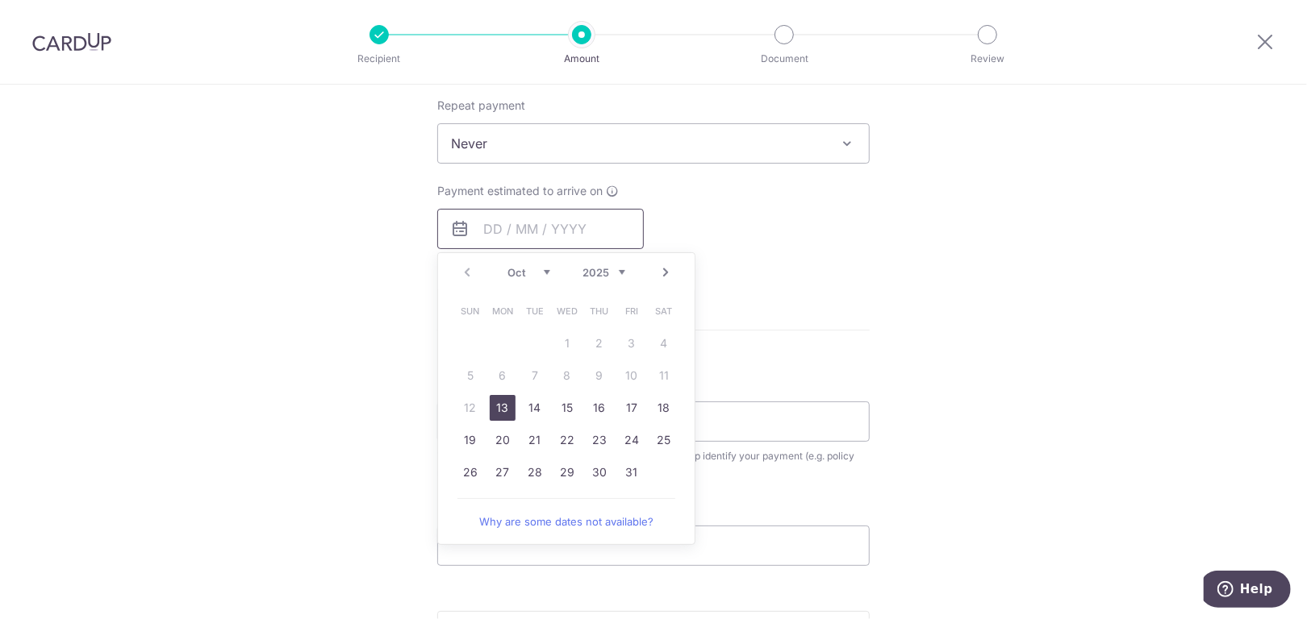
scroll to position [645, 0]
click at [504, 417] on link "13" at bounding box center [503, 407] width 26 height 26
type input "13/10/2025"
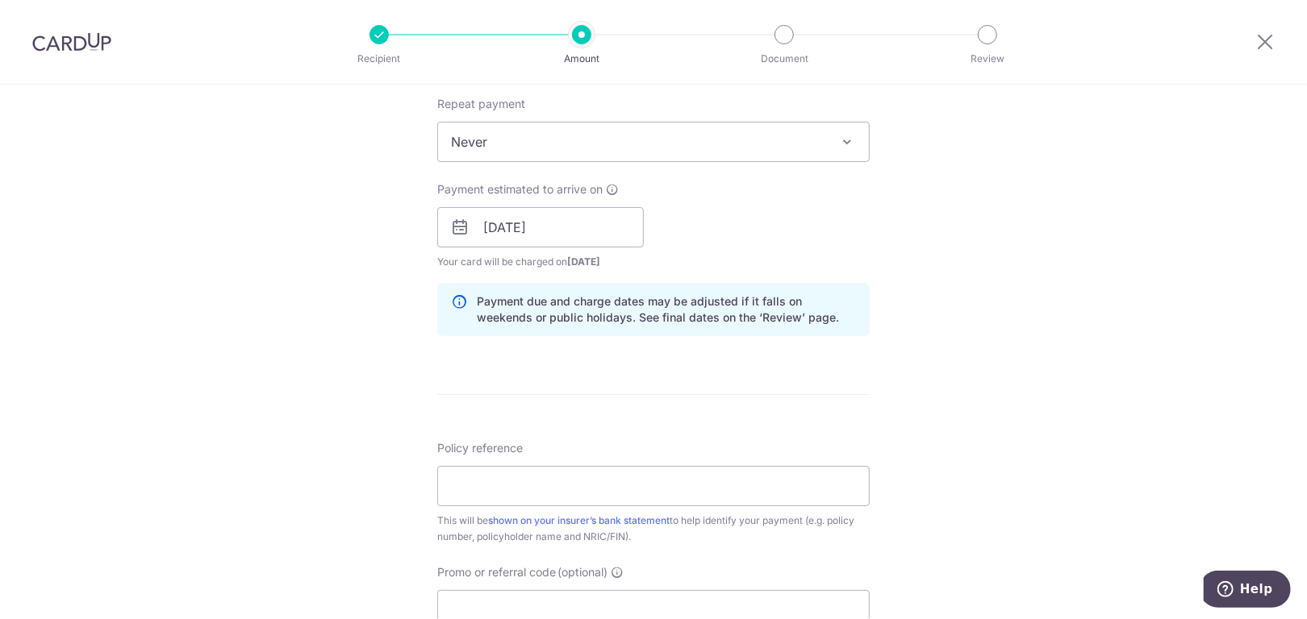
click at [970, 351] on div "Tell us more about your payment Enter payment amount SGD 184.00 184.00 Select C…" at bounding box center [653, 201] width 1307 height 1525
click at [663, 469] on input "Policy reference" at bounding box center [653, 486] width 432 height 40
paste input "H225167524"
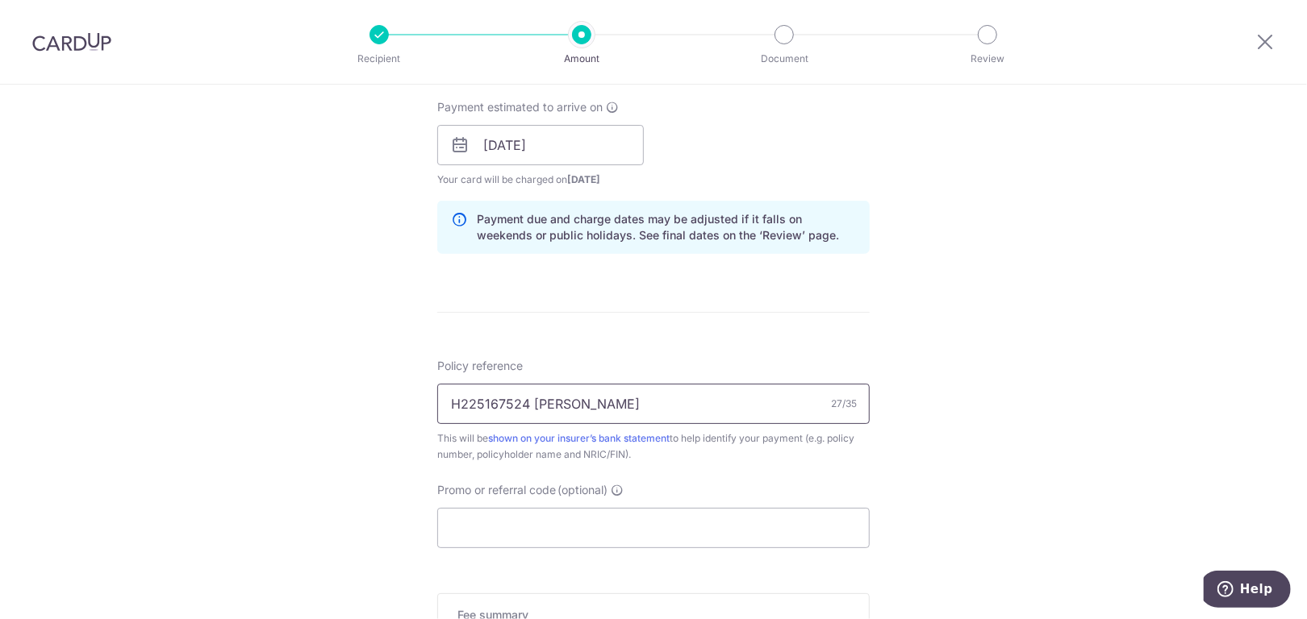
scroll to position [968, 0]
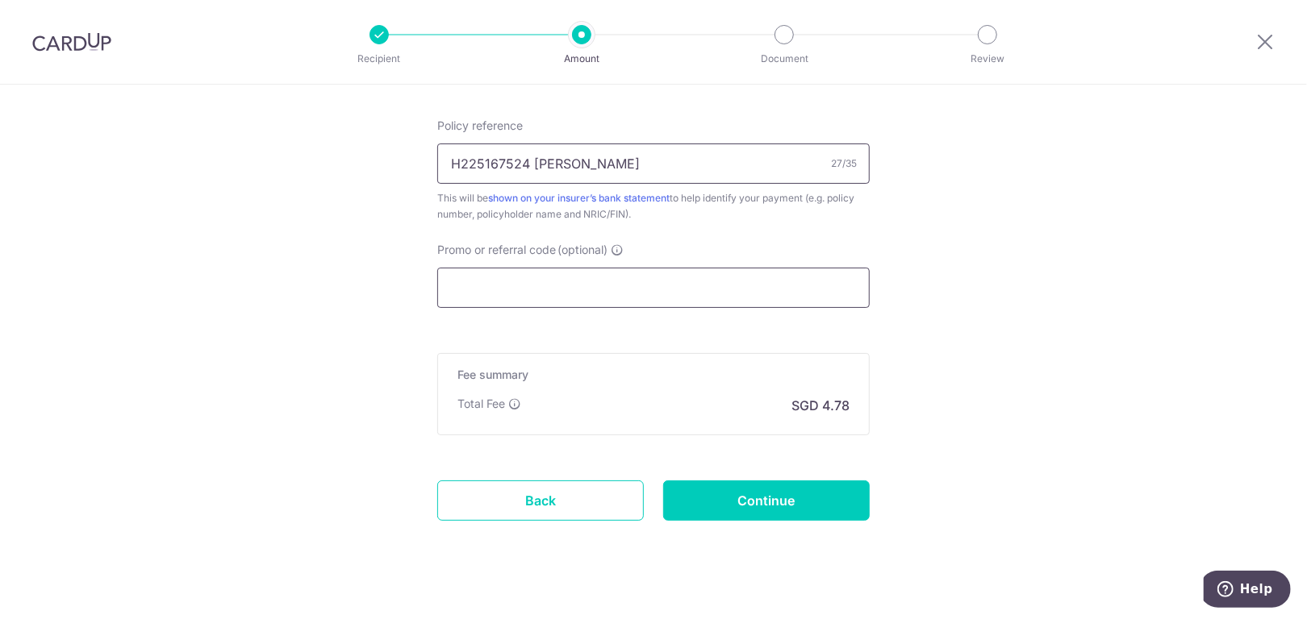
type input "H225167524 Shui Zihan Karen"
click at [565, 282] on input "Promo or referral code (optional)" at bounding box center [653, 288] width 432 height 40
paste input "OCBC18"
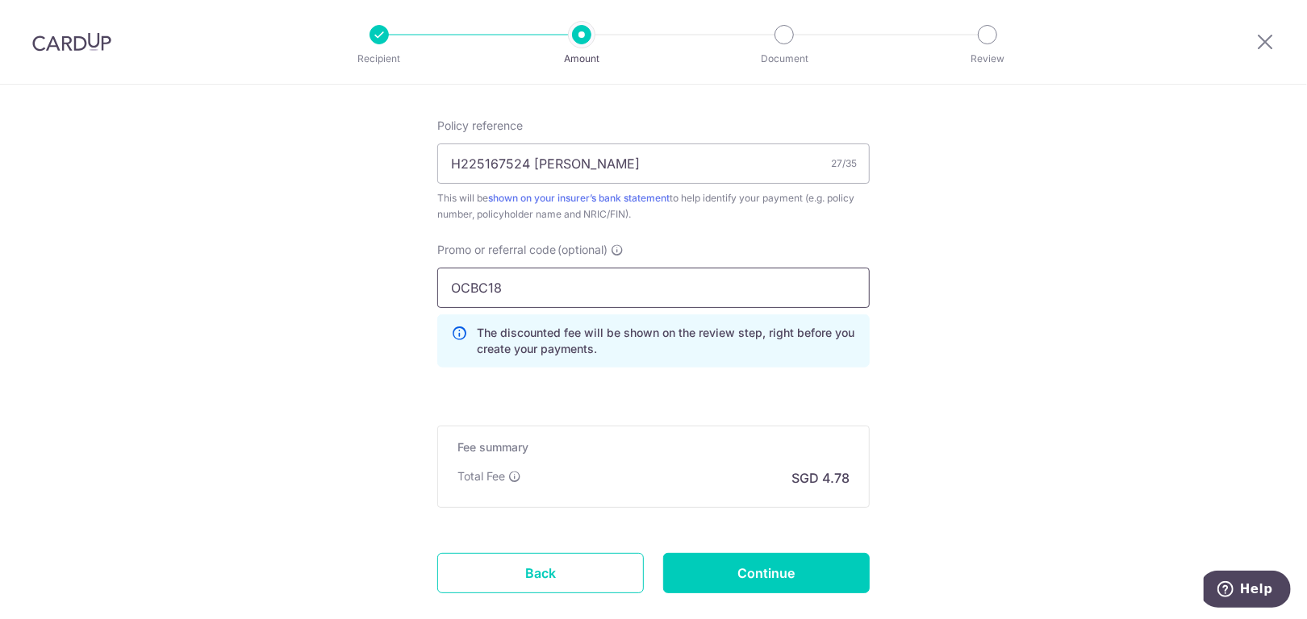
type input "OCBC18"
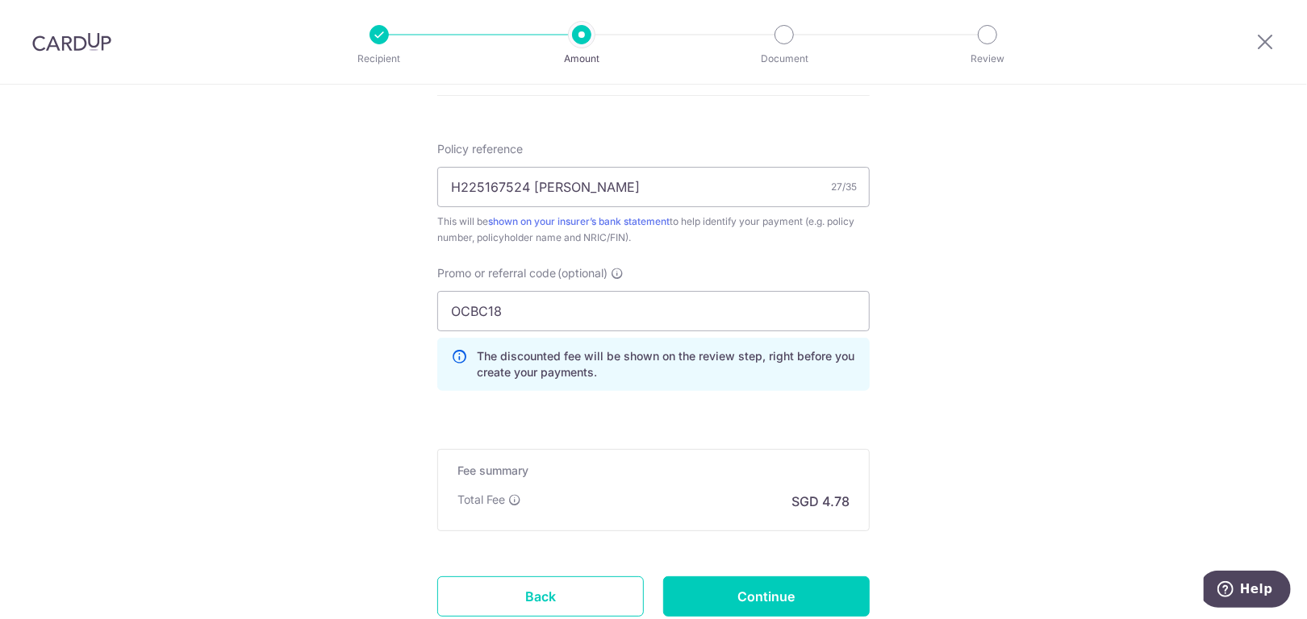
scroll to position [1061, 0]
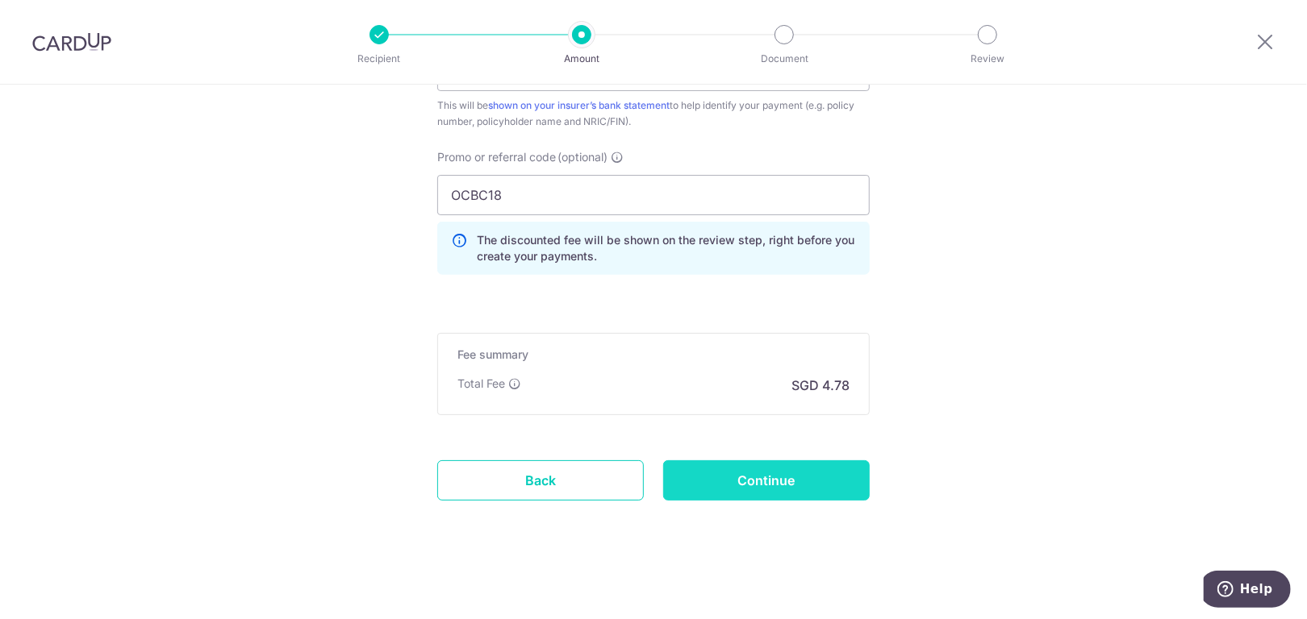
click at [765, 486] on input "Continue" at bounding box center [766, 481] width 206 height 40
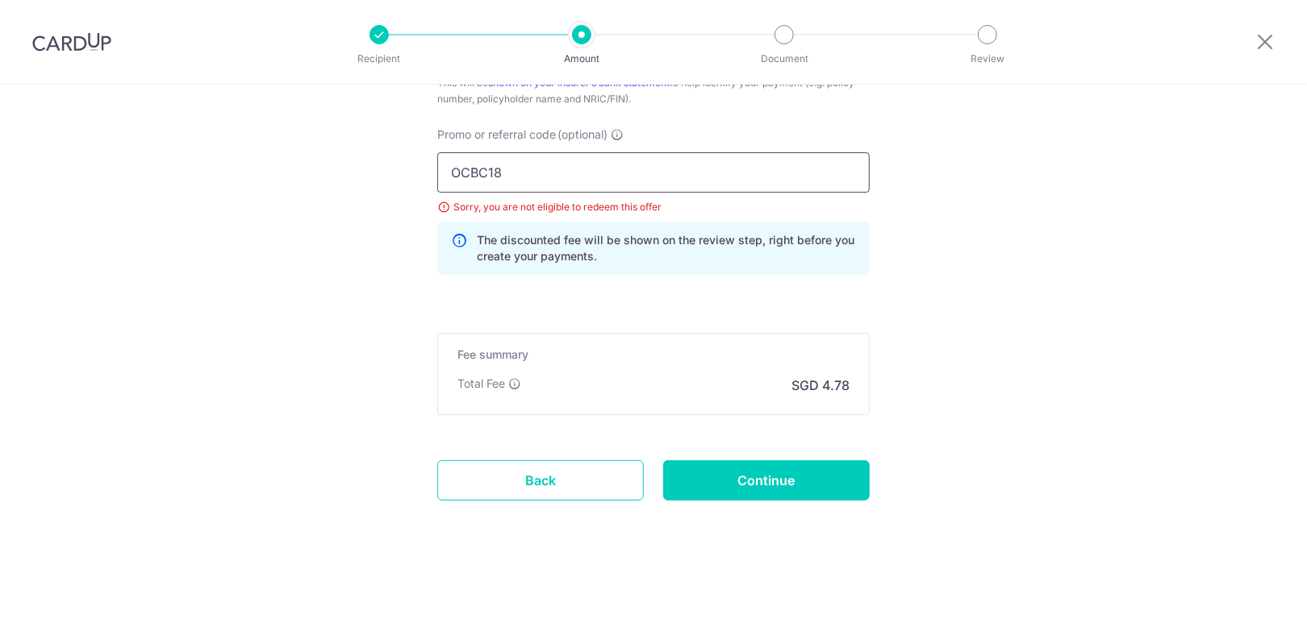
click at [532, 165] on input "OCBC18" at bounding box center [653, 172] width 432 height 40
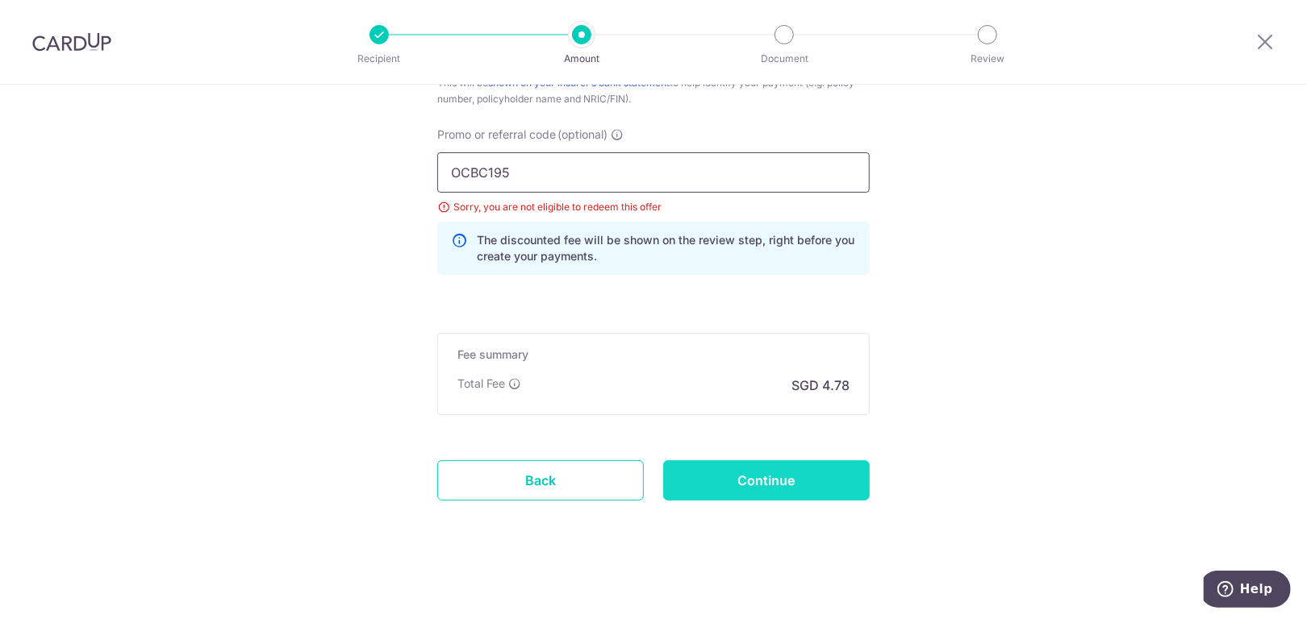
type input "OCBC195"
click at [699, 476] on input "Continue" at bounding box center [766, 481] width 206 height 40
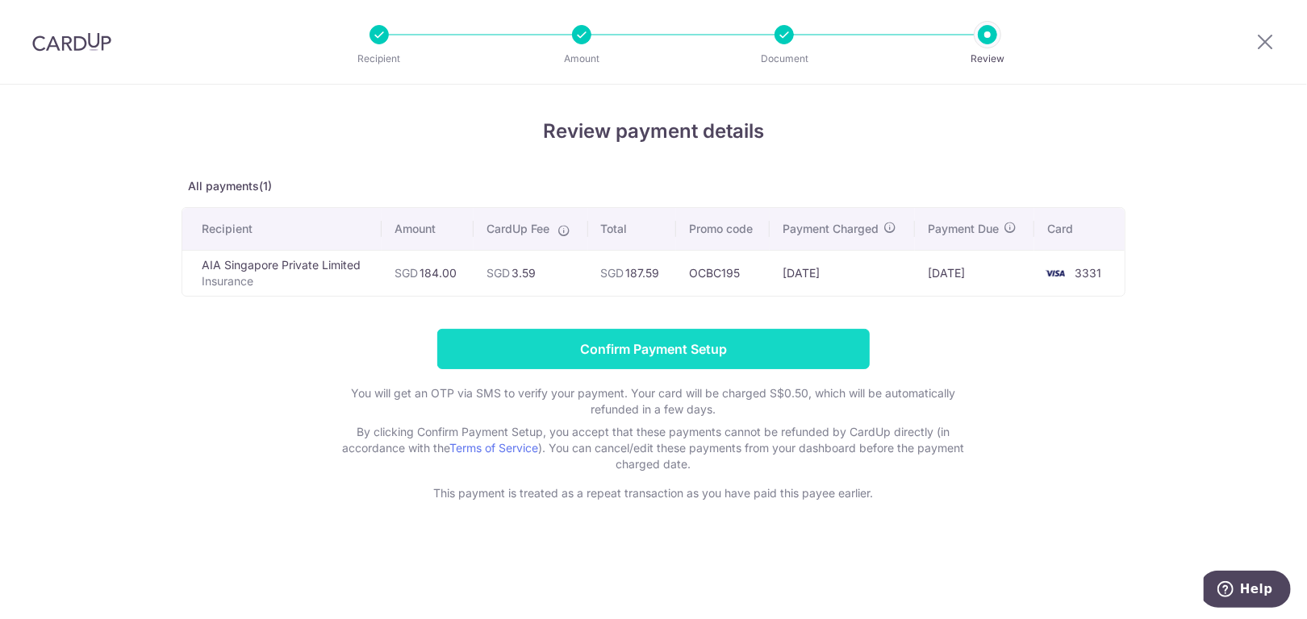
click at [653, 352] on input "Confirm Payment Setup" at bounding box center [653, 349] width 432 height 40
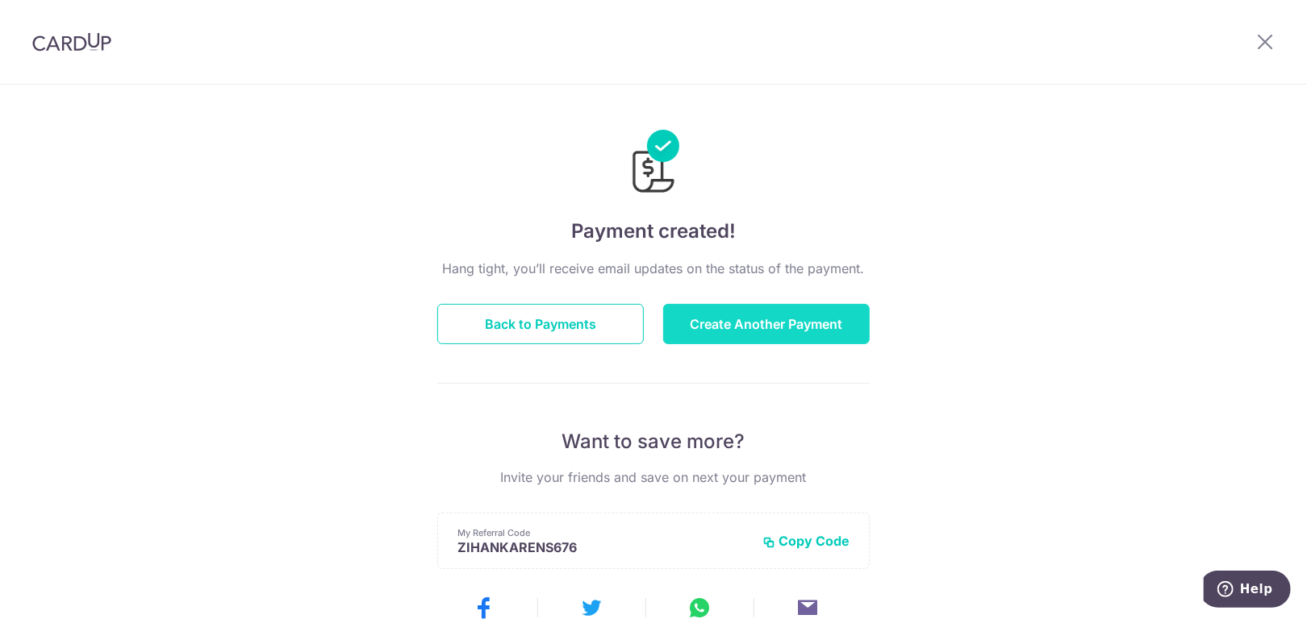
click at [736, 332] on button "Create Another Payment" at bounding box center [766, 324] width 206 height 40
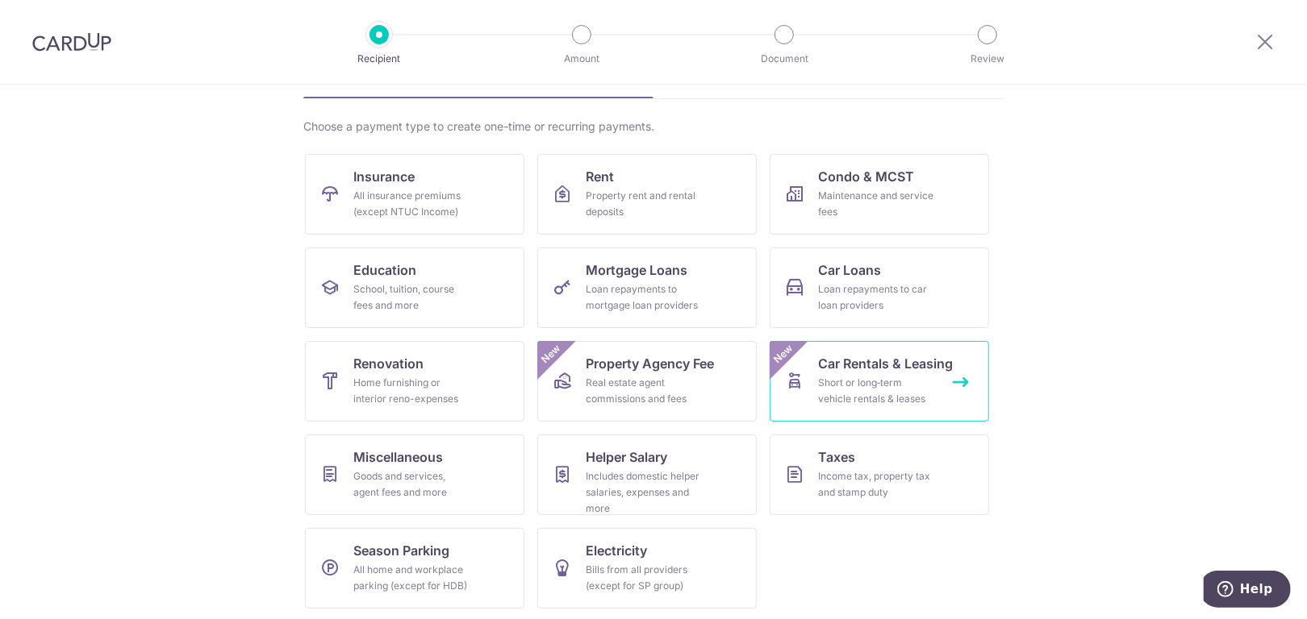
scroll to position [102, 0]
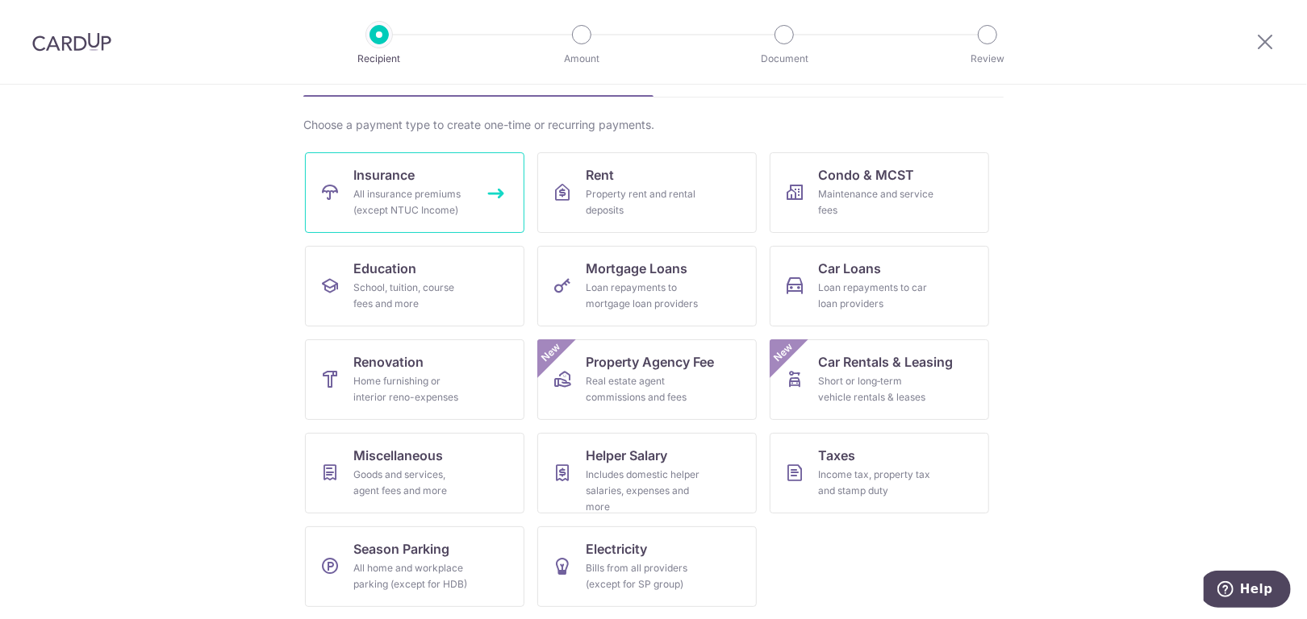
click at [419, 202] on div "All insurance premiums (except NTUC Income)" at bounding box center [411, 202] width 116 height 32
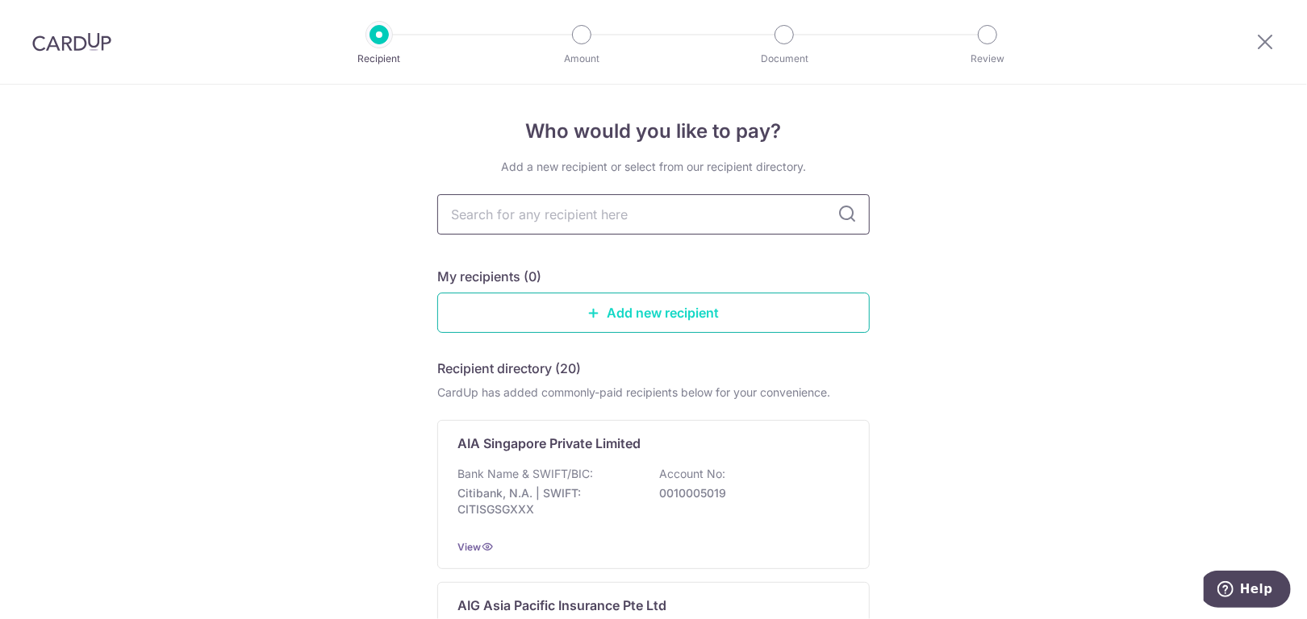
drag, startPoint x: 589, startPoint y: 211, endPoint x: 590, endPoint y: 317, distance: 106.5
click at [590, 211] on input "text" at bounding box center [653, 214] width 432 height 40
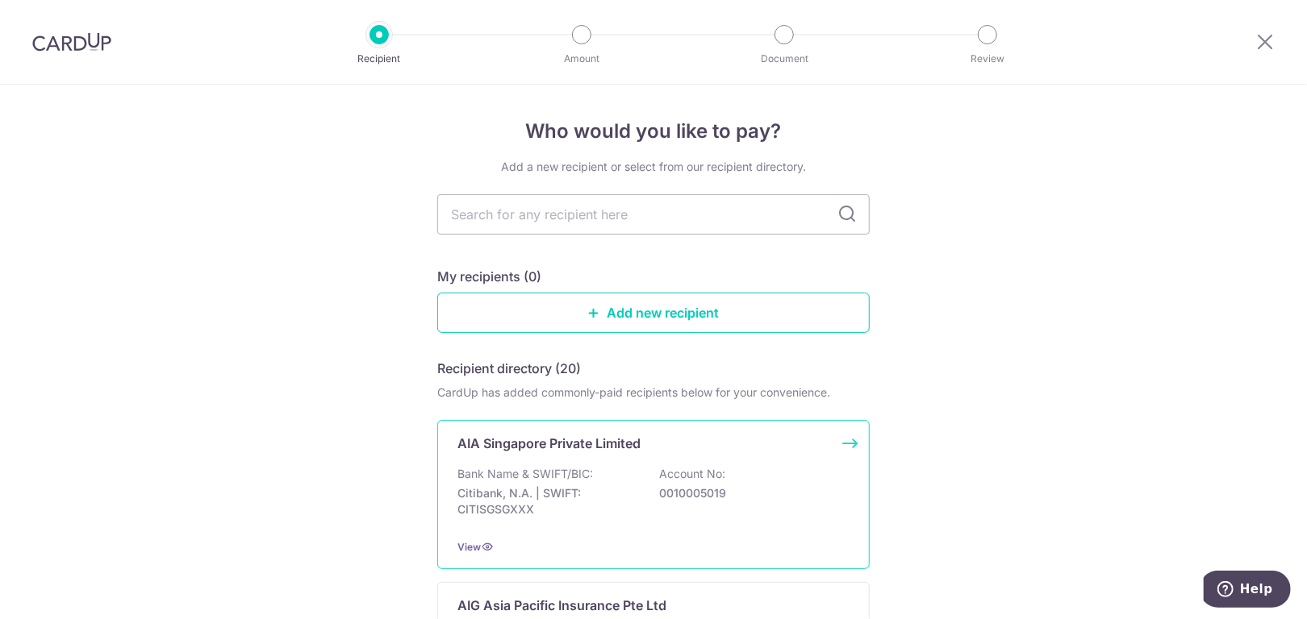
click at [621, 434] on p "AIA Singapore Private Limited" at bounding box center [548, 443] width 183 height 19
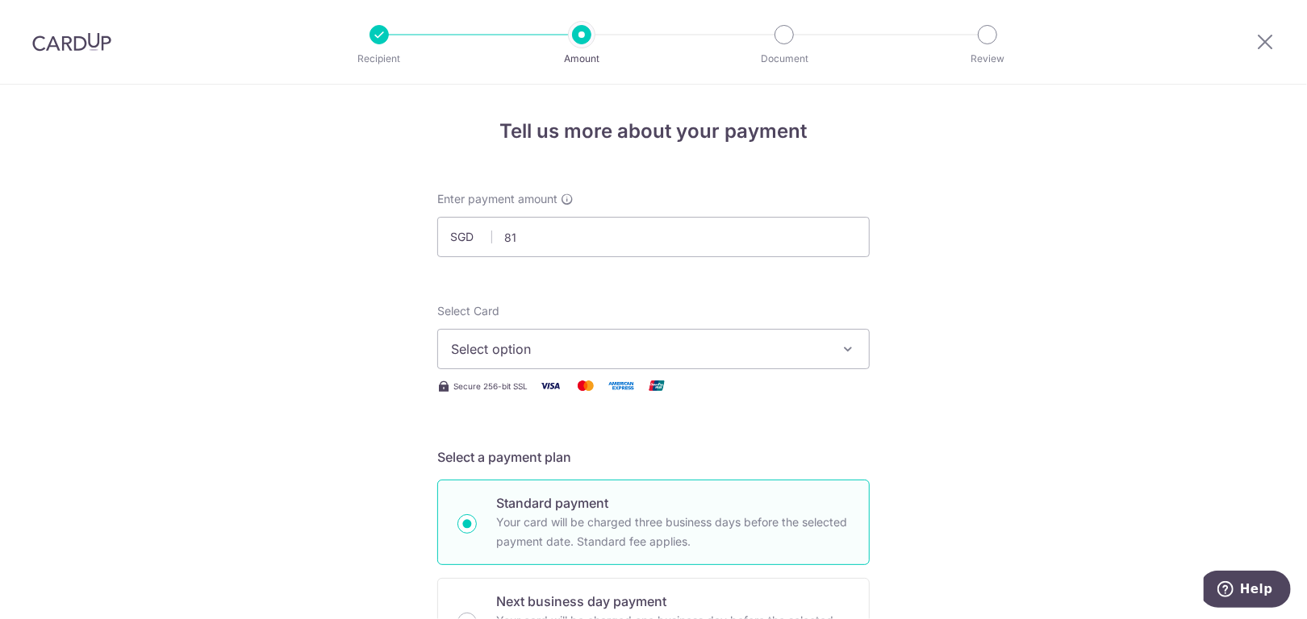
type input "81.00"
click at [605, 382] on img at bounding box center [621, 386] width 32 height 20
click at [619, 351] on span "Select option" at bounding box center [639, 349] width 376 height 19
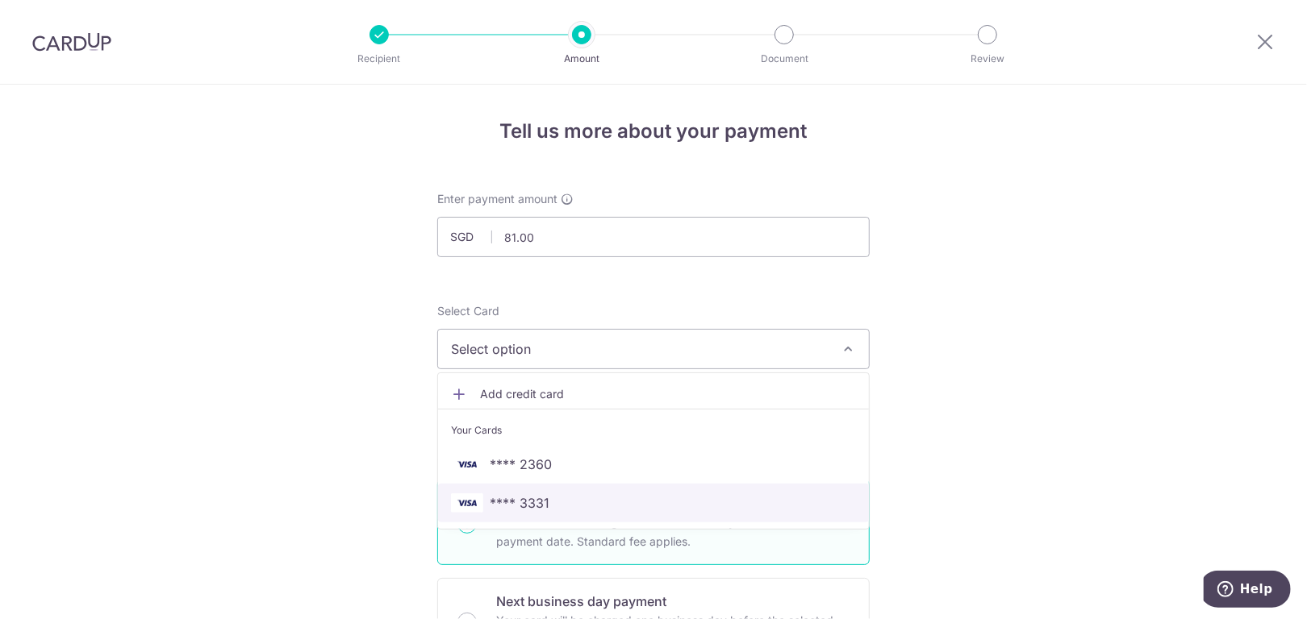
click at [580, 495] on span "**** 3331" at bounding box center [653, 503] width 405 height 19
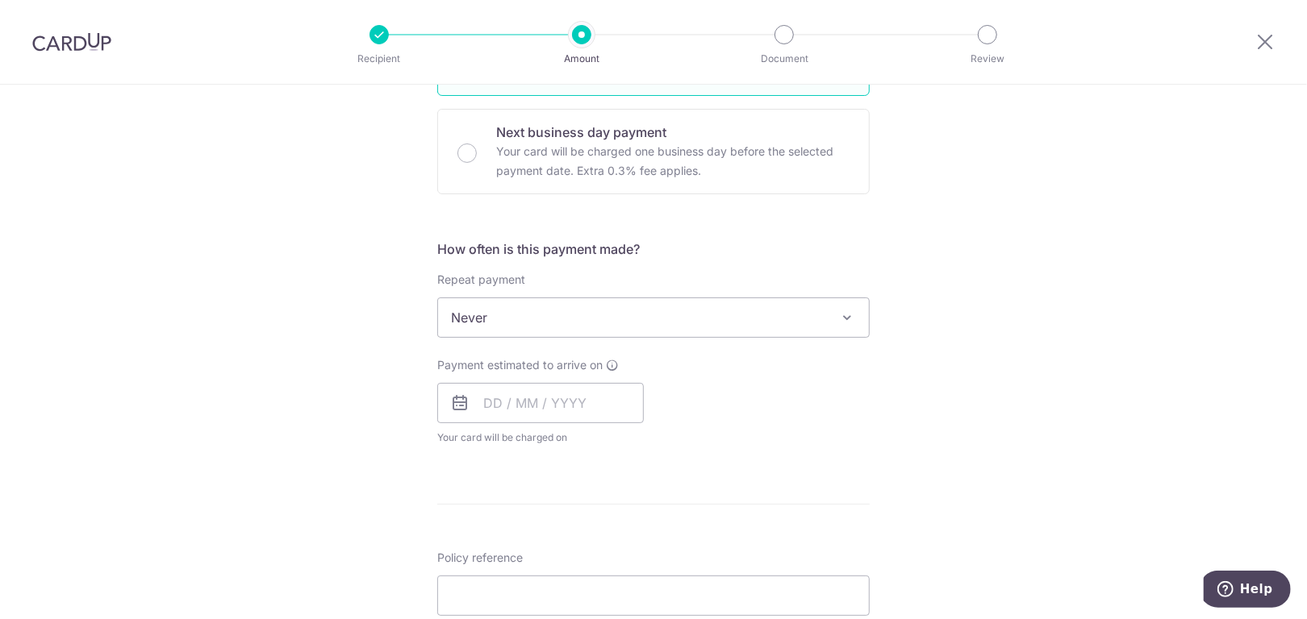
scroll to position [484, 0]
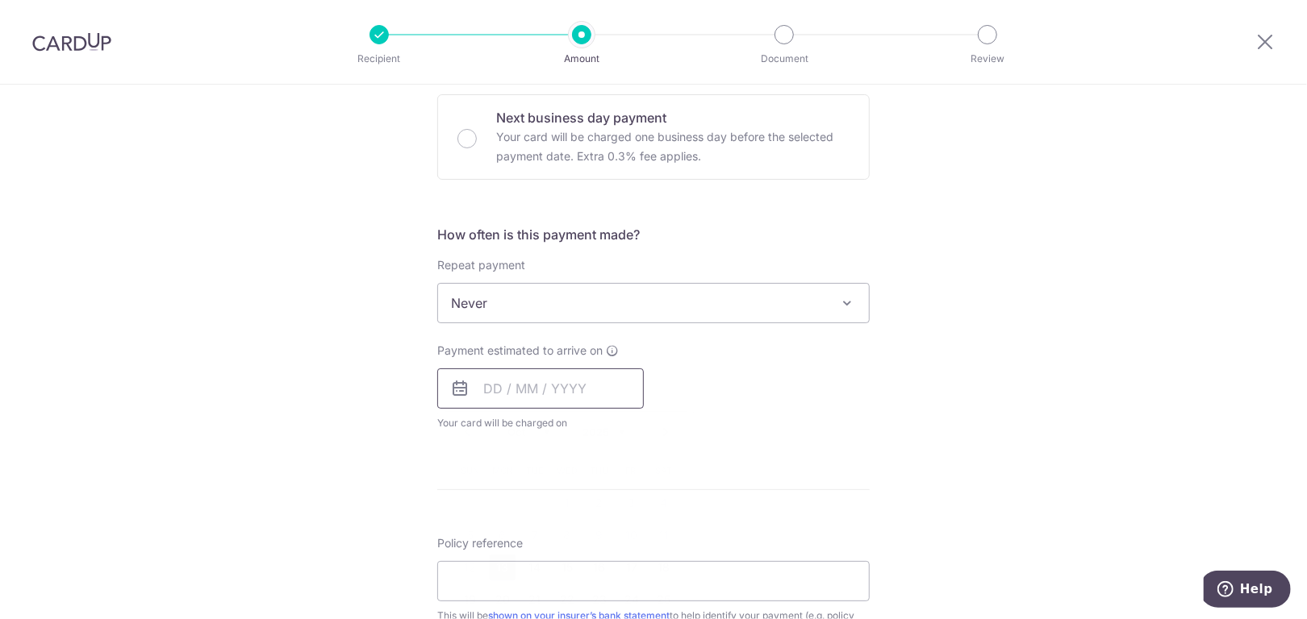
click at [565, 384] on input "text" at bounding box center [540, 389] width 206 height 40
click at [494, 569] on link "13" at bounding box center [503, 568] width 26 height 26
type input "[DATE]"
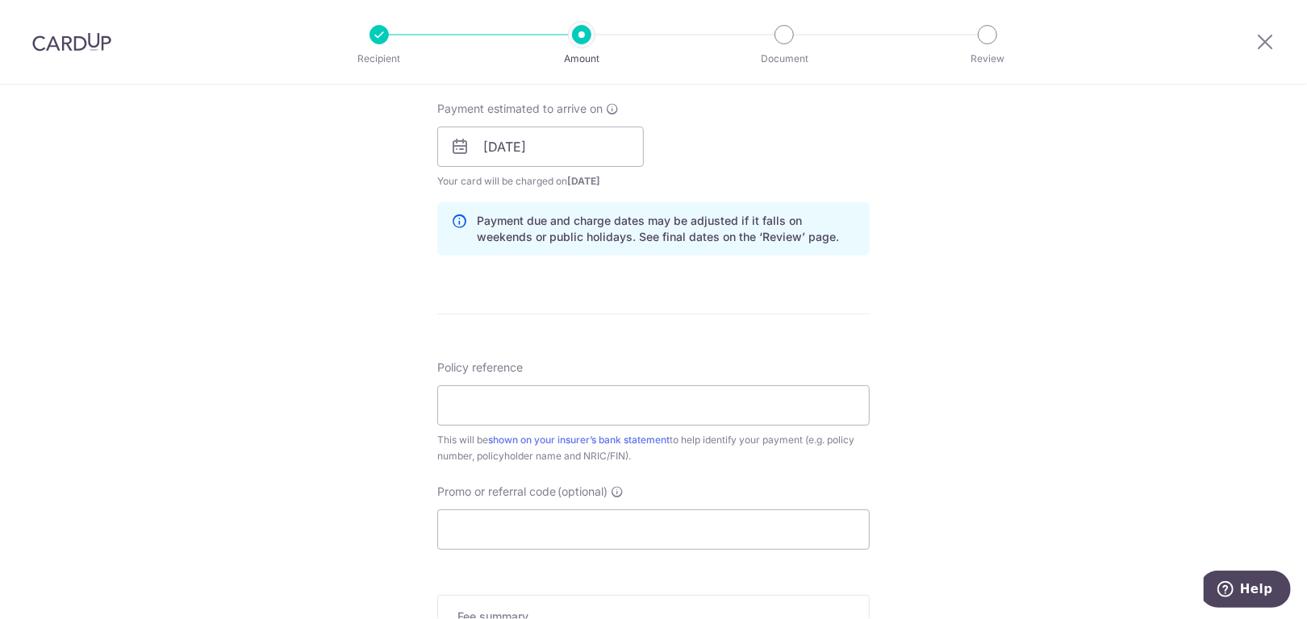
click at [967, 353] on div "Tell us more about your payment Enter payment amount SGD 81.00 81.00 Select Car…" at bounding box center [653, 154] width 1307 height 1591
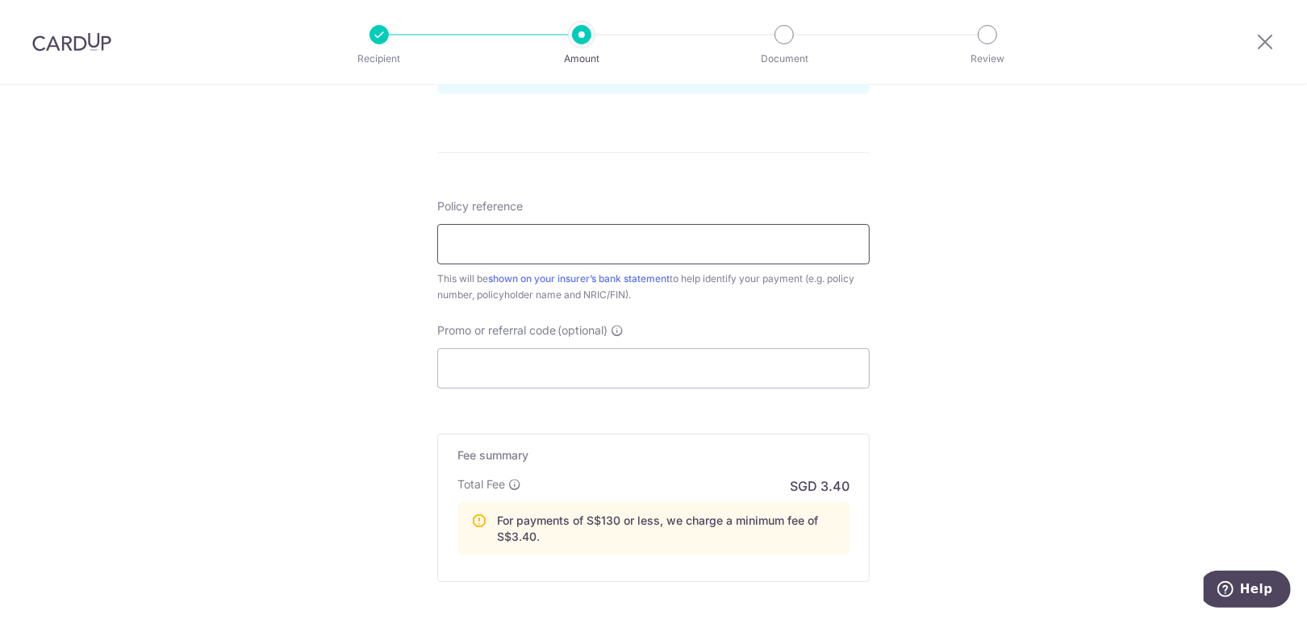
click at [589, 246] on input "Policy reference" at bounding box center [653, 244] width 432 height 40
paste input "L535728381"
type input "L535728381 [PERSON_NAME]"
click at [574, 358] on input "Promo or referral code (optional)" at bounding box center [653, 368] width 432 height 40
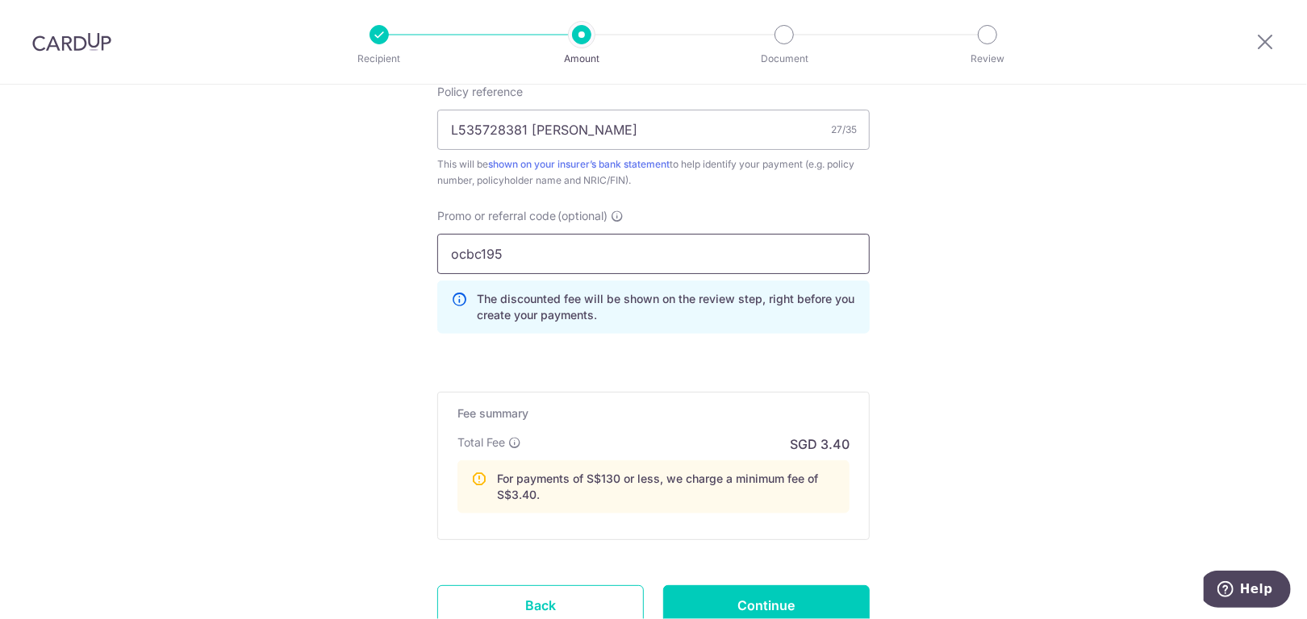
scroll to position [1127, 0]
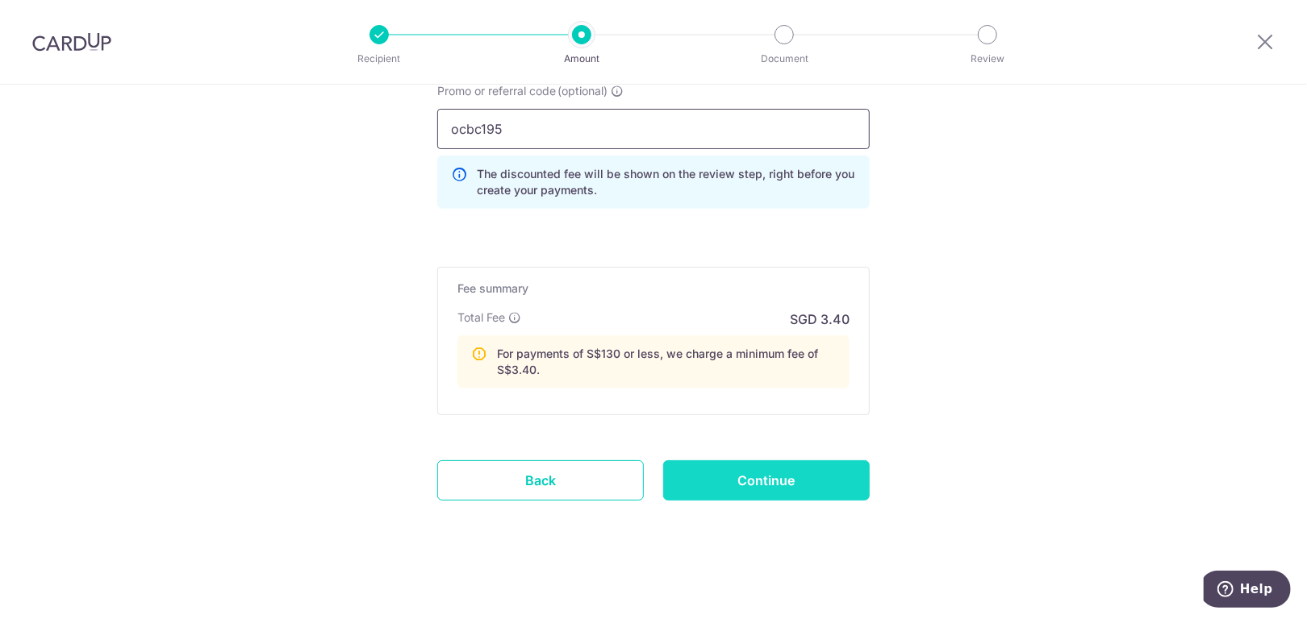
type input "ocbc195"
click at [830, 470] on input "Continue" at bounding box center [766, 481] width 206 height 40
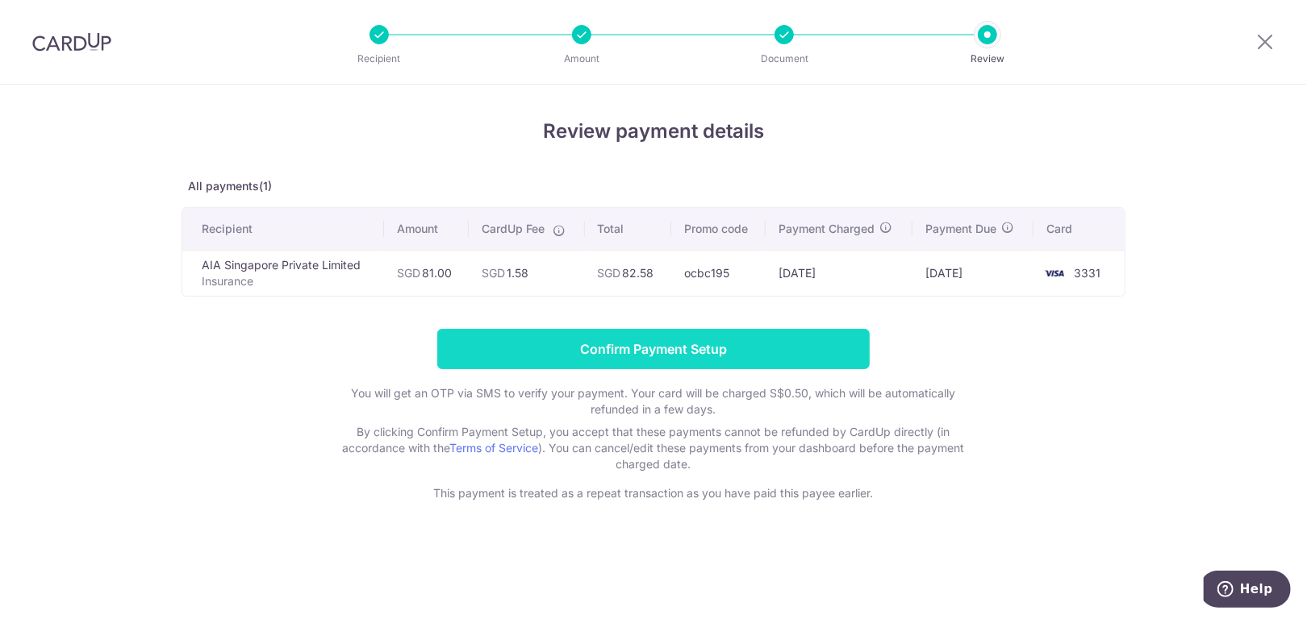
click at [669, 350] on input "Confirm Payment Setup" at bounding box center [653, 349] width 432 height 40
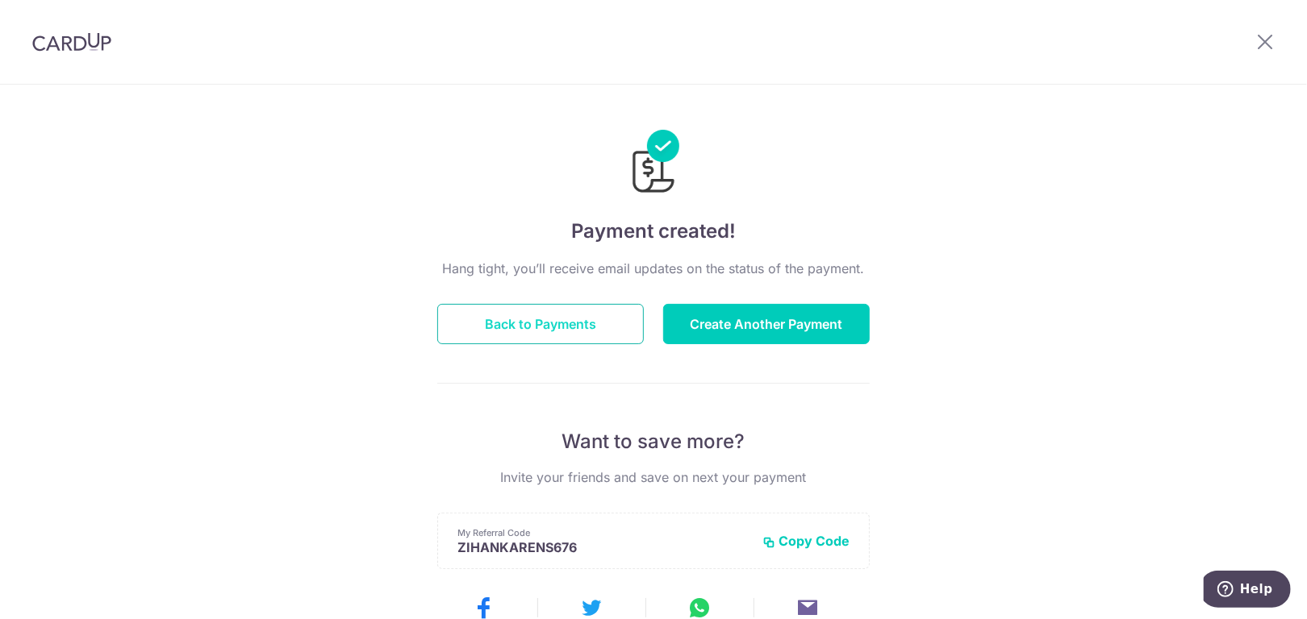
click at [566, 330] on button "Back to Payments" at bounding box center [540, 324] width 206 height 40
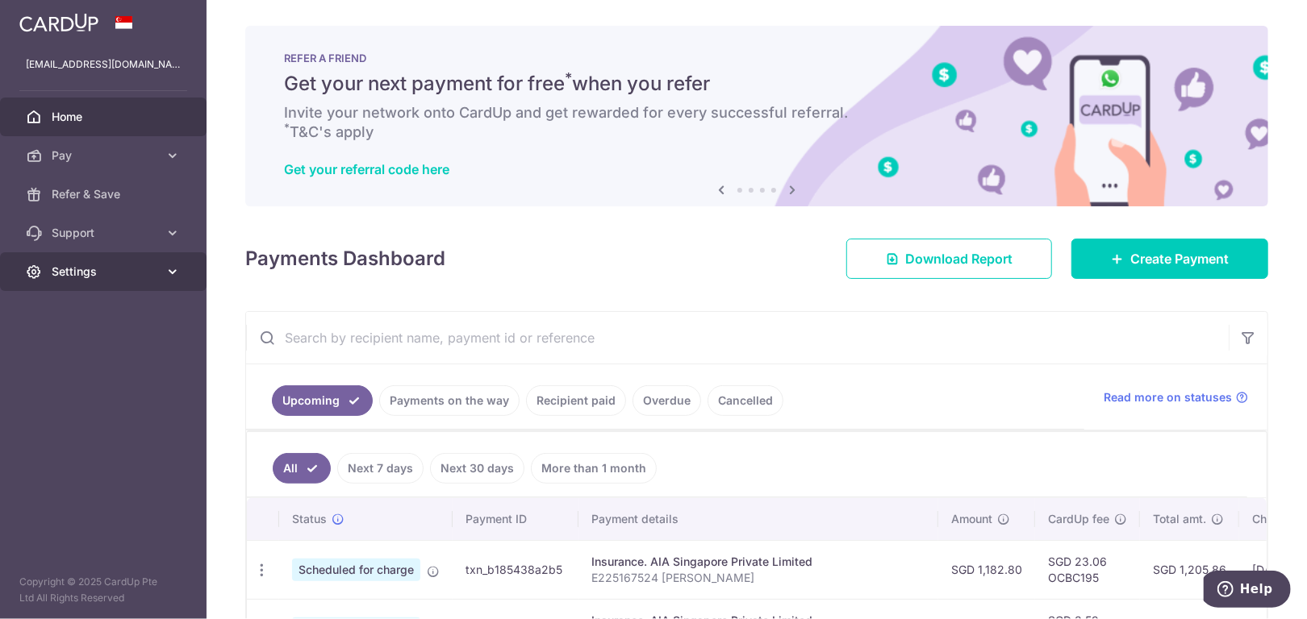
drag, startPoint x: 53, startPoint y: 298, endPoint x: 66, endPoint y: 275, distance: 26.0
click at [54, 297] on aside "[EMAIL_ADDRESS][DOMAIN_NAME] Home Pay Payments Recipients Cards Refer & Save Su…" at bounding box center [103, 309] width 206 height 619
click at [67, 275] on span "Settings" at bounding box center [105, 272] width 106 height 16
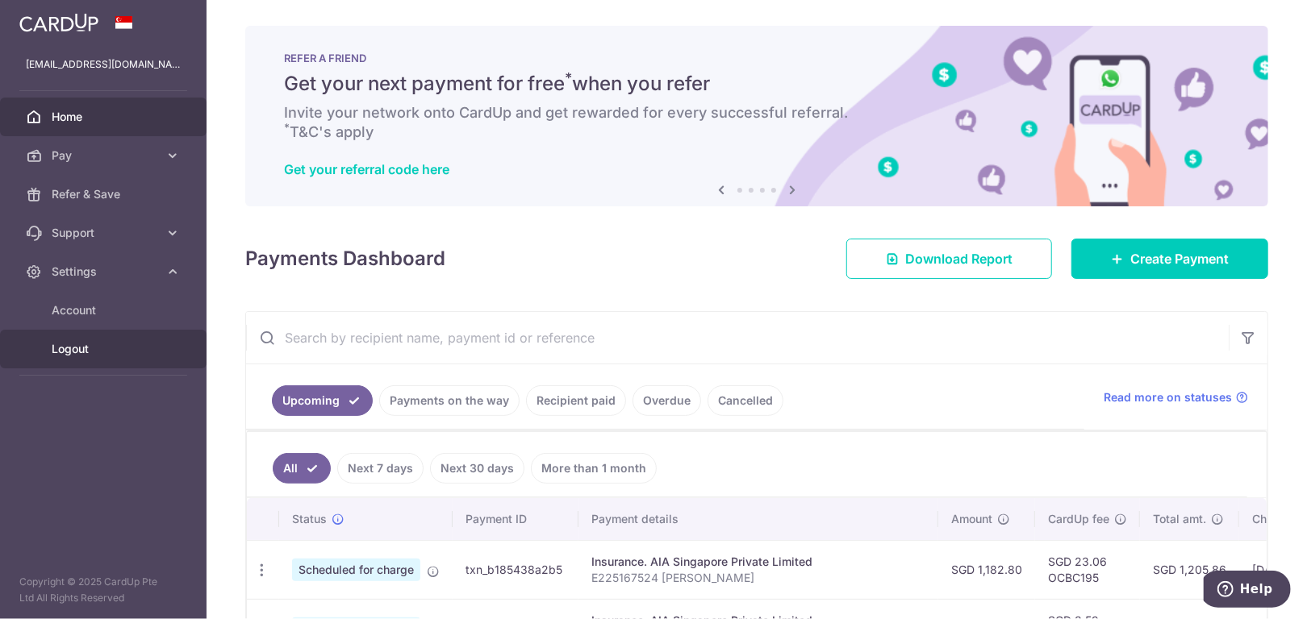
click at [63, 350] on span "Logout" at bounding box center [105, 349] width 106 height 16
